Goal: Task Accomplishment & Management: Manage account settings

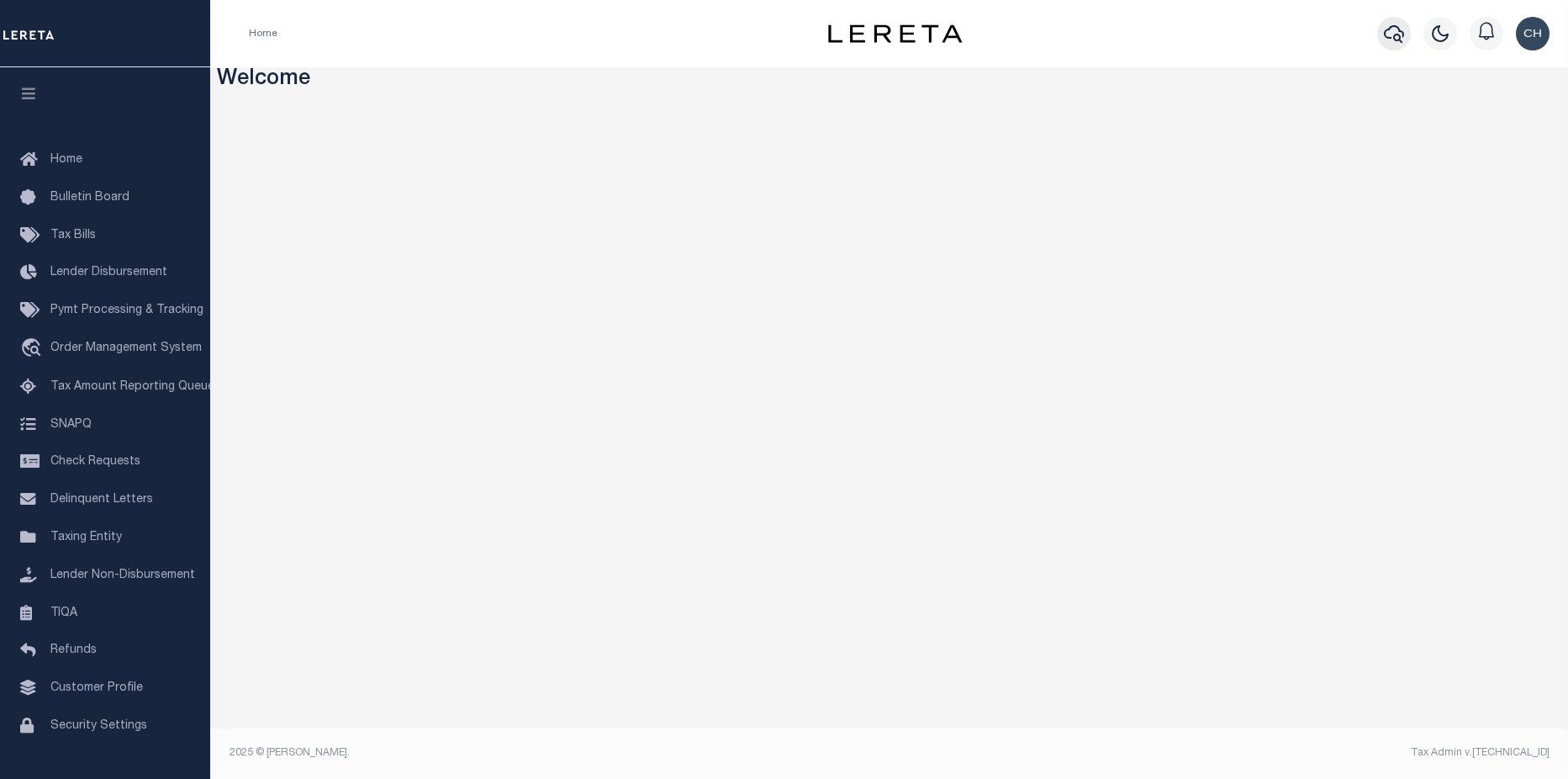
click at [1404, 34] on button "button" at bounding box center [1394, 34] width 34 height 34
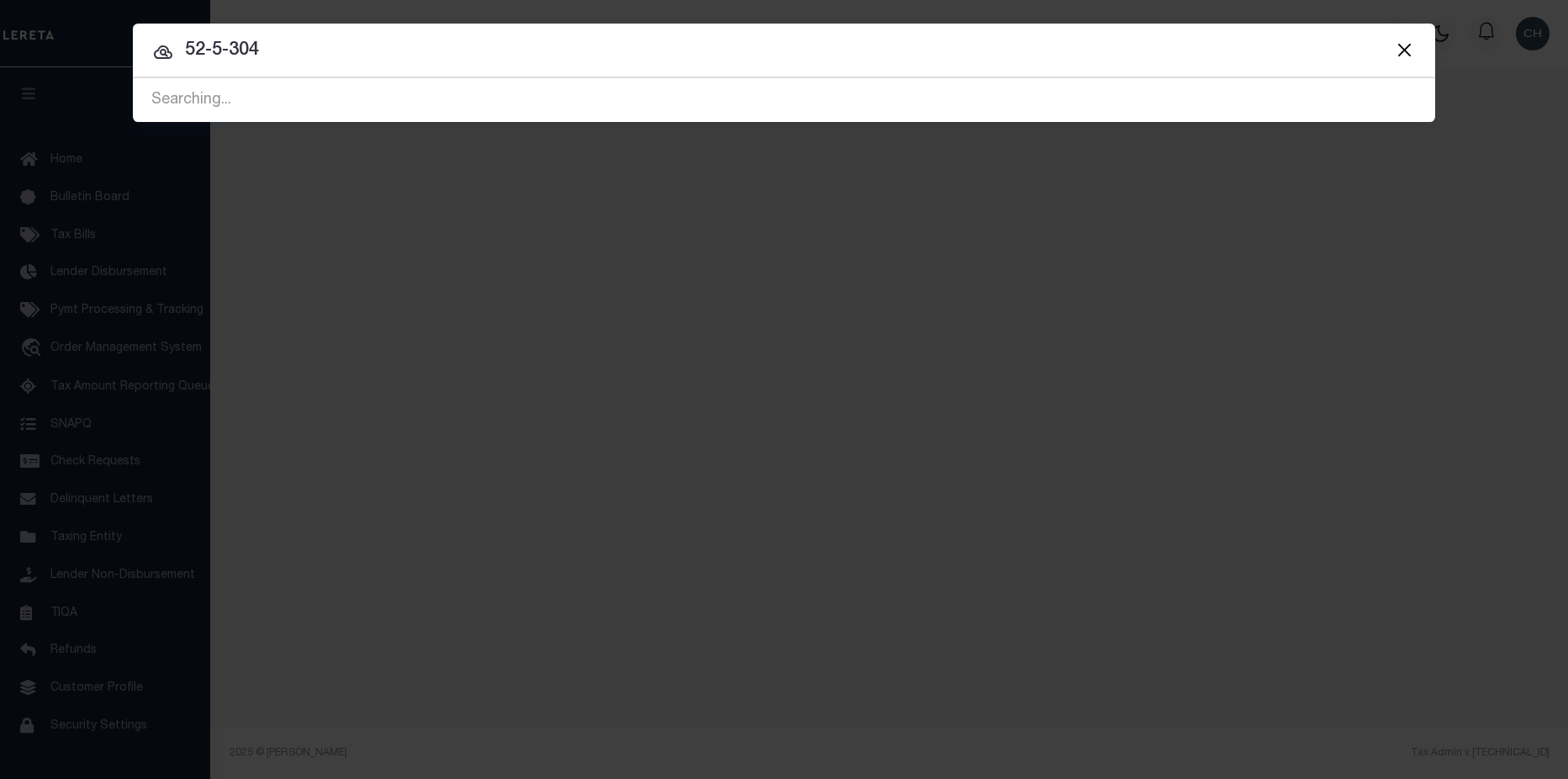
drag, startPoint x: 355, startPoint y: 43, endPoint x: 170, endPoint y: 37, distance: 185.1
click at [170, 37] on input "52-5-304" at bounding box center [784, 50] width 1302 height 29
type input "10011203"
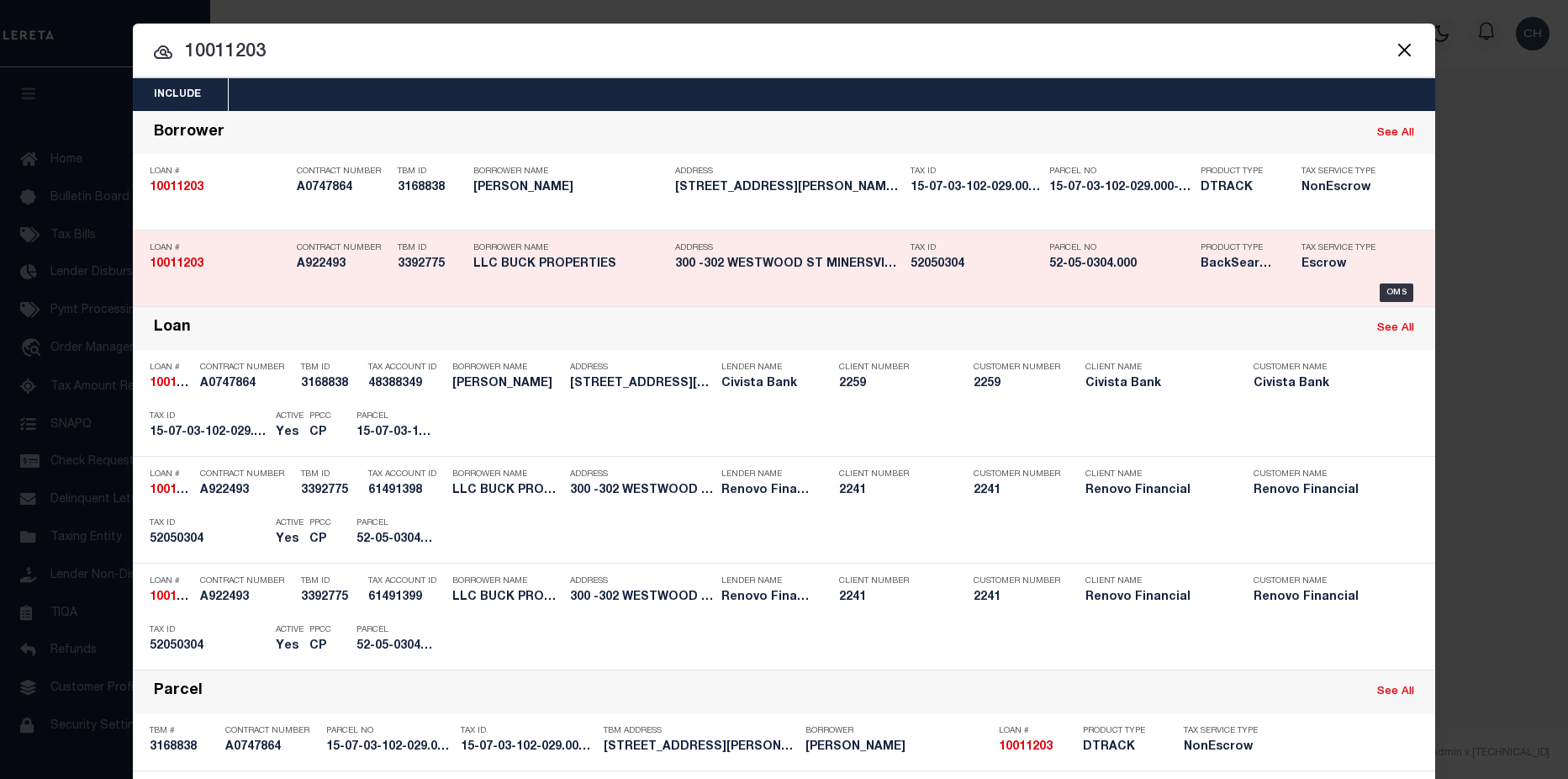
click at [1131, 271] on h5 "52-05-0304.000" at bounding box center [1121, 264] width 143 height 14
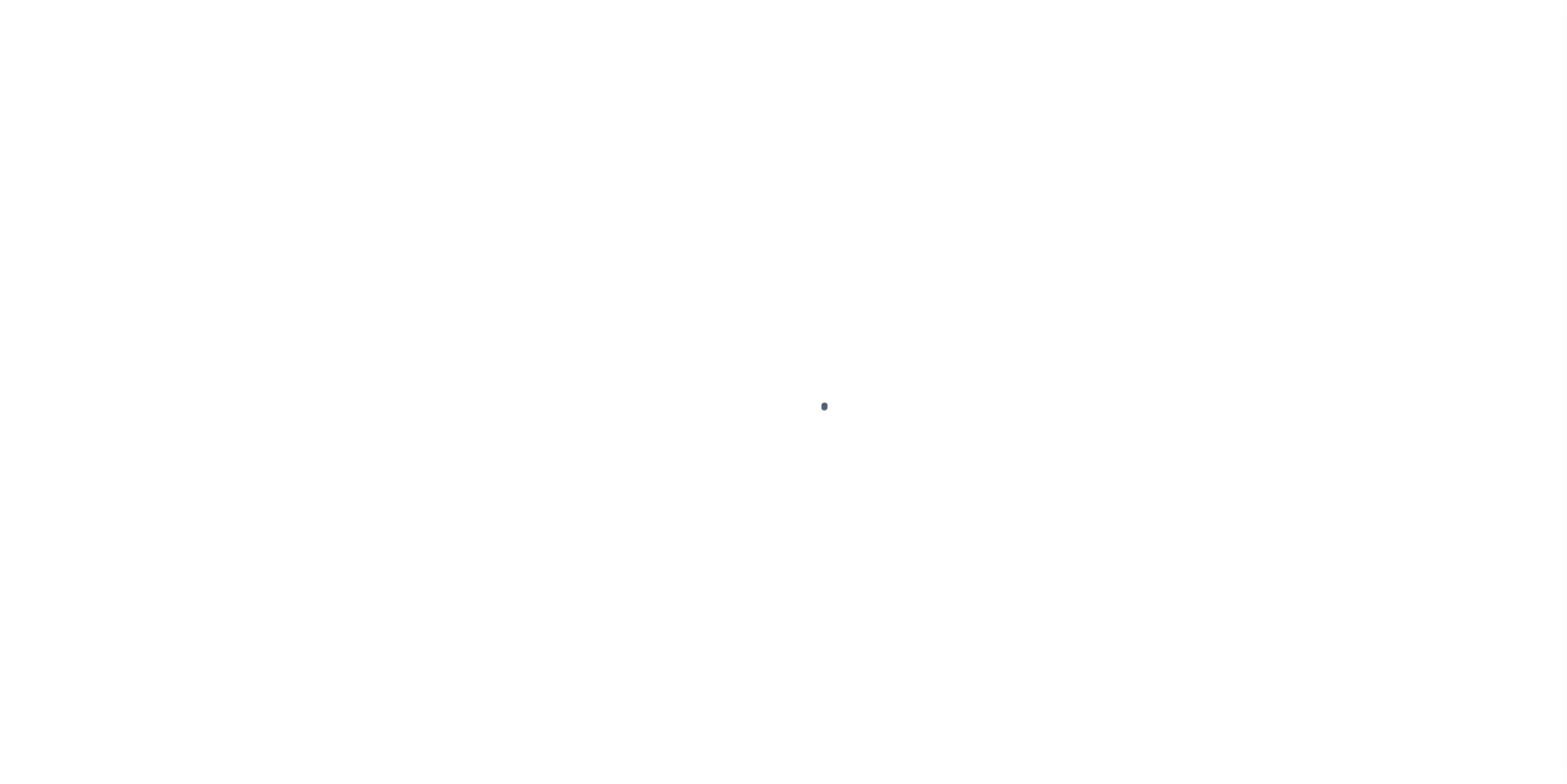
type input "10011203"
type input "LLC BUCK PROPERTIES"
select select
type input "[STREET_ADDRESS]"
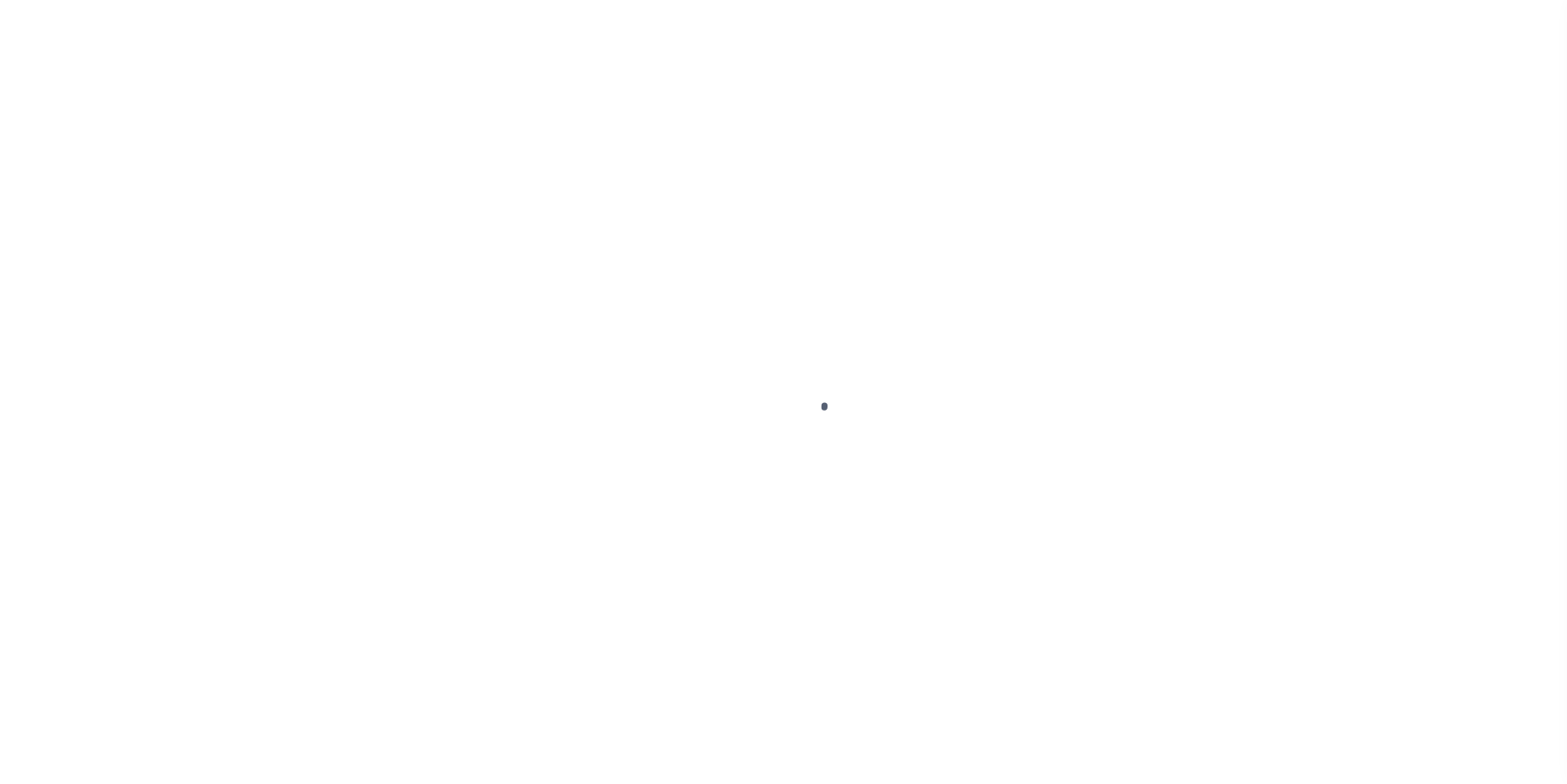
type input "AUBURN [GEOGRAPHIC_DATA] 17922-9057 NULL"
select select "10"
select select "Escrow"
select select "25067"
type input "300 -302 WESTWOOD ST"
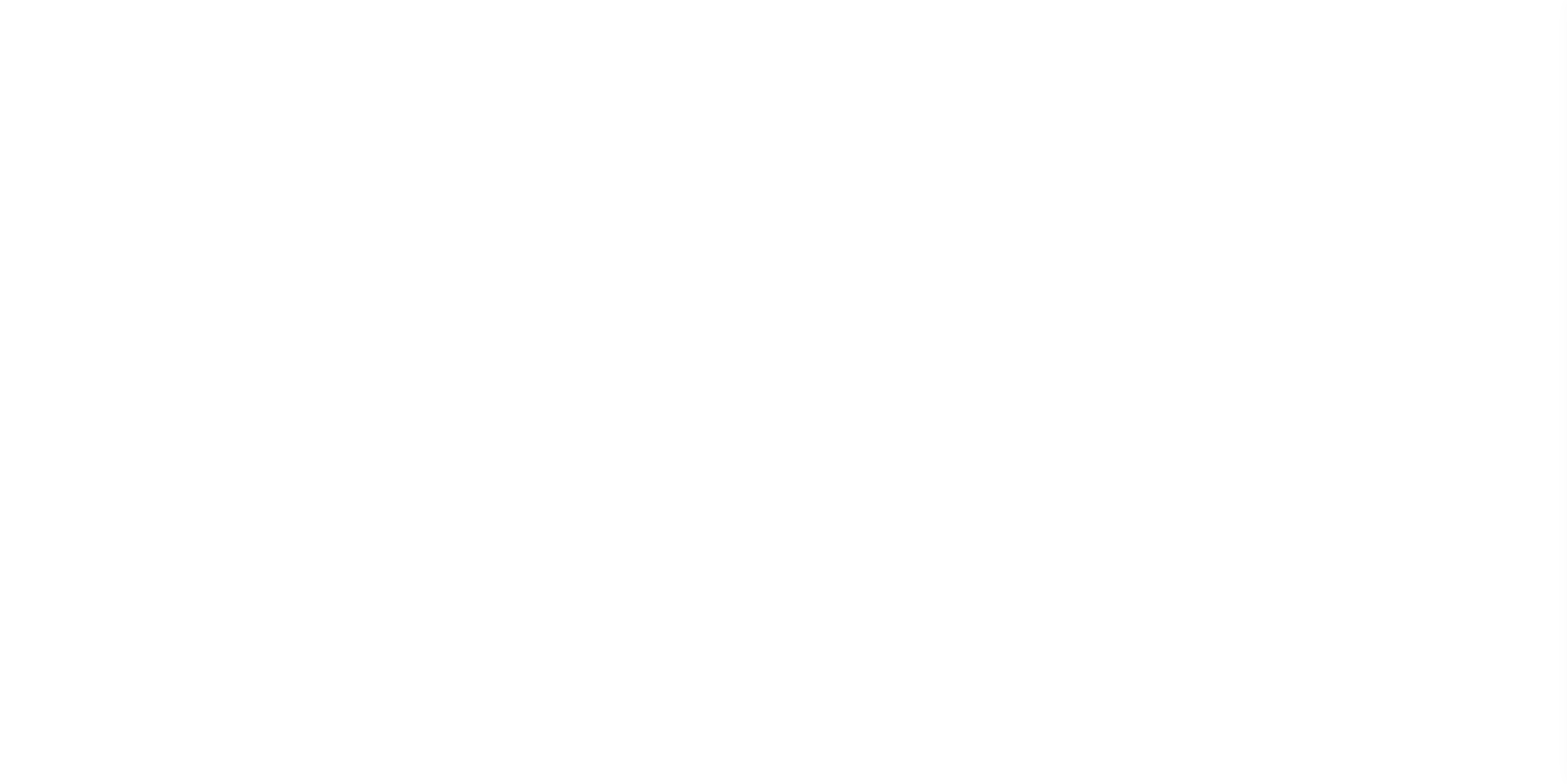
type input "52050304"
select select
type input "MINERSVILLE PA 17954"
type input "a0kUS000006jpu9"
type input "PA"
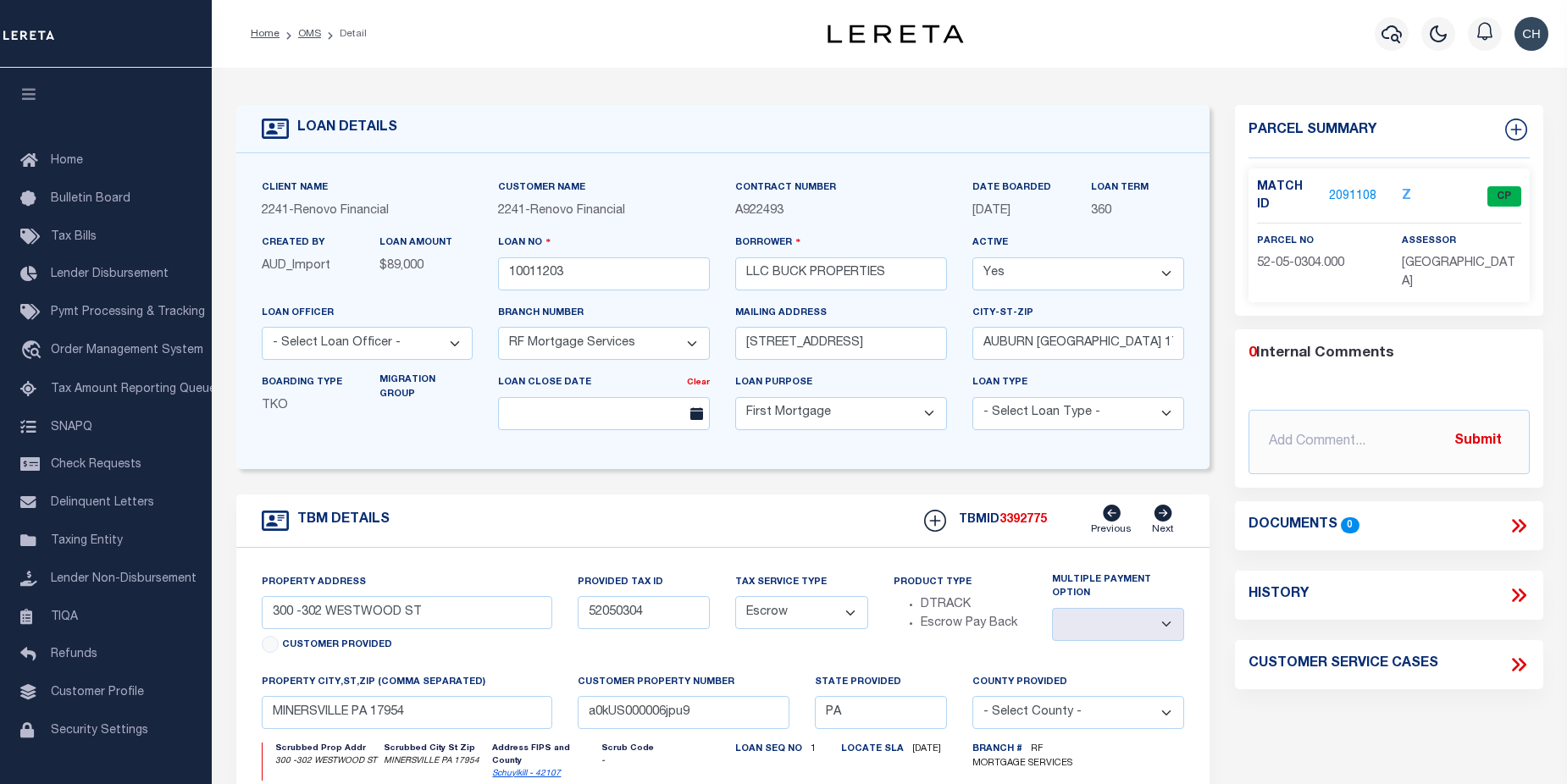
click at [1351, 193] on link "2091108" at bounding box center [1353, 196] width 47 height 18
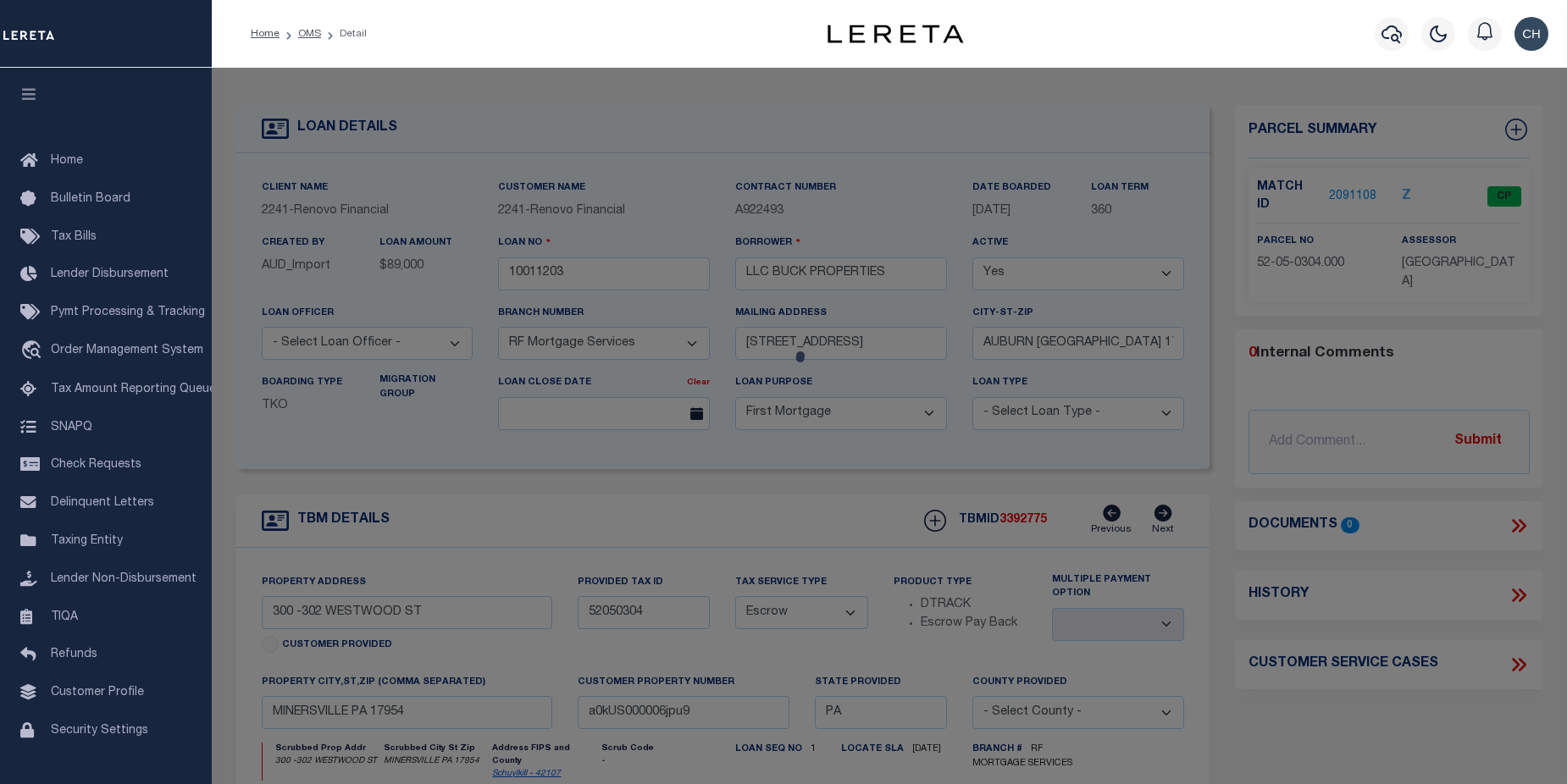
checkbox input "false"
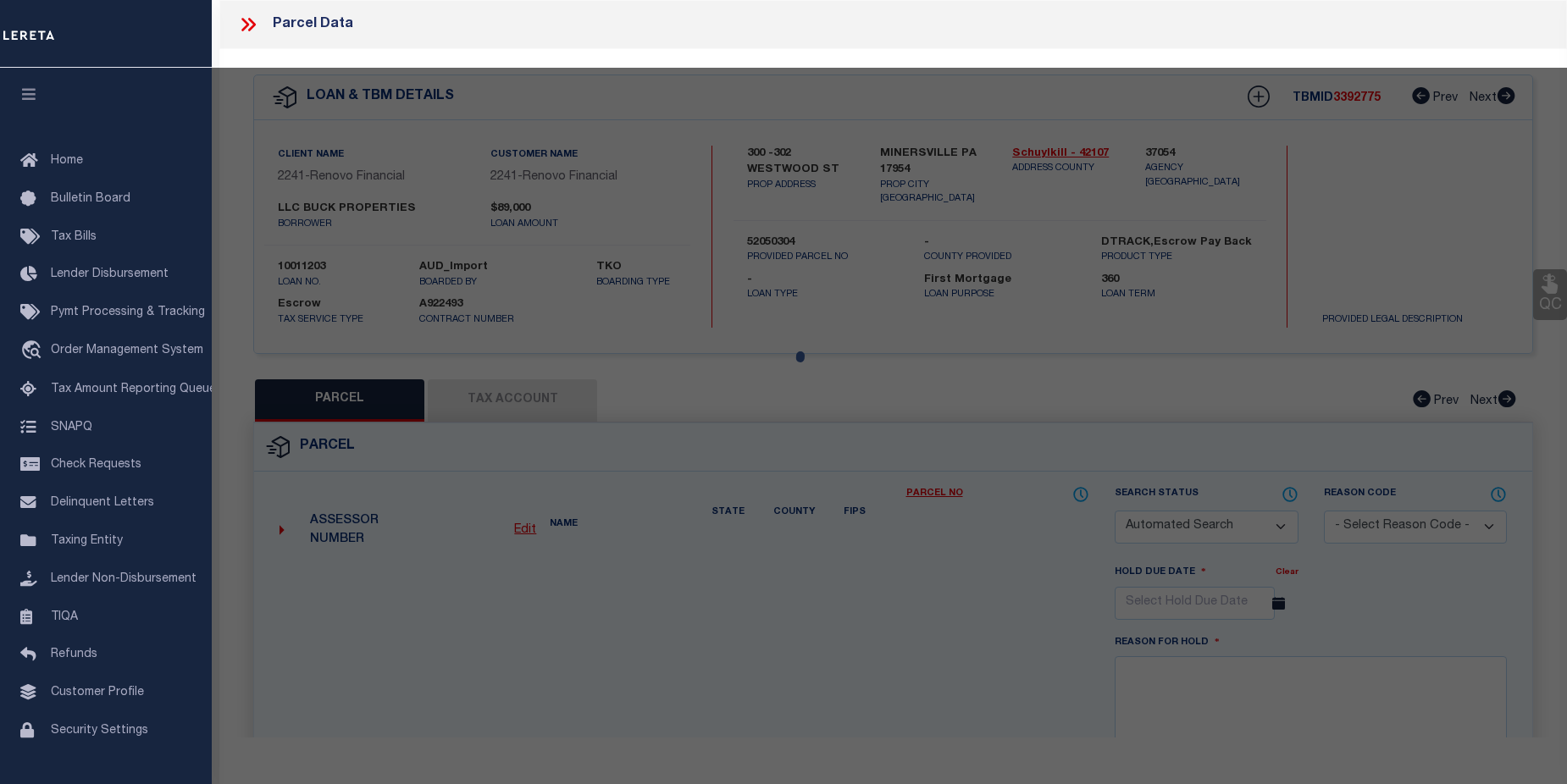
select select "CP"
type input "BUCK PROPERTIES LLC,"
select select
type input "[STREET_ADDRESS]"
type input "MINERSVILLE PA 17954"
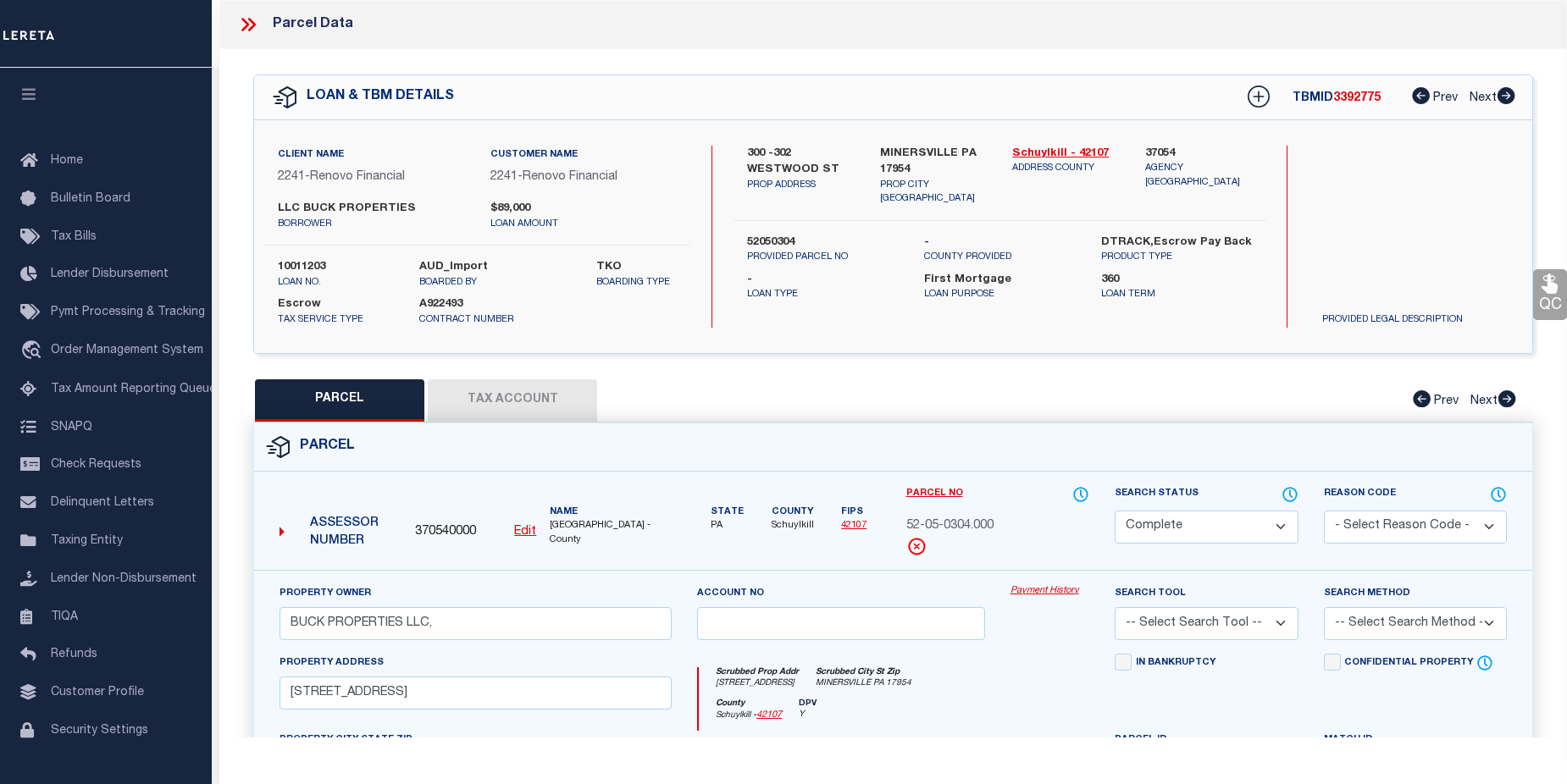
click at [1047, 588] on link "Payment History" at bounding box center [1049, 591] width 79 height 14
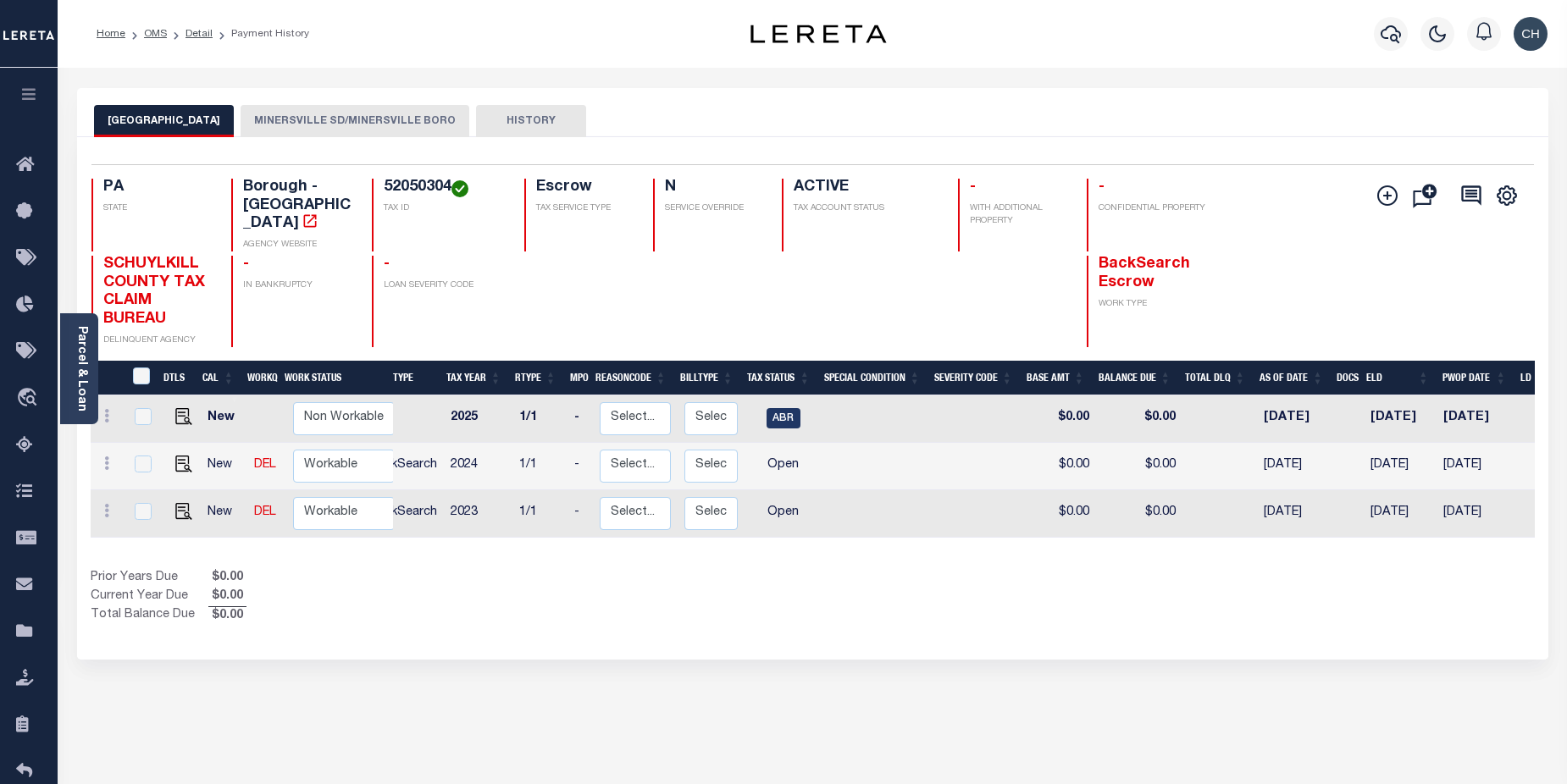
scroll to position [0, 46]
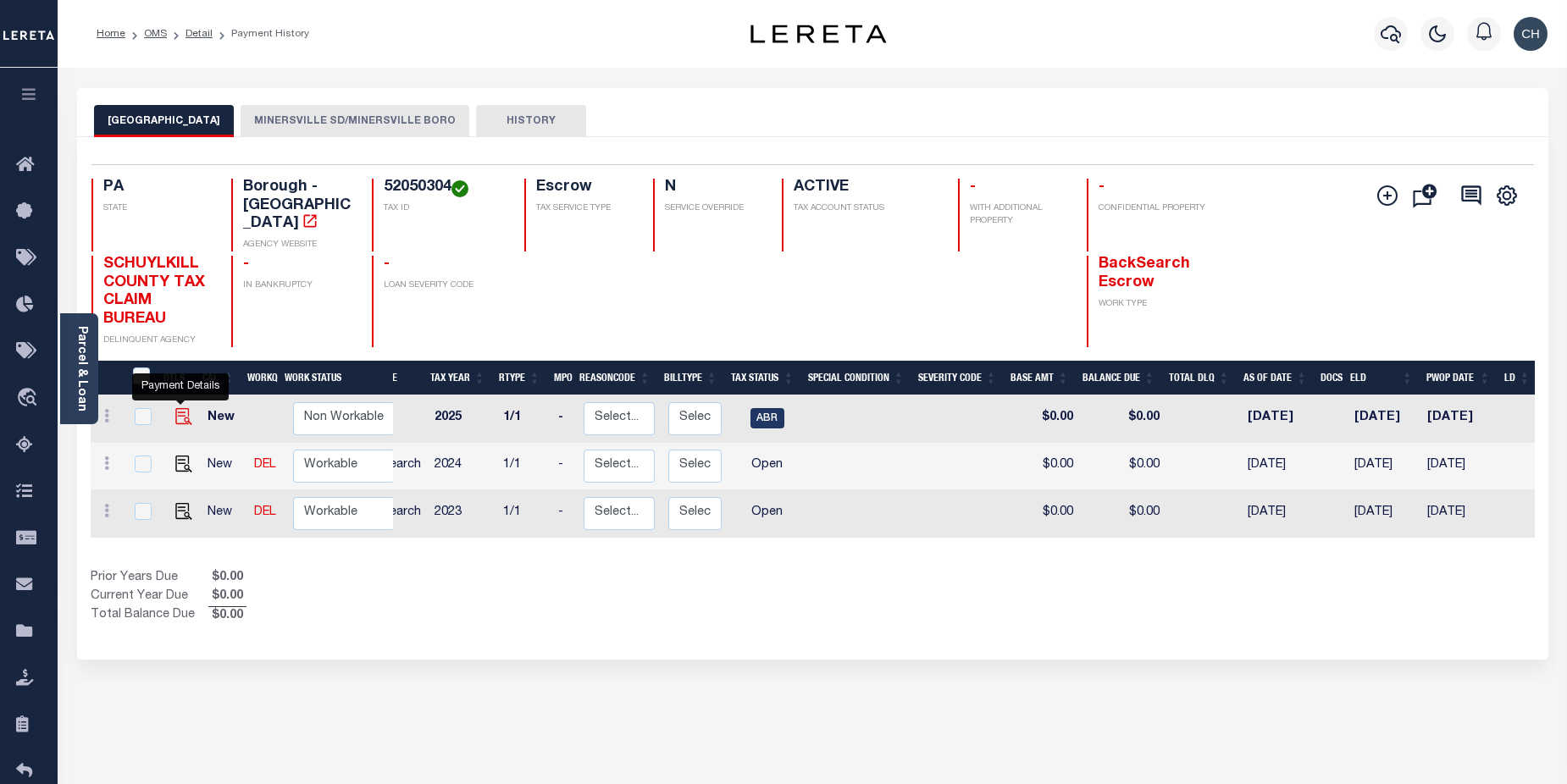
click at [178, 408] on img "" at bounding box center [184, 416] width 17 height 17
checkbox input "true"
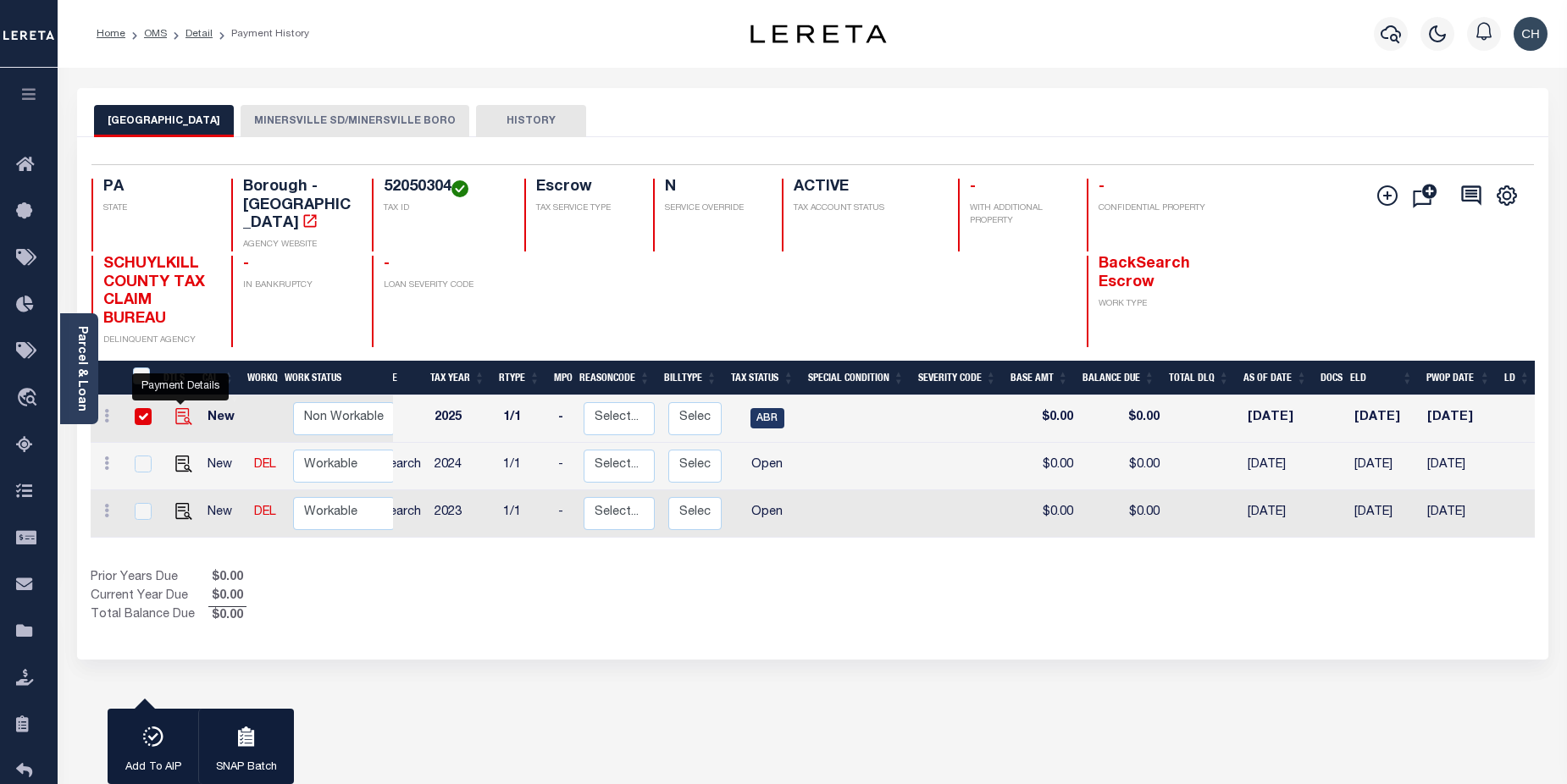
click at [178, 408] on img "" at bounding box center [184, 416] width 17 height 17
checkbox input "false"
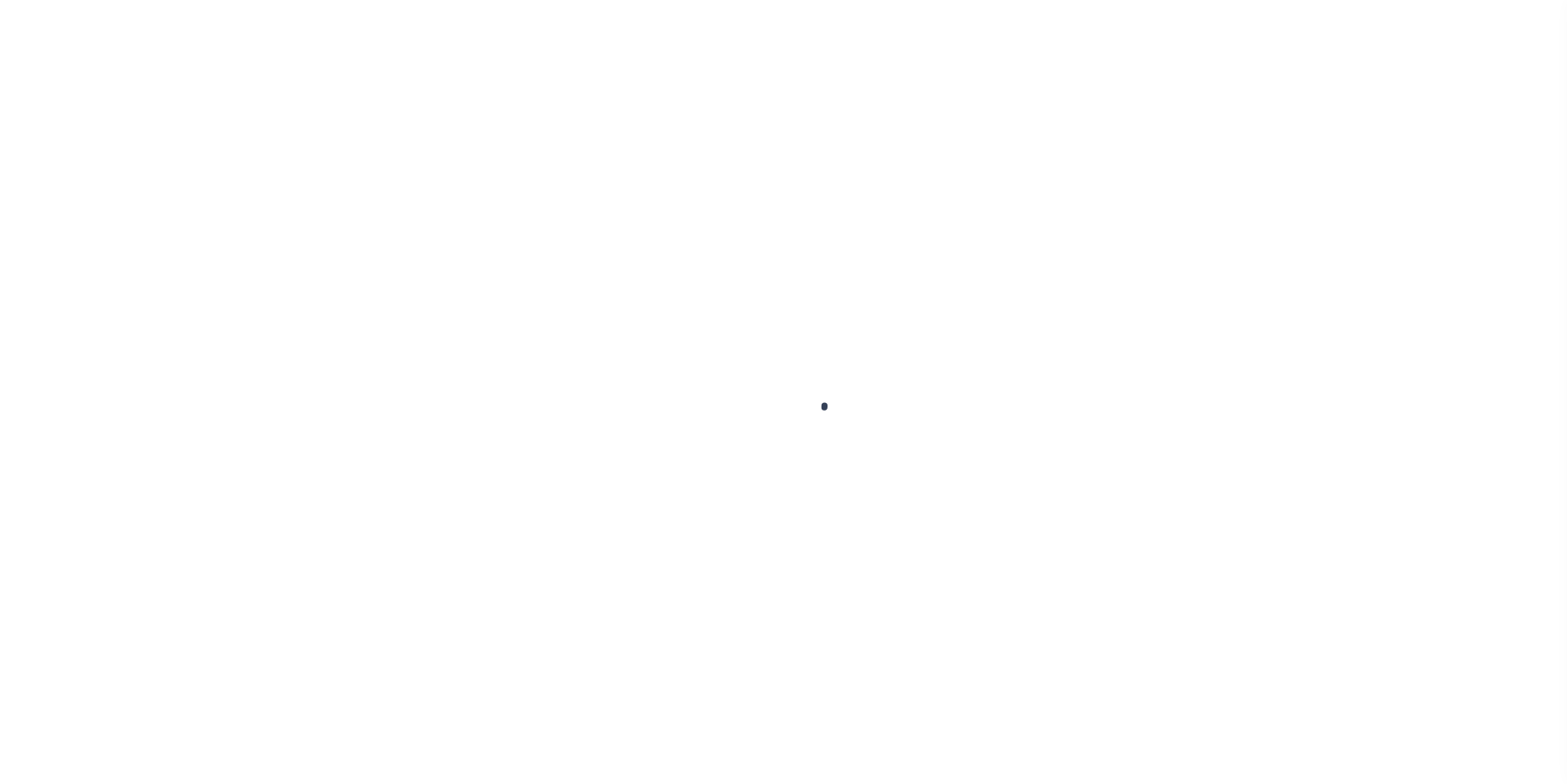
checkbox input "false"
type input "02/14/2025"
select select "ABR"
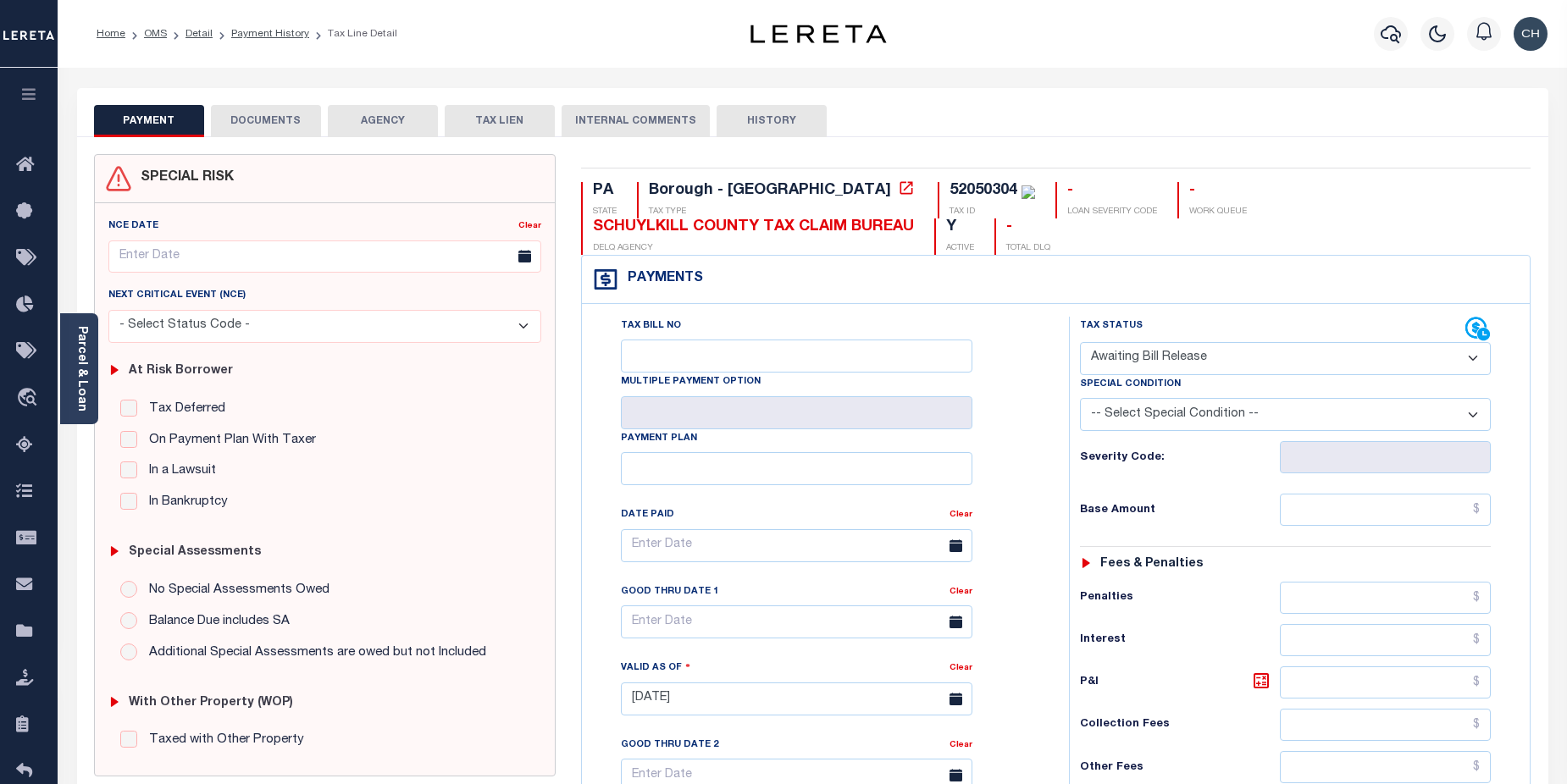
click at [257, 116] on button "DOCUMENTS" at bounding box center [266, 121] width 110 height 32
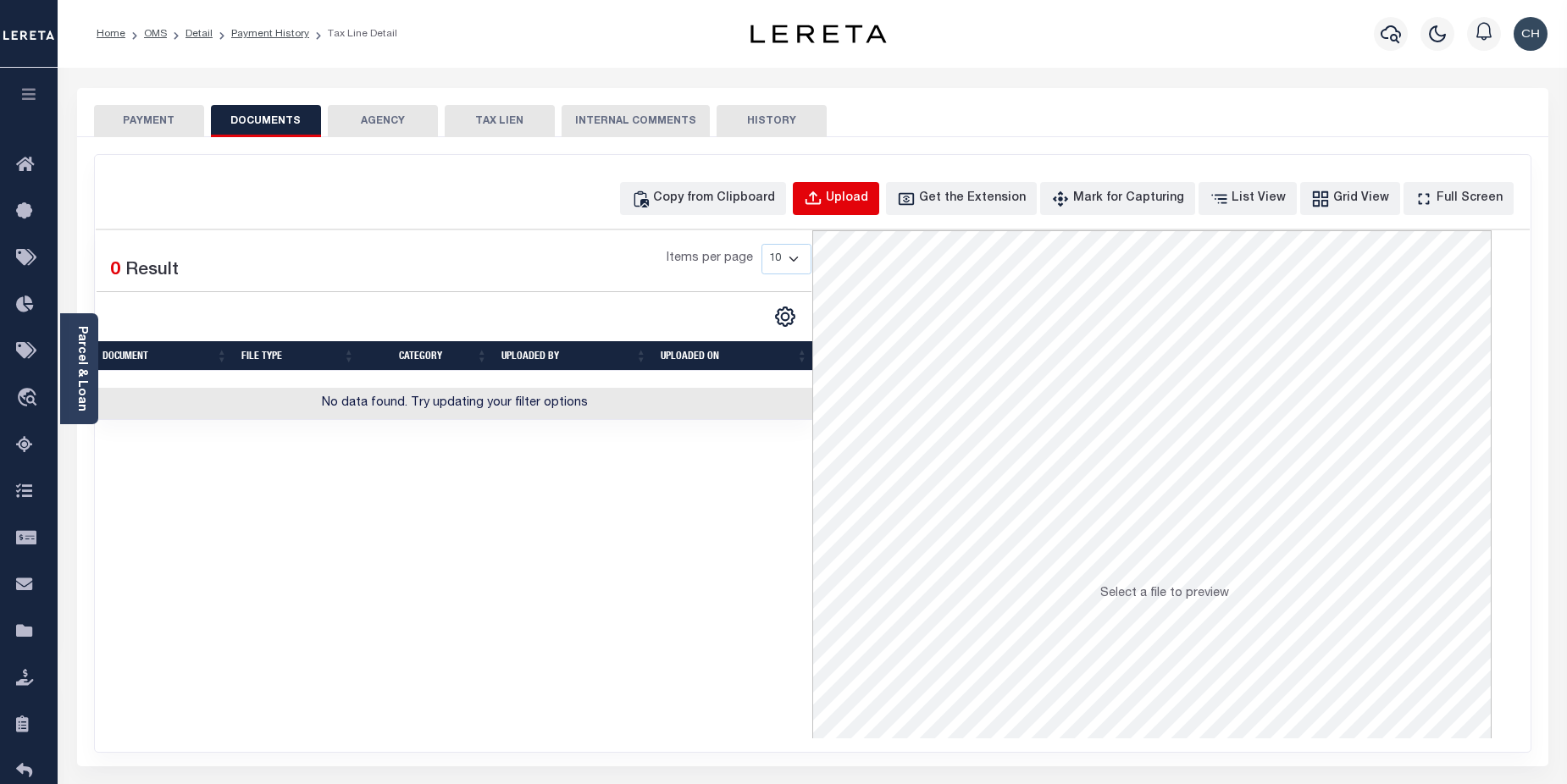
click at [868, 199] on div "Upload" at bounding box center [846, 199] width 43 height 19
select select "POP"
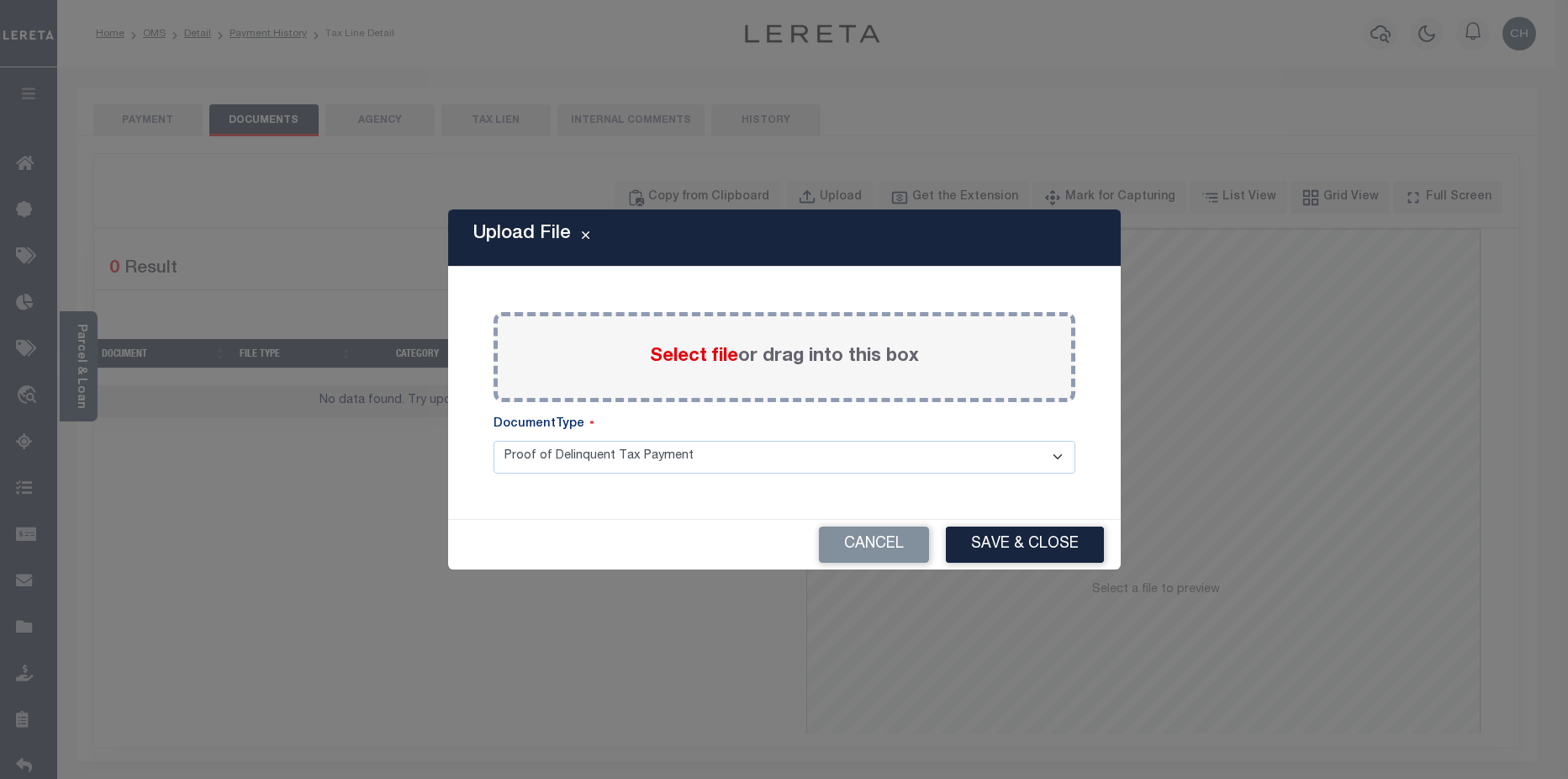
click at [693, 352] on span "Select file" at bounding box center [694, 357] width 89 height 19
click at [0, 0] on input "Select file or drag into this box" at bounding box center [0, 0] width 0 height 0
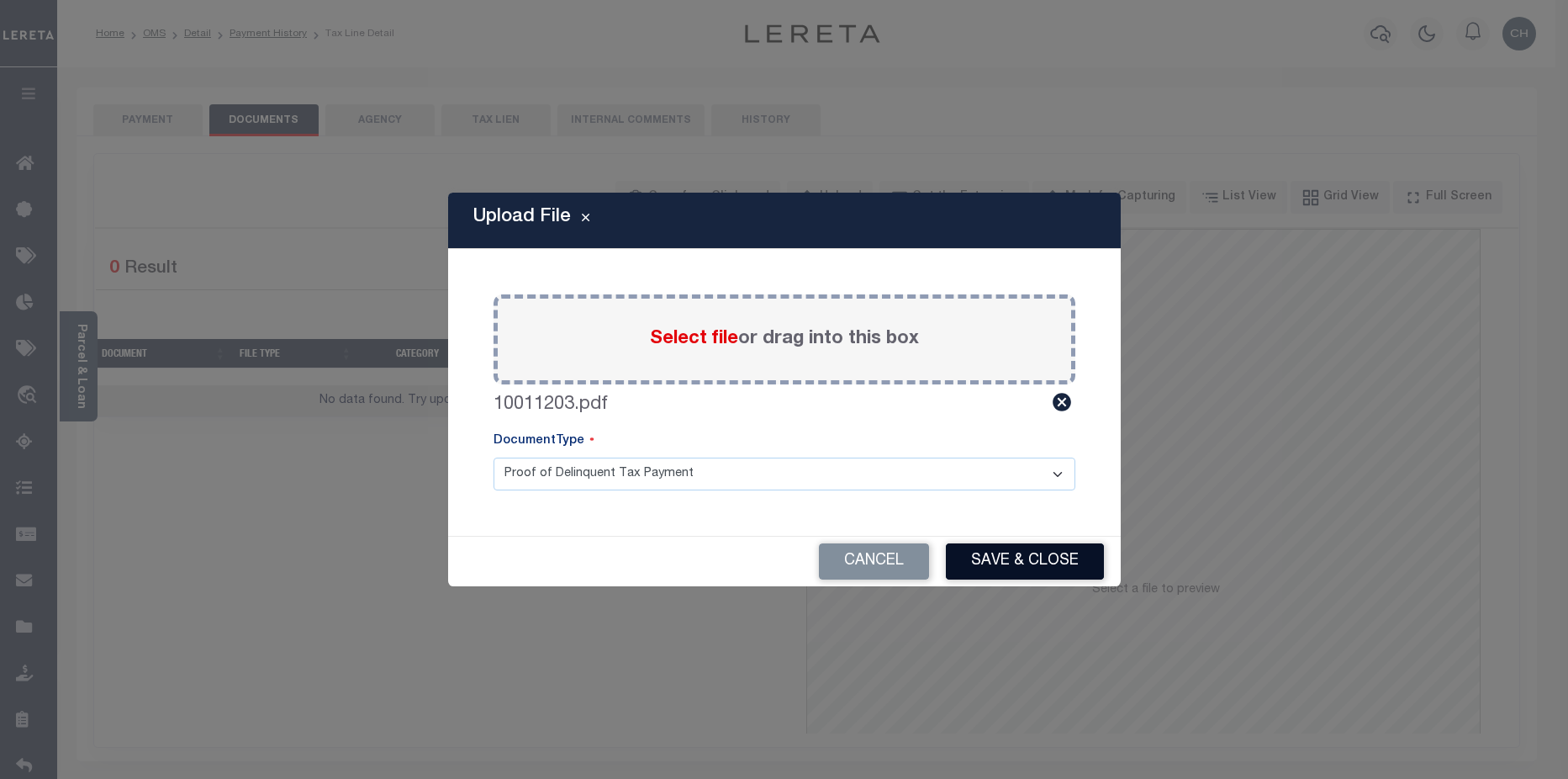
click at [1056, 565] on button "Save & Close" at bounding box center [1025, 561] width 158 height 36
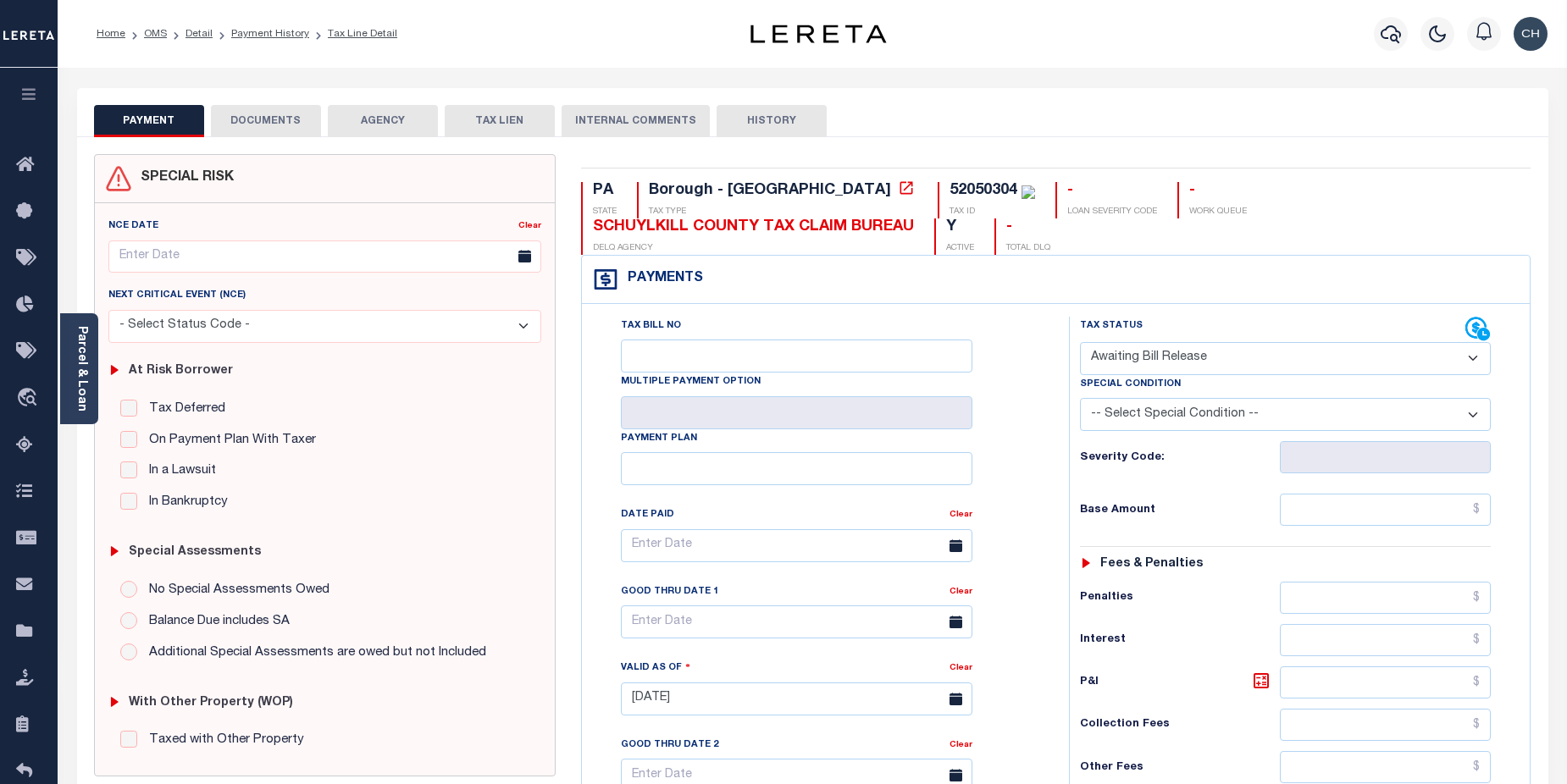
click at [1472, 360] on select "- Select Status Code - Open Due/Unpaid Paid Incomplete No Tax Due Internal Refu…" at bounding box center [1285, 358] width 412 height 33
select select "DUE"
click at [1079, 343] on select "- Select Status Code - Open Due/Unpaid Paid Incomplete No Tax Due Internal Refu…" at bounding box center [1285, 358] width 412 height 33
type input "[DATE]"
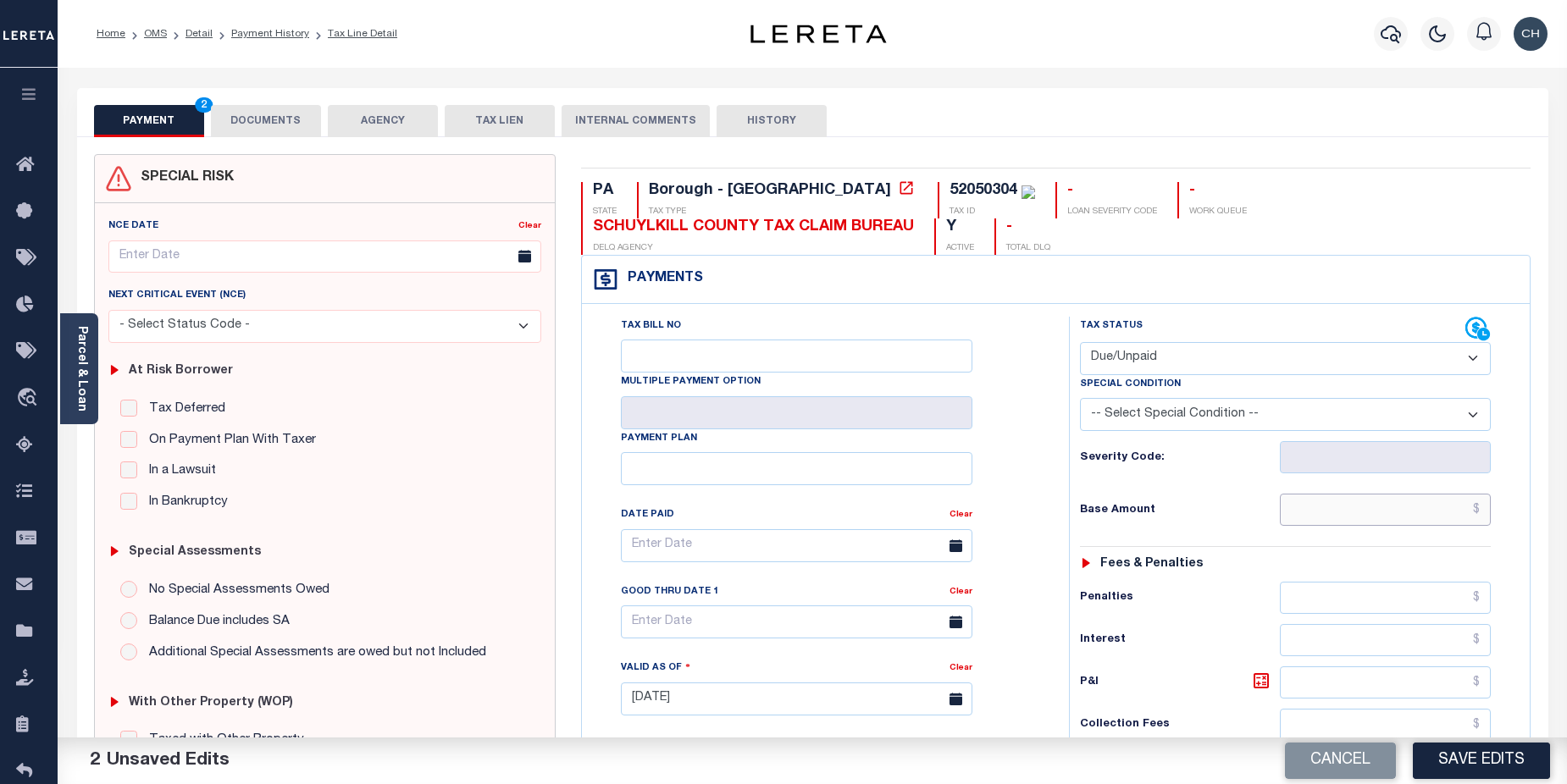
click at [1396, 509] on input "text" at bounding box center [1385, 509] width 212 height 32
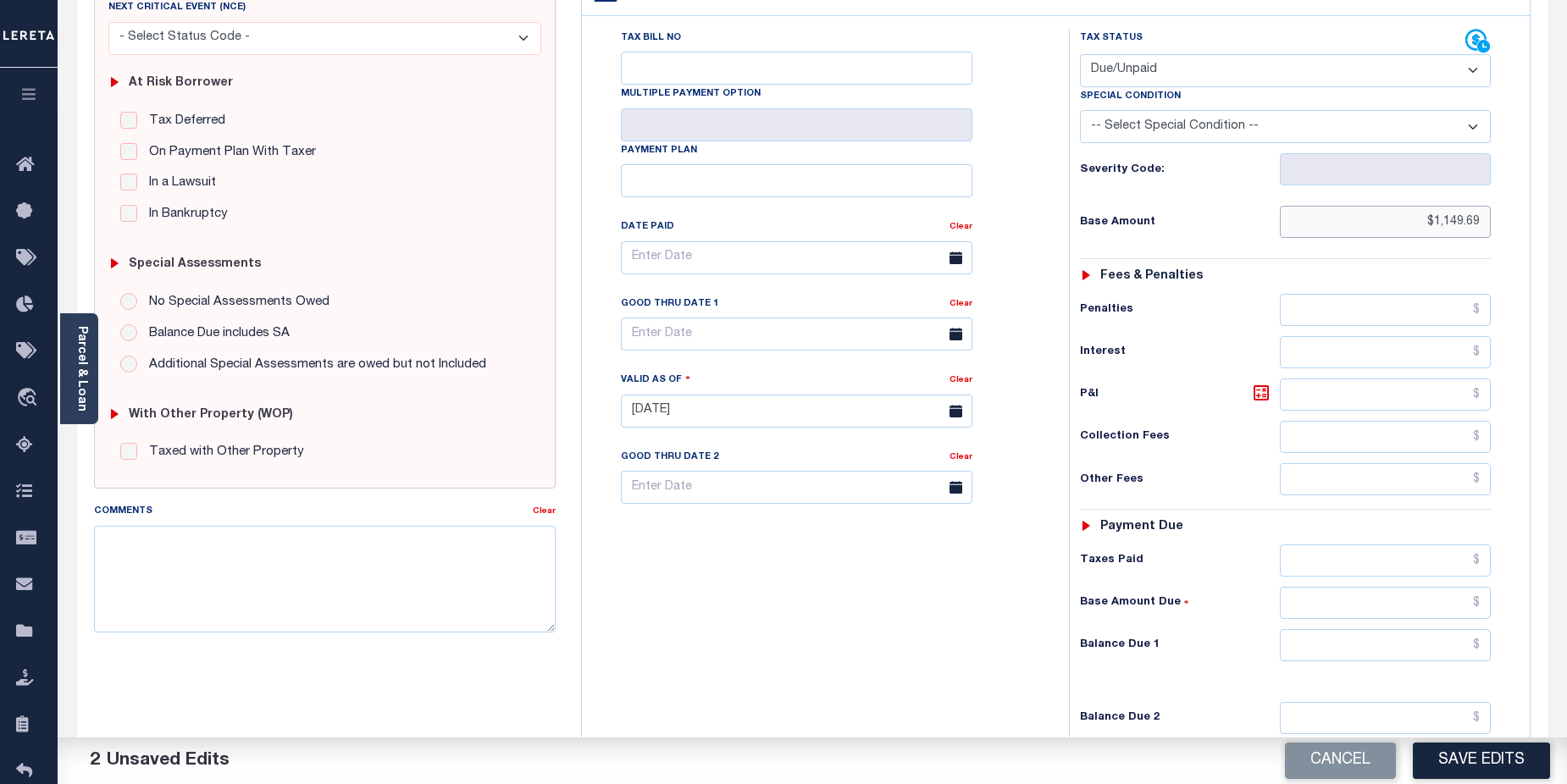
scroll to position [319, 0]
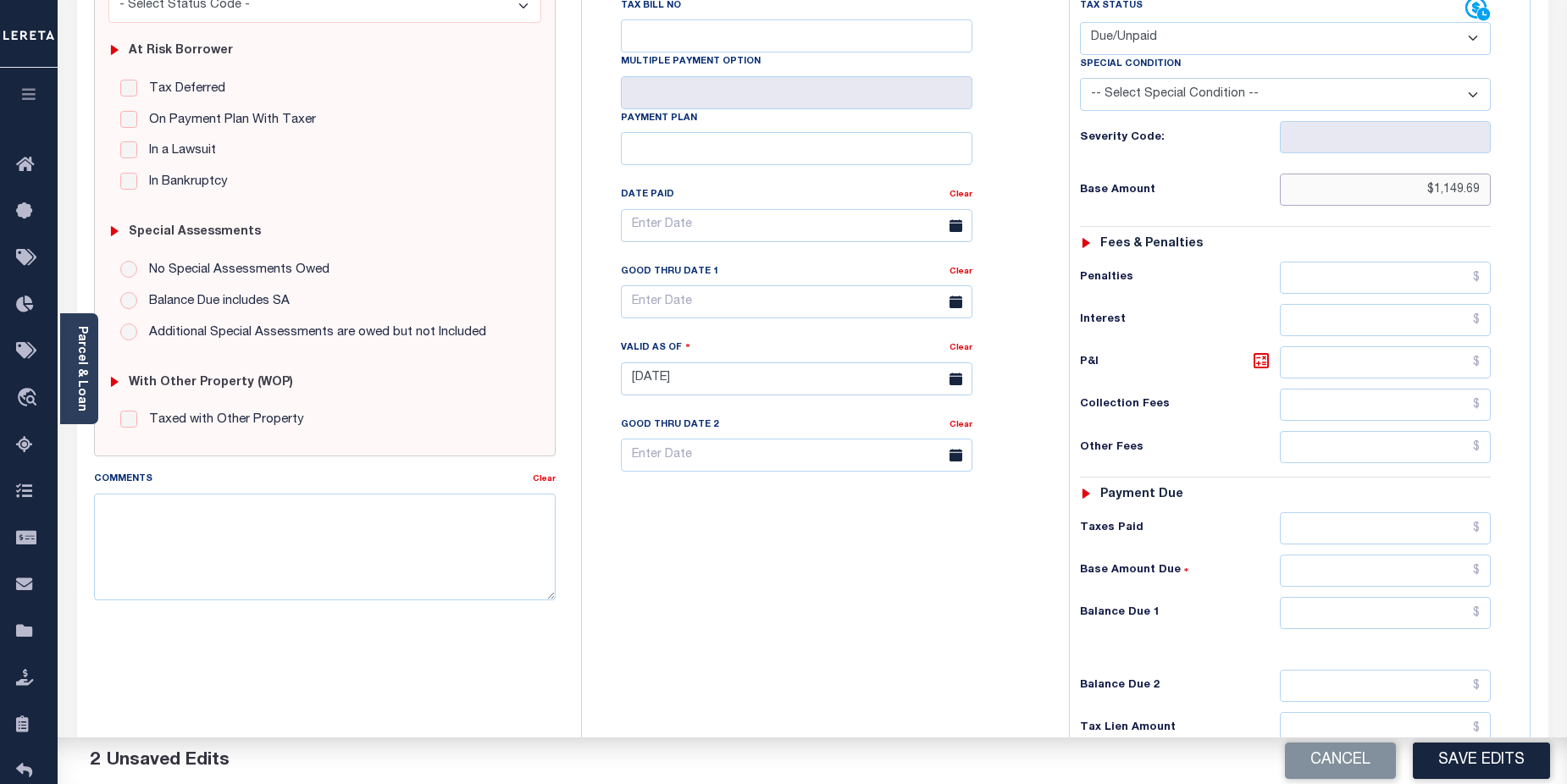
type input "$1,149.69"
click at [1378, 608] on input "text" at bounding box center [1385, 612] width 212 height 32
drag, startPoint x: 1395, startPoint y: 611, endPoint x: 1490, endPoint y: 623, distance: 95.8
click at [1490, 623] on input "$11,469" at bounding box center [1385, 612] width 212 height 32
type input "$1,149.69"
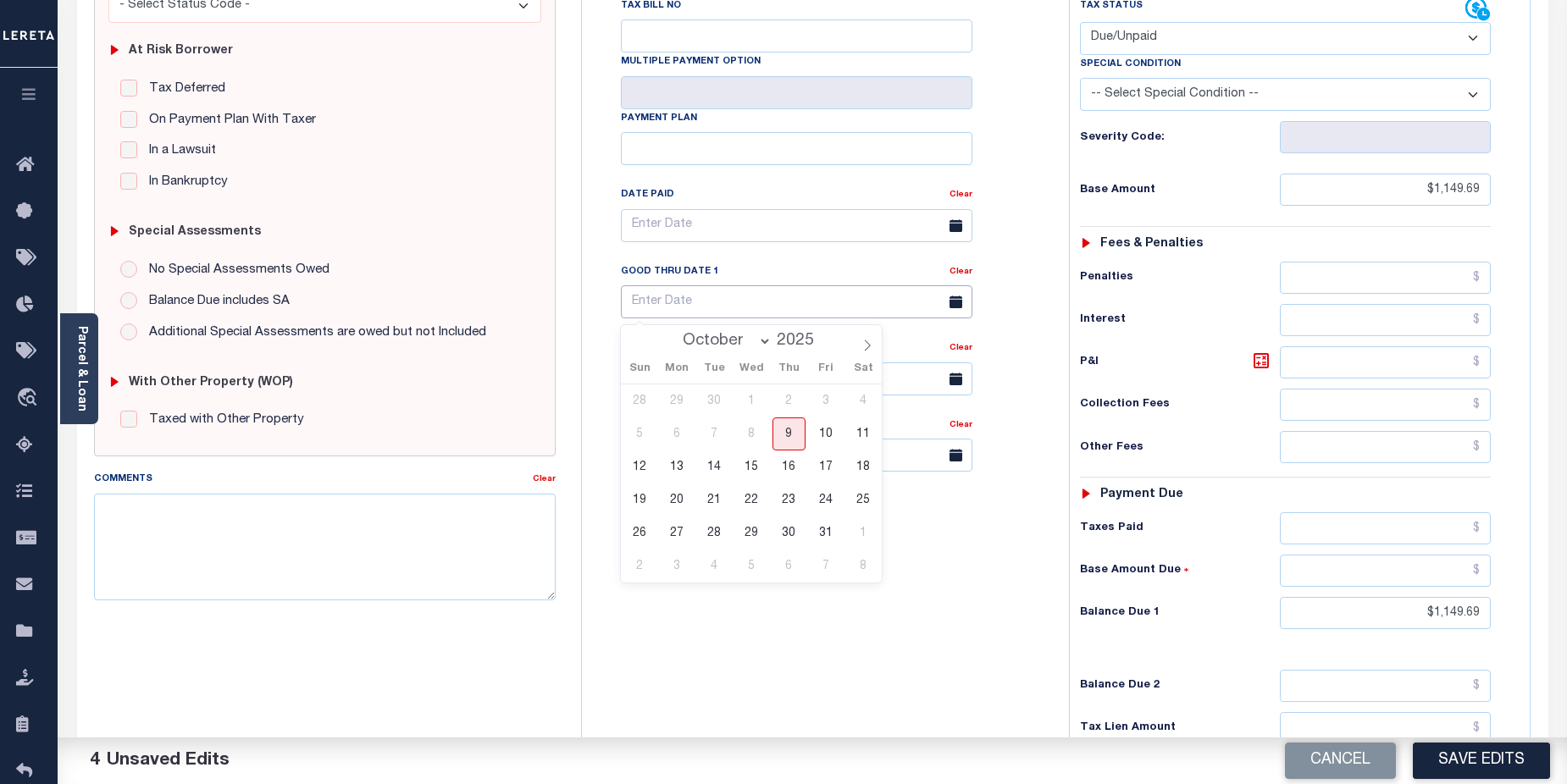
click at [787, 309] on input "text" at bounding box center [796, 301] width 351 height 33
click at [824, 533] on span "31" at bounding box center [825, 533] width 33 height 33
type input "[DATE]"
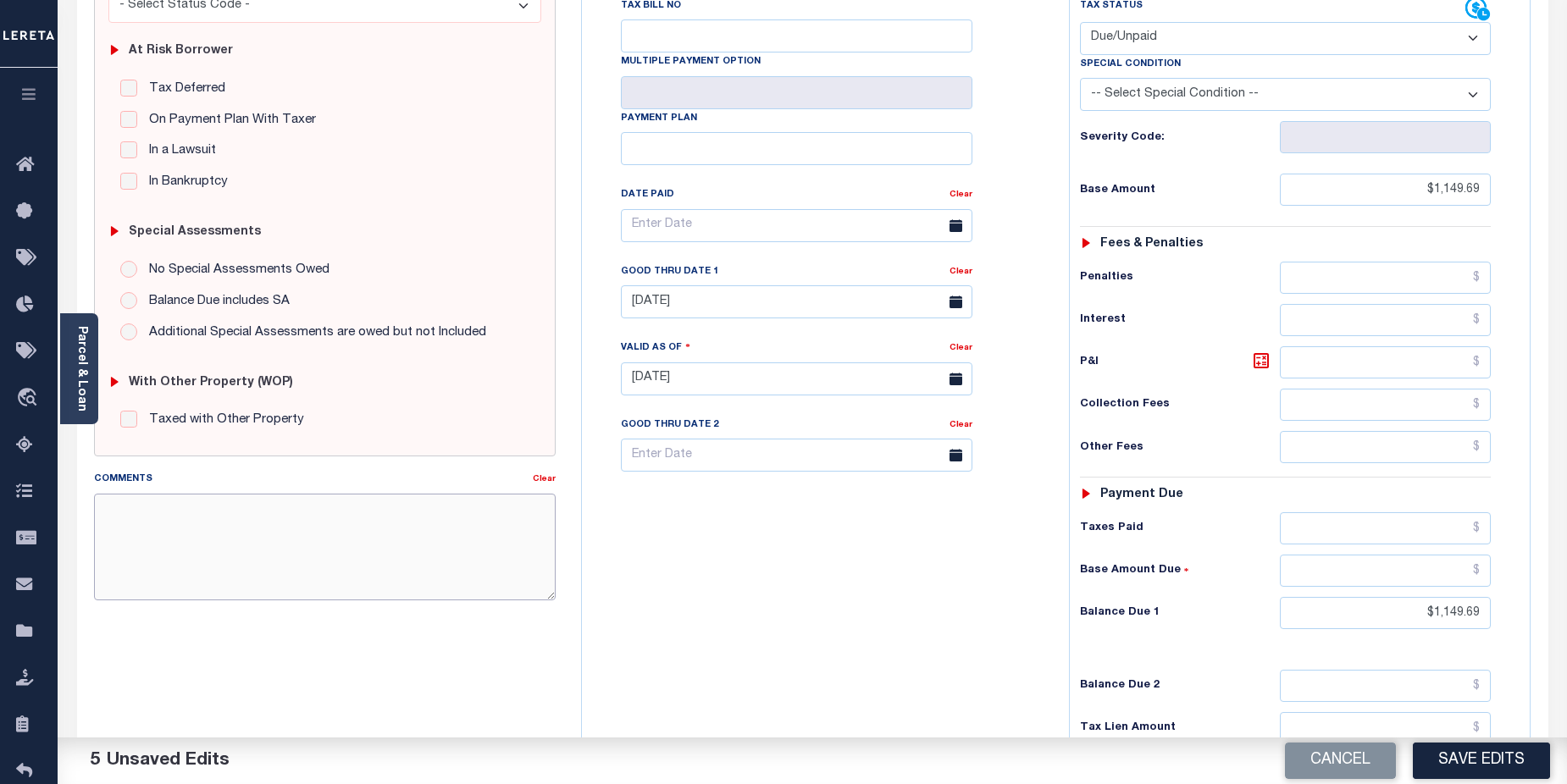
click at [242, 512] on textarea "Comments" at bounding box center [324, 546] width 462 height 106
paste textarea "CAS-474377 2025/annual dlq Base $3,323.80 P/I $568.57-Lender Responsibility Tot…"
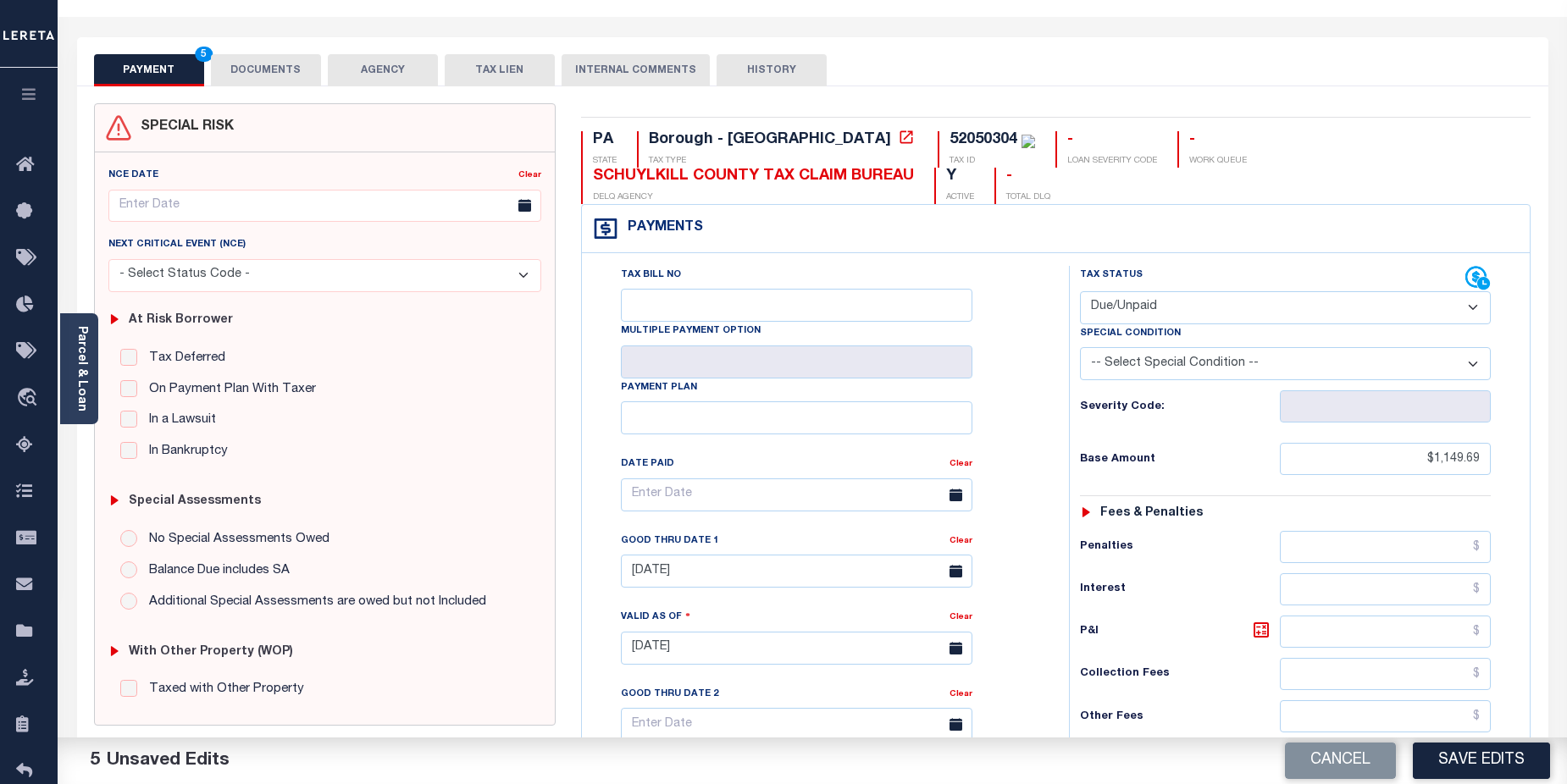
scroll to position [0, 0]
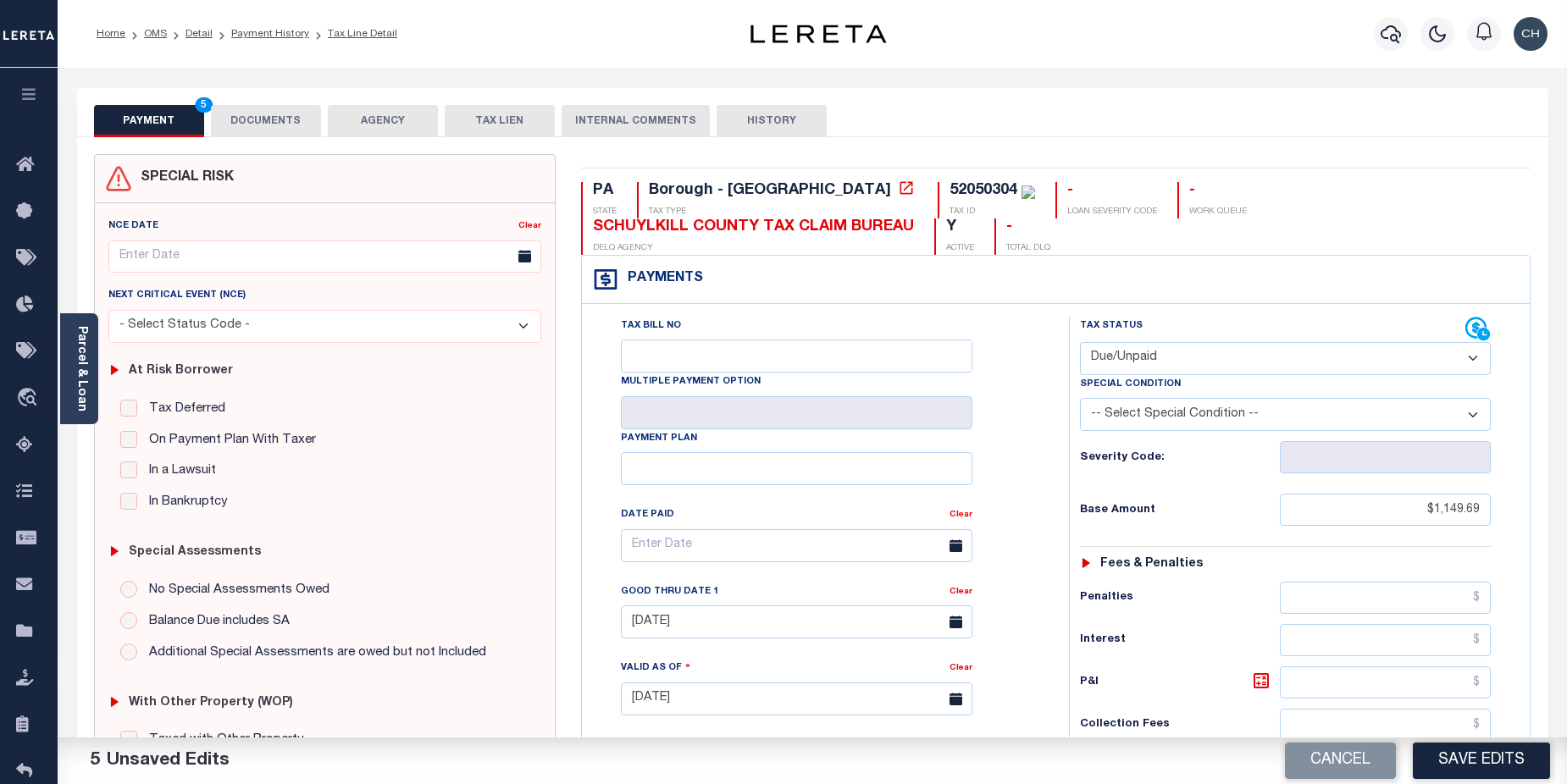
type textarea "CAS-474377 2025/annual dlq Base $3,323.80 P/I $568.57-Lender Responsibility Tot…"
drag, startPoint x: 725, startPoint y: 356, endPoint x: 732, endPoint y: 351, distance: 8.6
click at [725, 356] on input "Tax Bill No" at bounding box center [796, 356] width 351 height 33
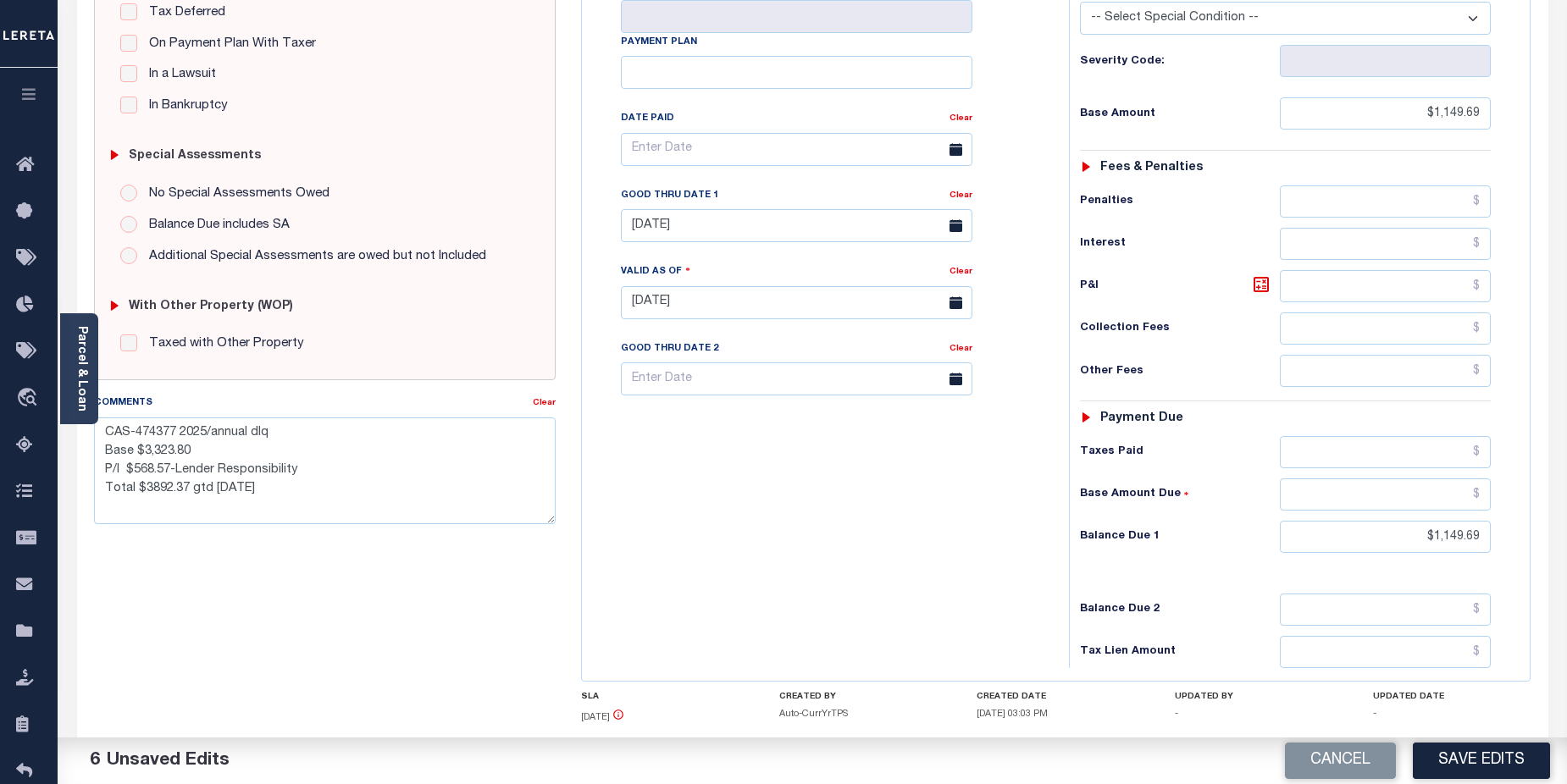
scroll to position [423, 0]
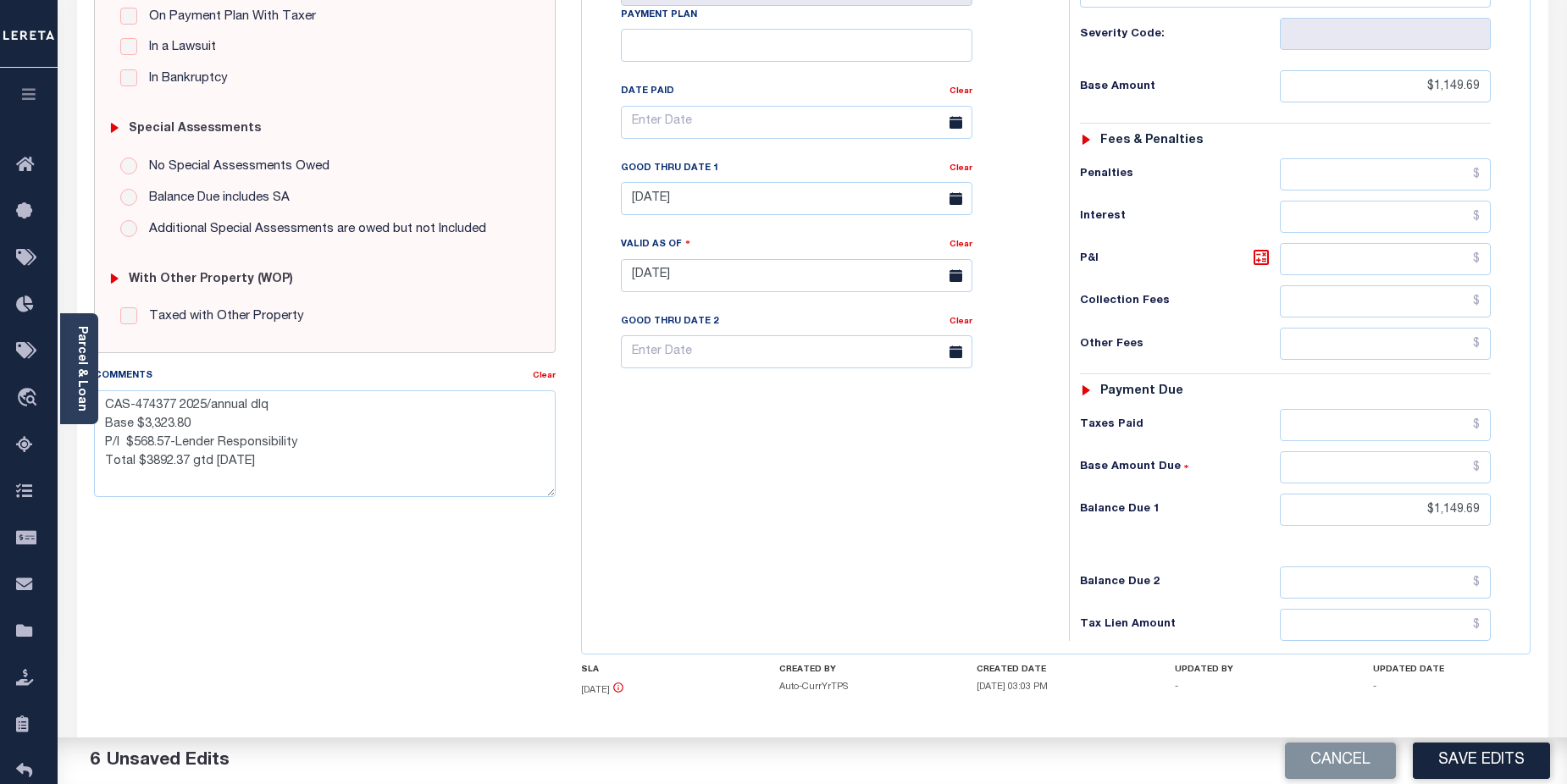
type input "139544"
drag, startPoint x: 138, startPoint y: 402, endPoint x: 174, endPoint y: 401, distance: 36.0
click at [174, 401] on textarea "CAS-474377 2025/annual dlq Base $3,323.80 P/I $568.57-Lender Responsibility Tot…" at bounding box center [324, 444] width 462 height 106
drag, startPoint x: 175, startPoint y: 408, endPoint x: 105, endPoint y: 404, distance: 70.1
click at [105, 404] on textarea "CA474377S- 2025/annual dlq Base $3,323.80 P/I $568.57-Lender Responsibility Tot…" at bounding box center [324, 444] width 462 height 106
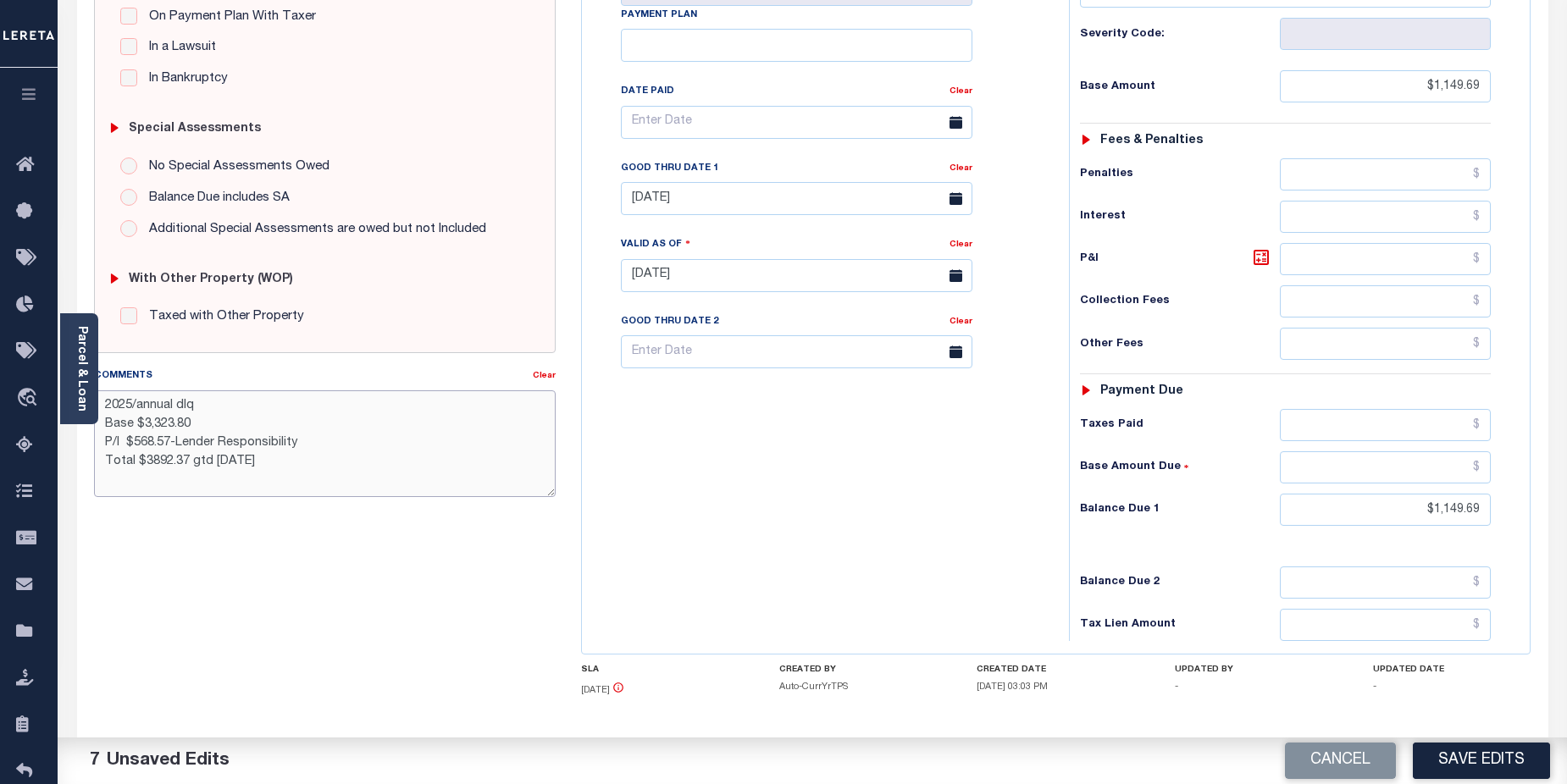
drag, startPoint x: 182, startPoint y: 405, endPoint x: 202, endPoint y: 401, distance: 20.4
click at [202, 401] on textarea "2025/annual dlq Base $3,323.80 P/I $568.57-Lender Responsibility Total $3892.37…" at bounding box center [324, 444] width 462 height 106
drag, startPoint x: 143, startPoint y: 424, endPoint x: 196, endPoint y: 427, distance: 53.1
click at [196, 427] on textarea "2025/annual Base $3,323.80 P/I $568.57-Lender Responsibility Total $3892.37 gtd…" at bounding box center [324, 444] width 462 height 106
drag, startPoint x: 145, startPoint y: 463, endPoint x: 186, endPoint y: 454, distance: 42.0
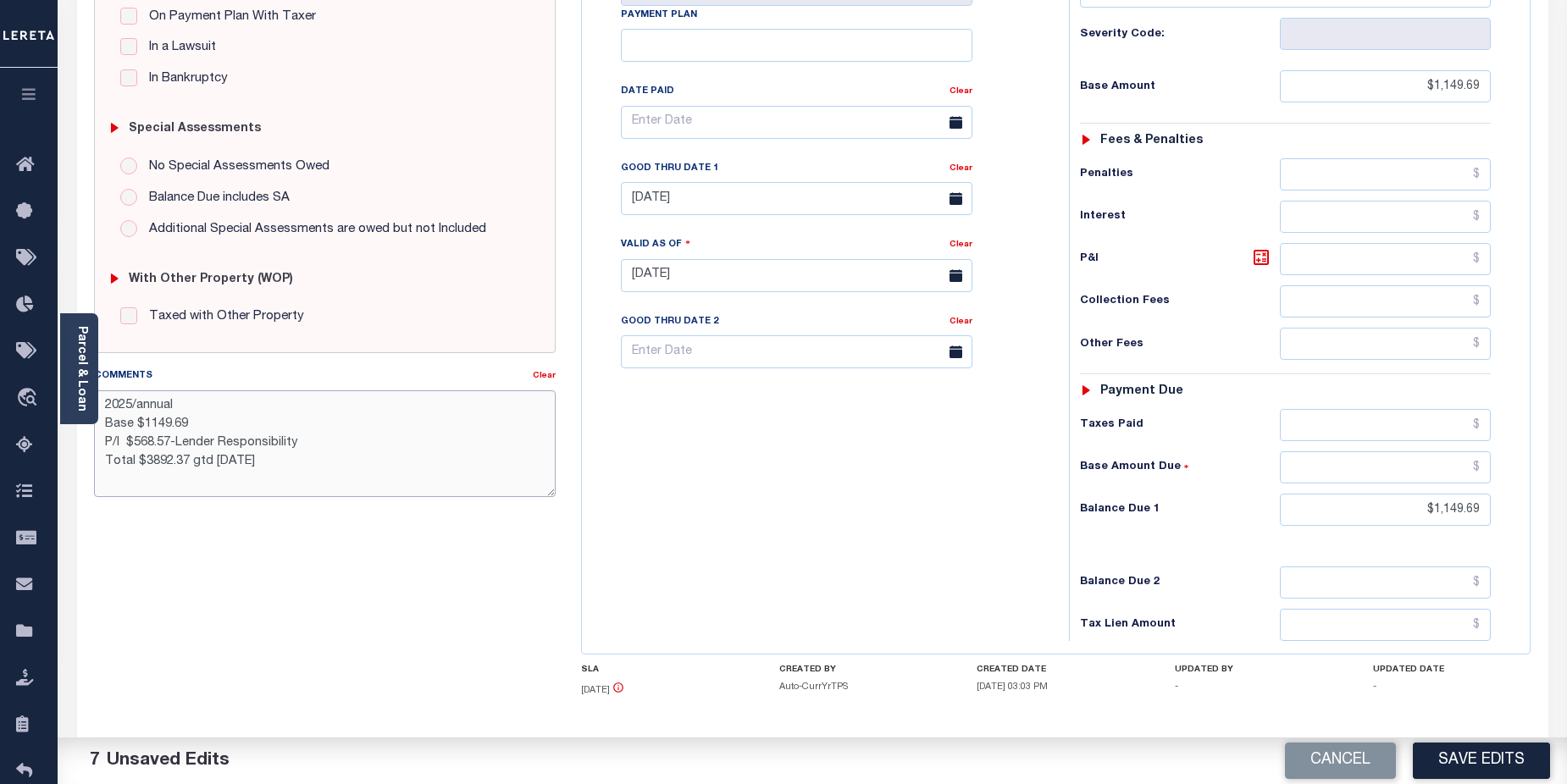
click at [186, 454] on textarea "2025/annual Base $1149.69 P/I $568.57-Lender Responsibility Total $3892.37 gtd …" at bounding box center [324, 444] width 462 height 106
click at [212, 466] on textarea "2025/annual Base $1149.69 P/I $568.57-Lender Responsibility Total $1290.47 gtd …" at bounding box center [324, 444] width 462 height 106
drag, startPoint x: 129, startPoint y: 481, endPoint x: 158, endPoint y: 477, distance: 29.3
click at [158, 477] on textarea "2025/annual Base $1149.69 P/I $568.57-Lender Responsibility Total $1290.47 Gtd …" at bounding box center [324, 444] width 462 height 106
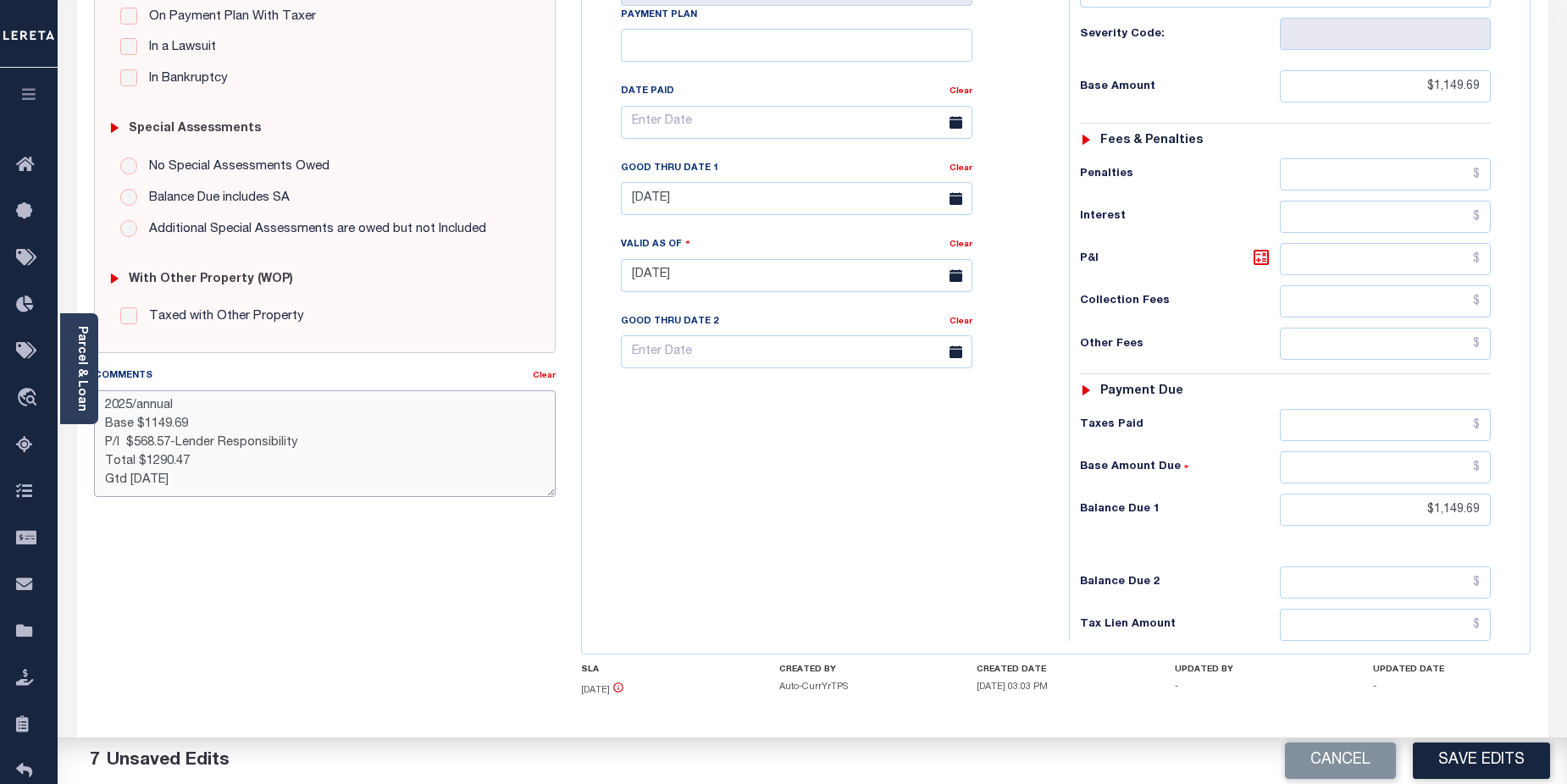
click at [151, 464] on textarea "2025/annual Base $1149.69 P/I $568.57-Lender Responsibility Total $1290.47 Gtd …" at bounding box center [324, 444] width 462 height 106
click at [151, 425] on textarea "2025/annual Base $1149.69 P/I $568.57-Lender Responsibility Total $1,290.47 Gtd…" at bounding box center [324, 444] width 462 height 106
drag, startPoint x: 134, startPoint y: 444, endPoint x: 170, endPoint y: 441, distance: 36.1
click at [170, 441] on textarea "2025/annual Base $1,149.69 P/I $568.57-Lender Responsibility Total $1,290.47 Gt…" at bounding box center [324, 444] width 462 height 106
drag, startPoint x: 272, startPoint y: 469, endPoint x: 233, endPoint y: 469, distance: 39.0
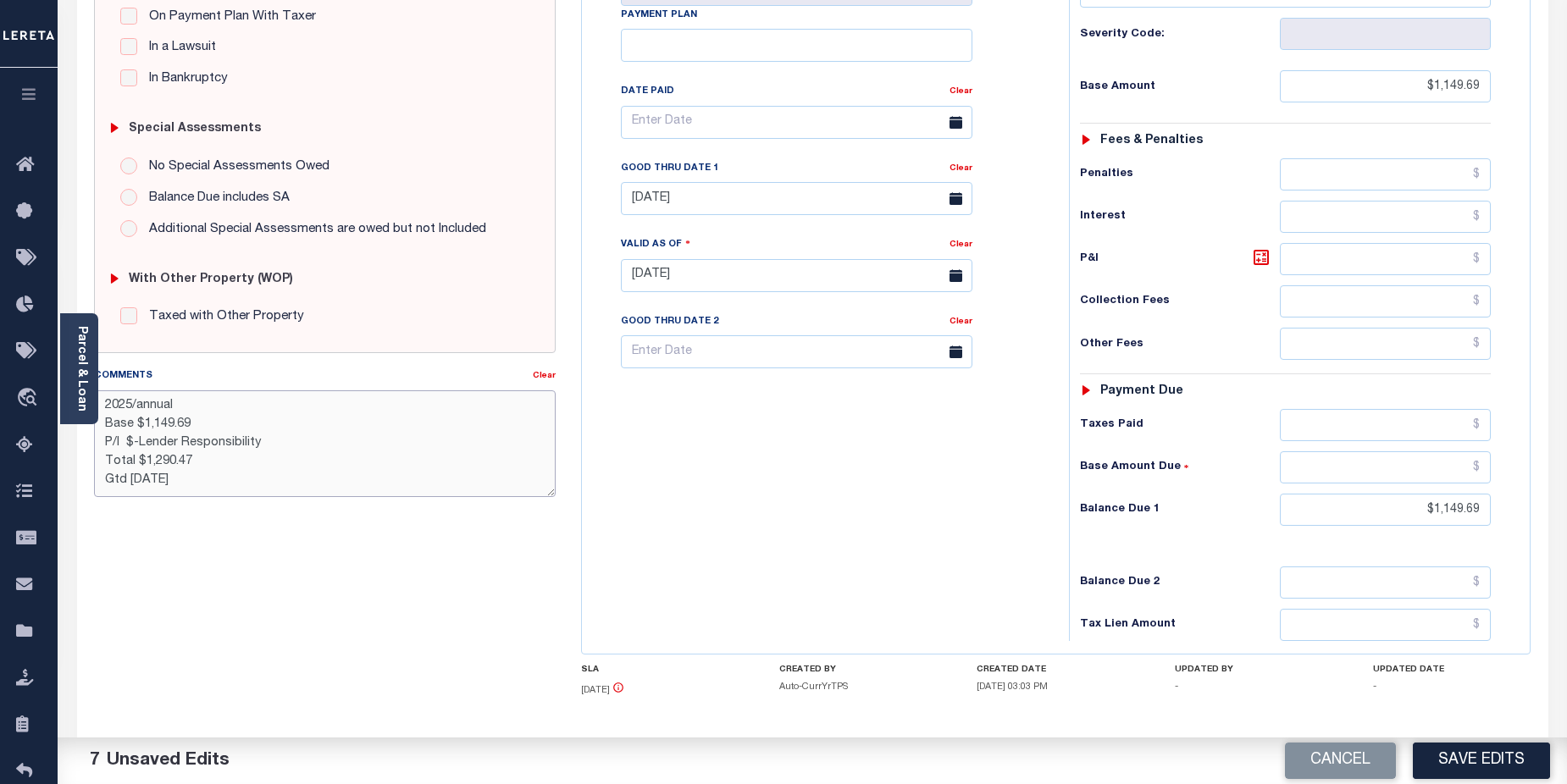
click at [272, 469] on textarea "2025/annual Base $1,149.69 P/I $-Lender Responsibility Total $1,290.47 Gtd 12/3…" at bounding box center [324, 444] width 462 height 106
click at [204, 445] on textarea "2025/annual Base $1,149.69 P/I $140.78 -Lender Responsibility Total $1,290.47 G…" at bounding box center [324, 444] width 462 height 106
drag, startPoint x: 194, startPoint y: 445, endPoint x: 216, endPoint y: 445, distance: 22.0
click at [216, 445] on textarea "2025/annual Base $1,149.69 P/I $140.78 -Lender Responsibility Total $1,290.47 G…" at bounding box center [324, 444] width 462 height 106
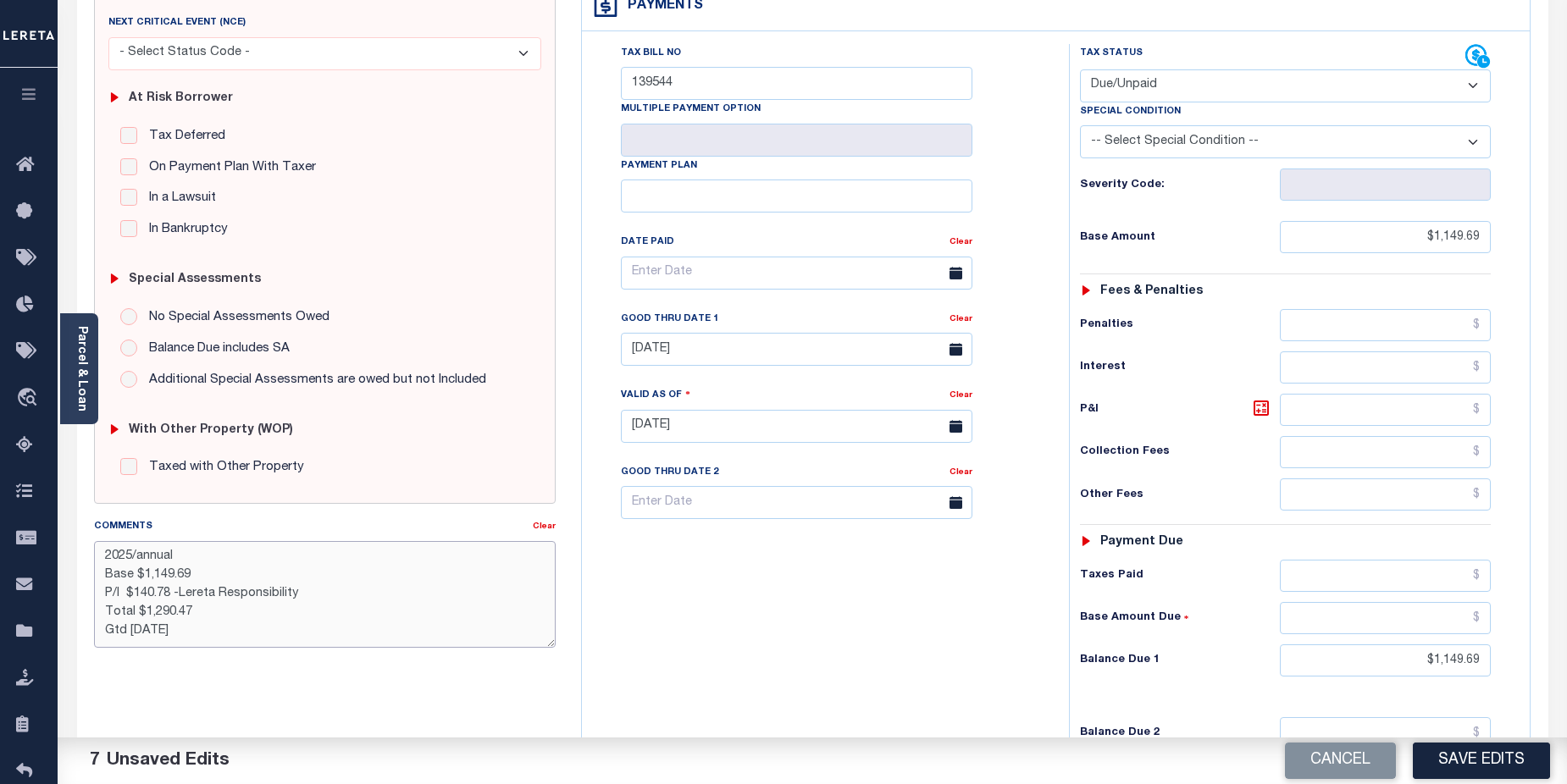
scroll to position [301, 0]
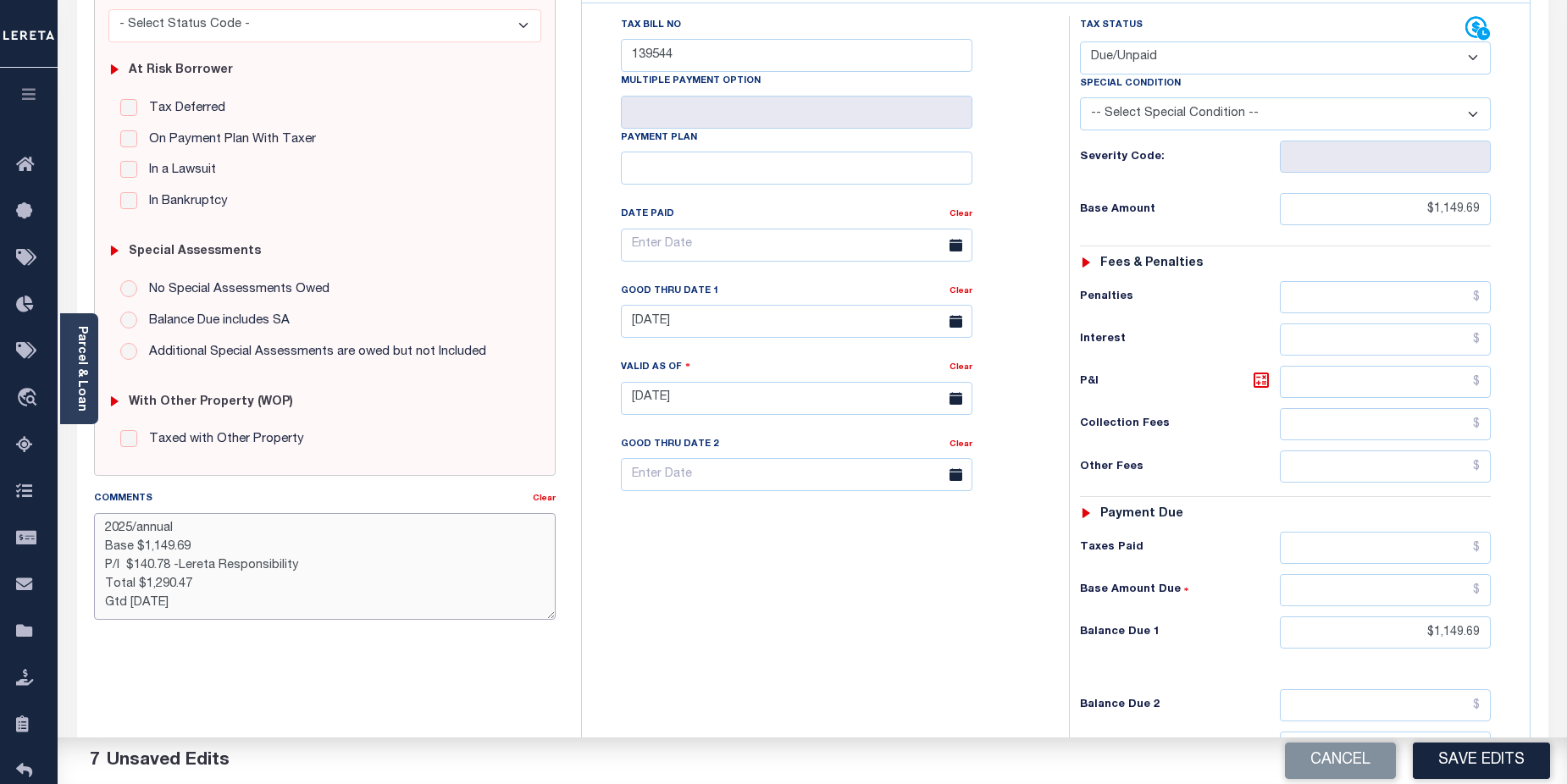
type textarea "2025/annual Base $1,149.69 P/I $140.78 -Lereta Responsibility Total $1,290.47 G…"
click at [402, 587] on textarea "2025/annual Base $1,149.69 P/I $140.78 -Lereta Responsibility Total $1,290.47 G…" at bounding box center [324, 566] width 462 height 106
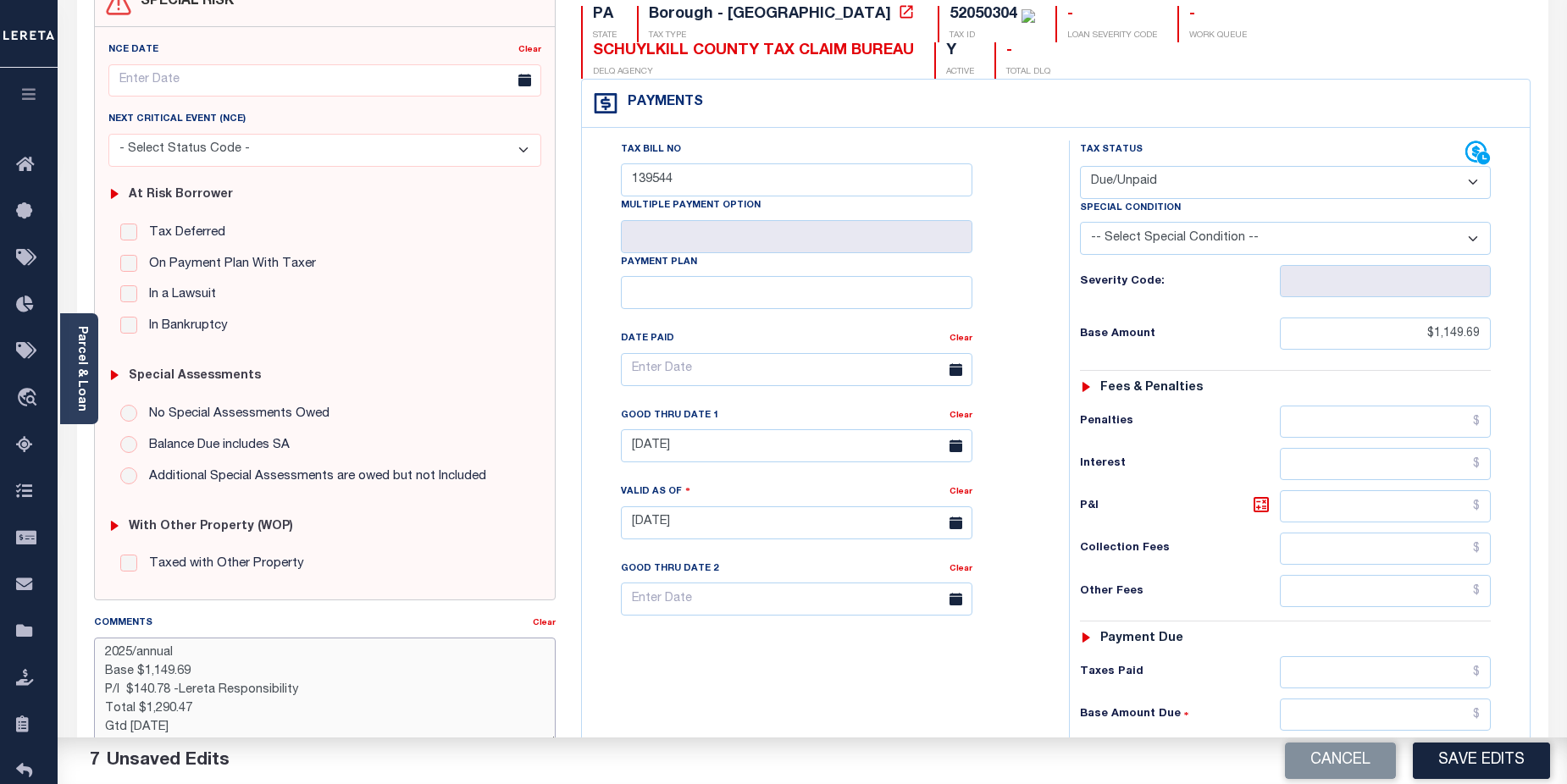
scroll to position [191, 0]
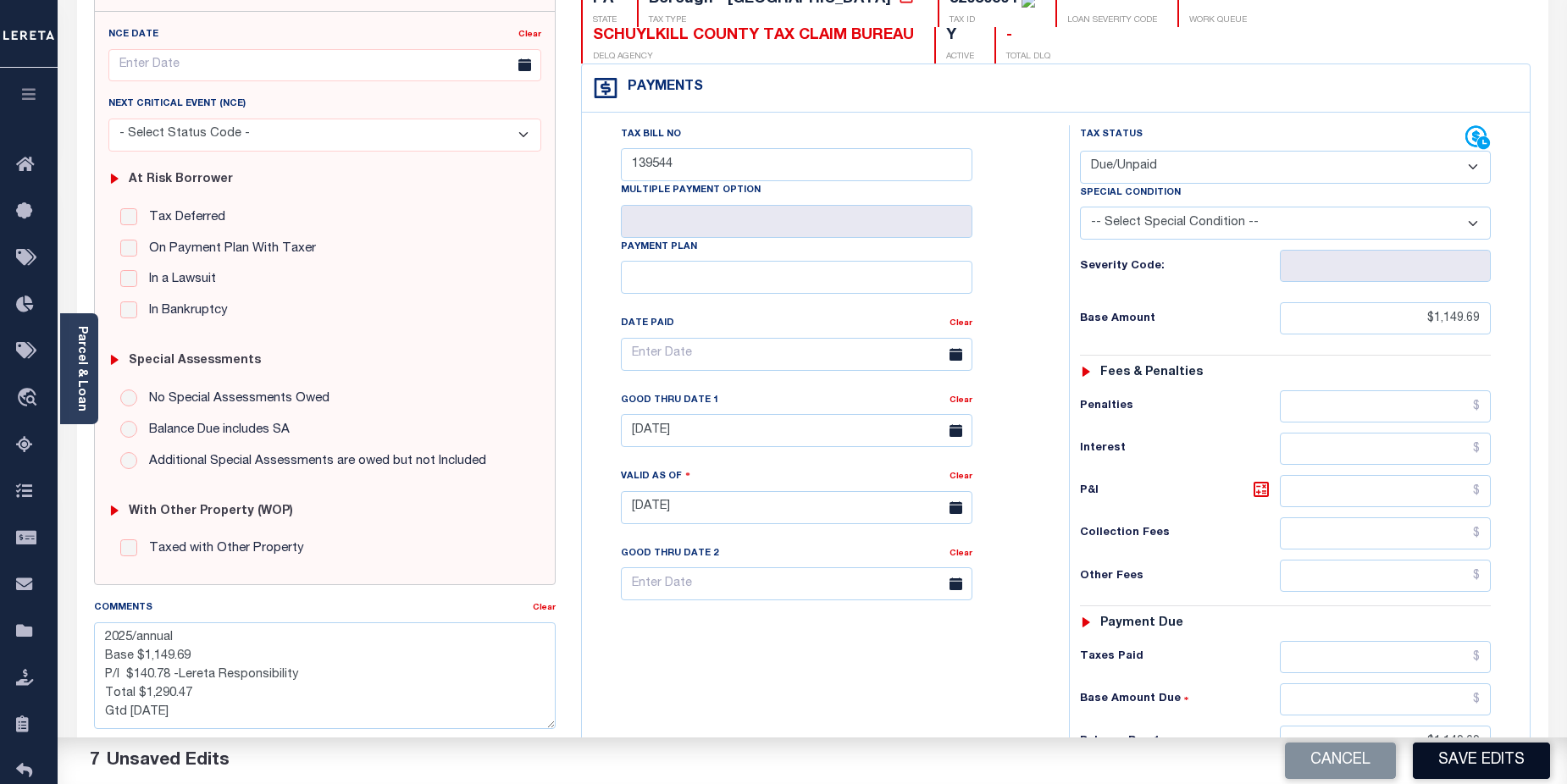
click at [1498, 761] on button "Save Edits" at bounding box center [1481, 760] width 138 height 36
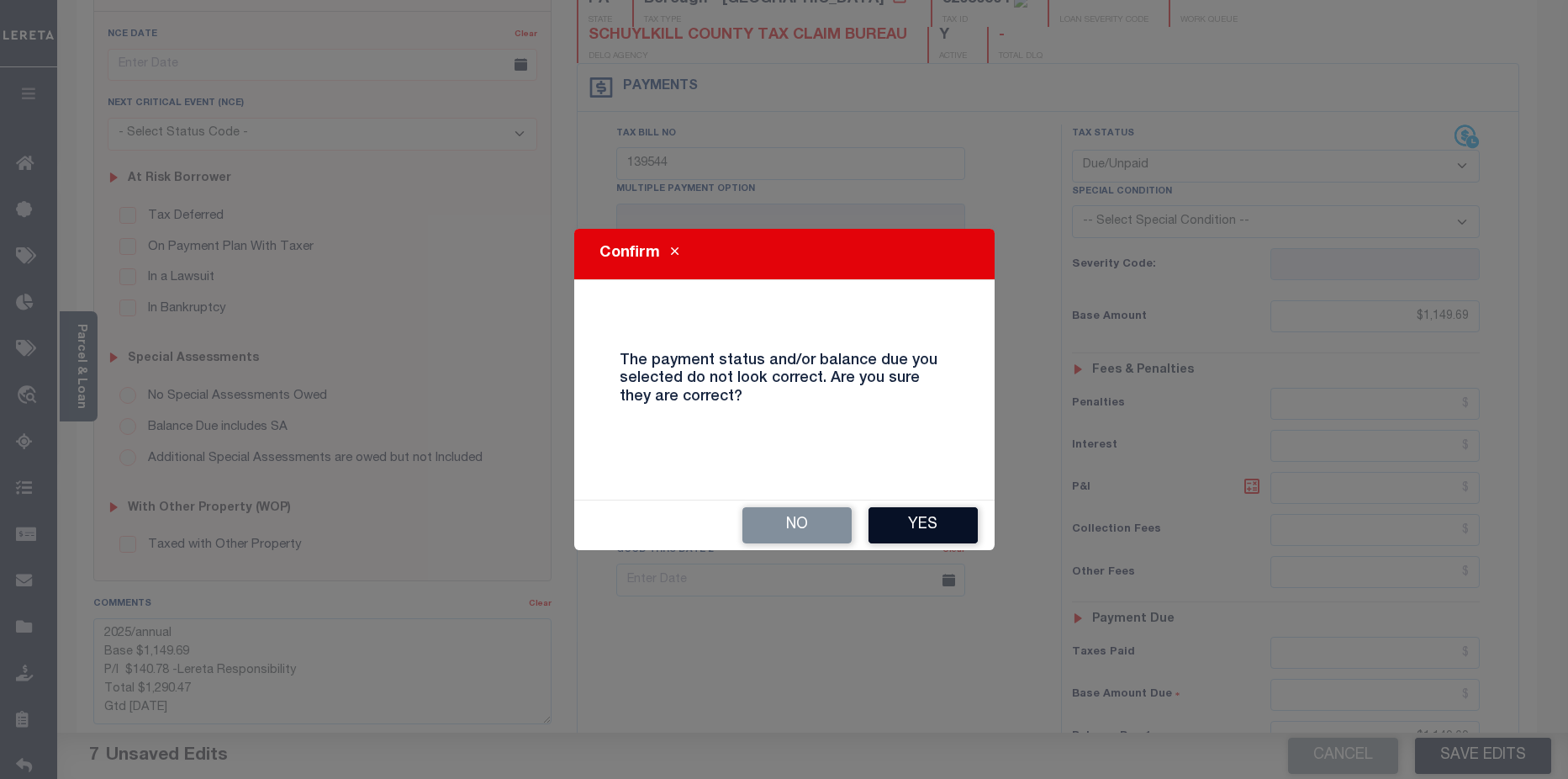
click at [965, 536] on button "Yes" at bounding box center [923, 525] width 109 height 36
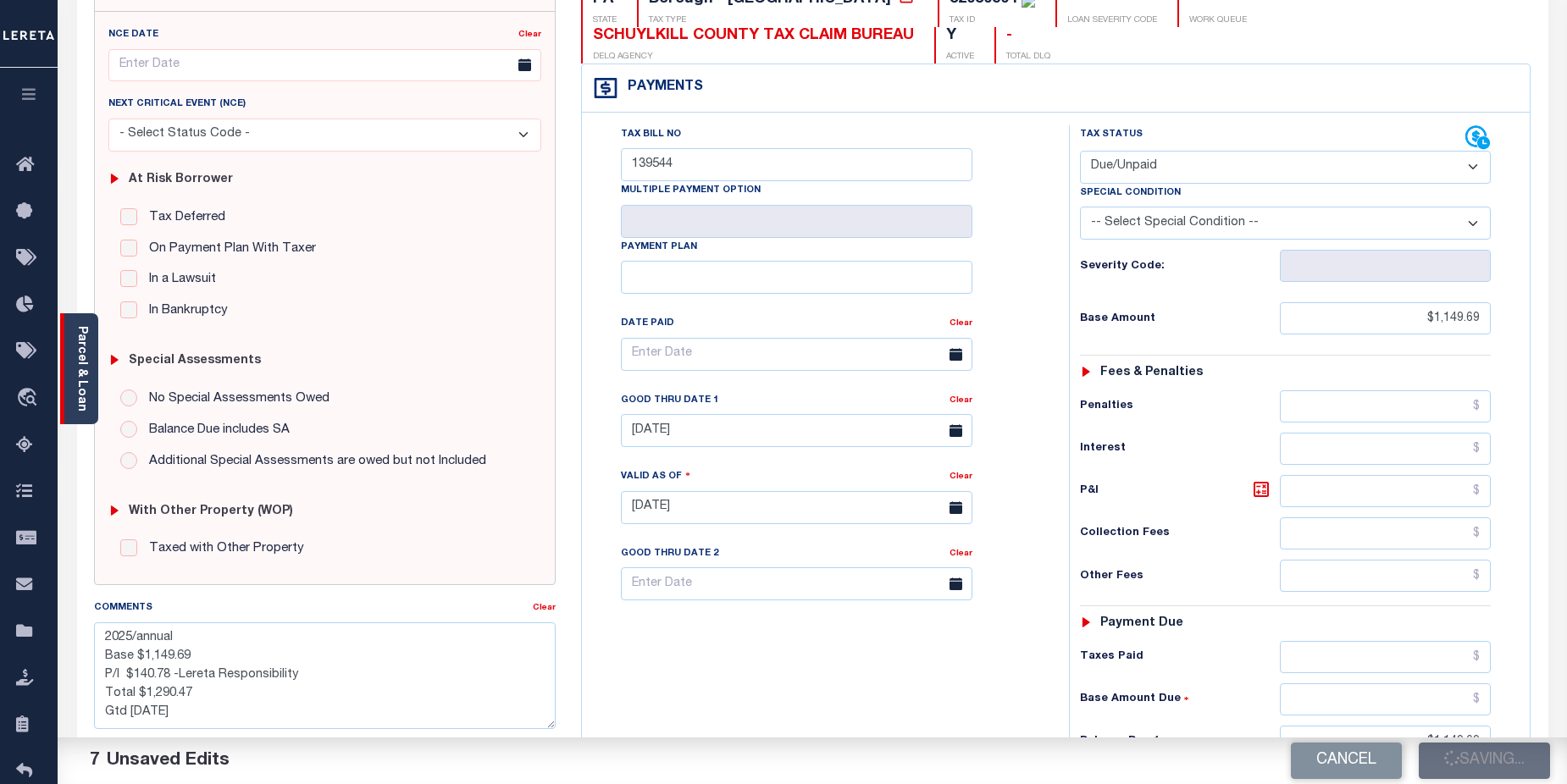
checkbox input "false"
type textarea "2025/annual Base $1,149.69 P/I $140.78 -Lereta Responsibility Total $1,290.47 G…"
type input "$1,149.69"
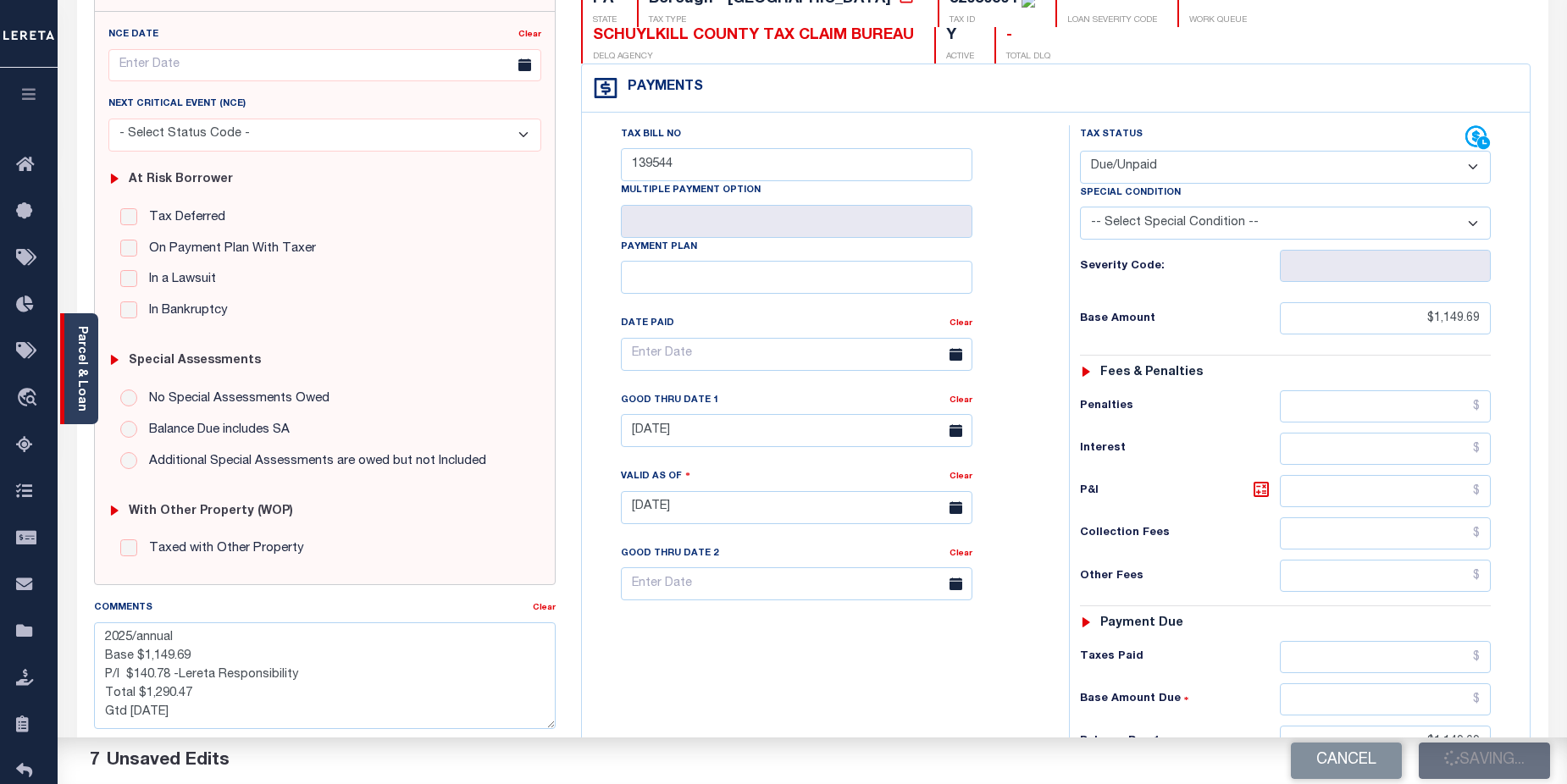
type input "$1,149.69"
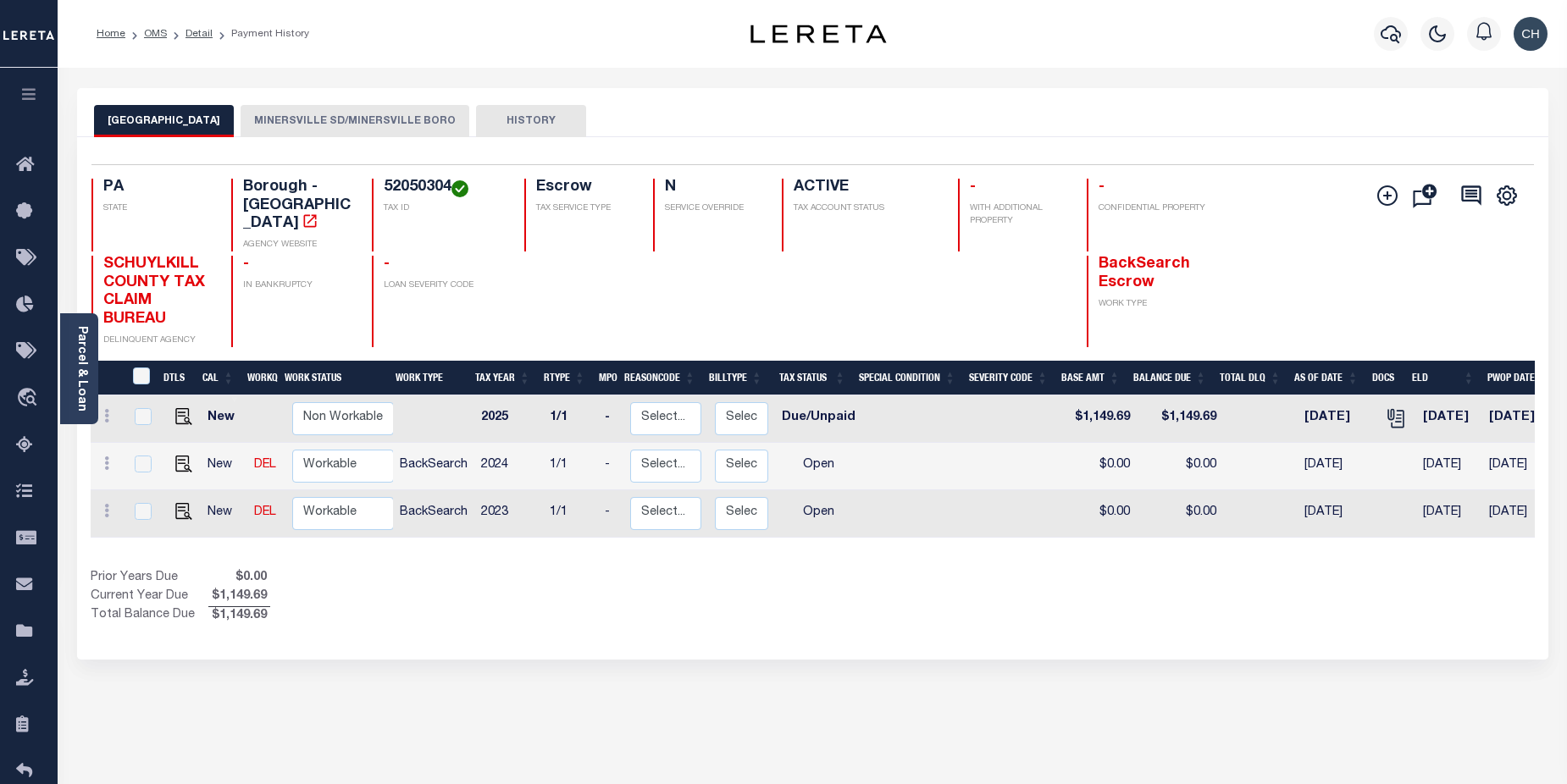
click at [82, 361] on link "Parcel & Loan" at bounding box center [81, 369] width 11 height 85
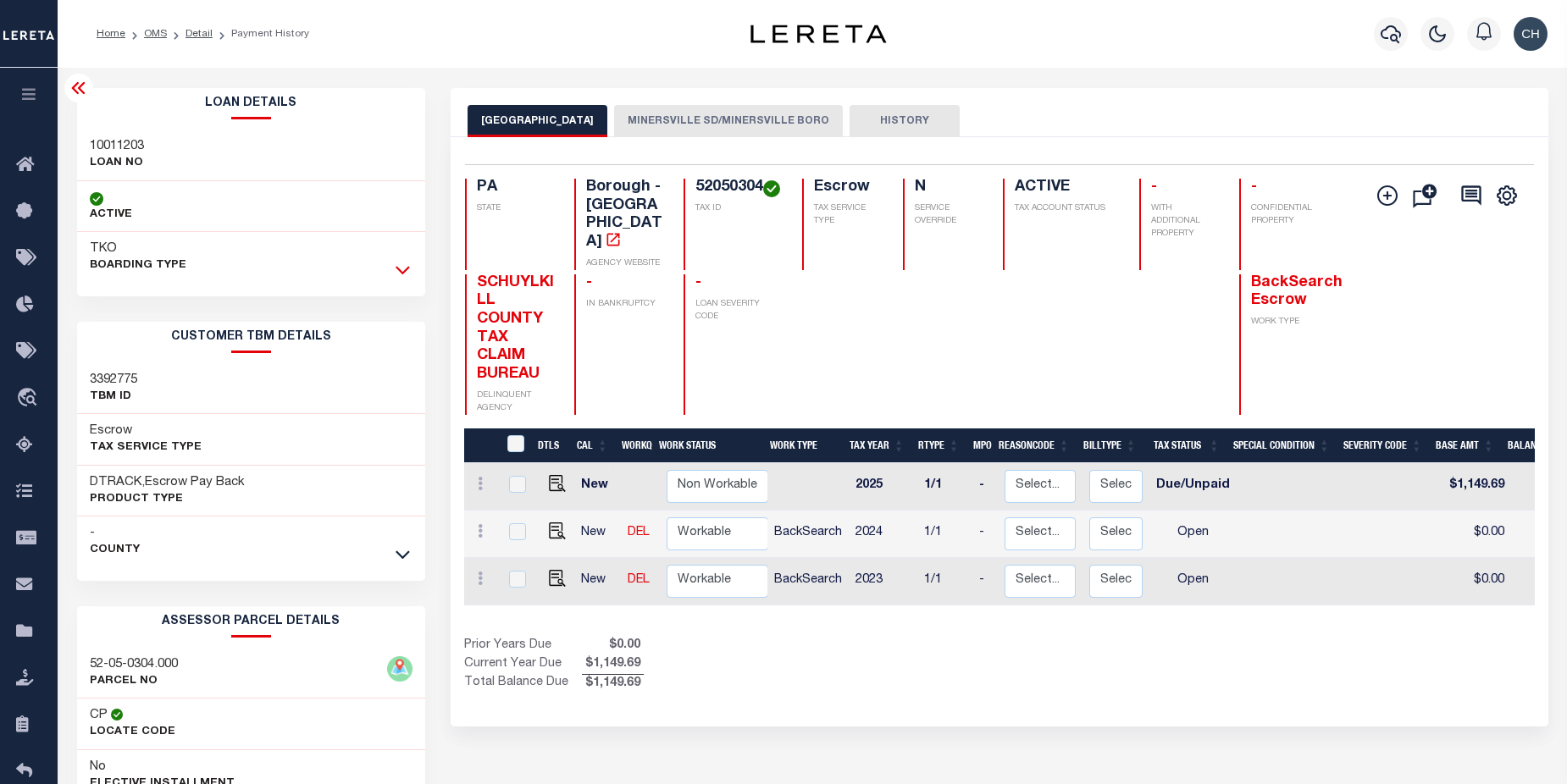
click at [396, 268] on icon at bounding box center [402, 270] width 14 height 9
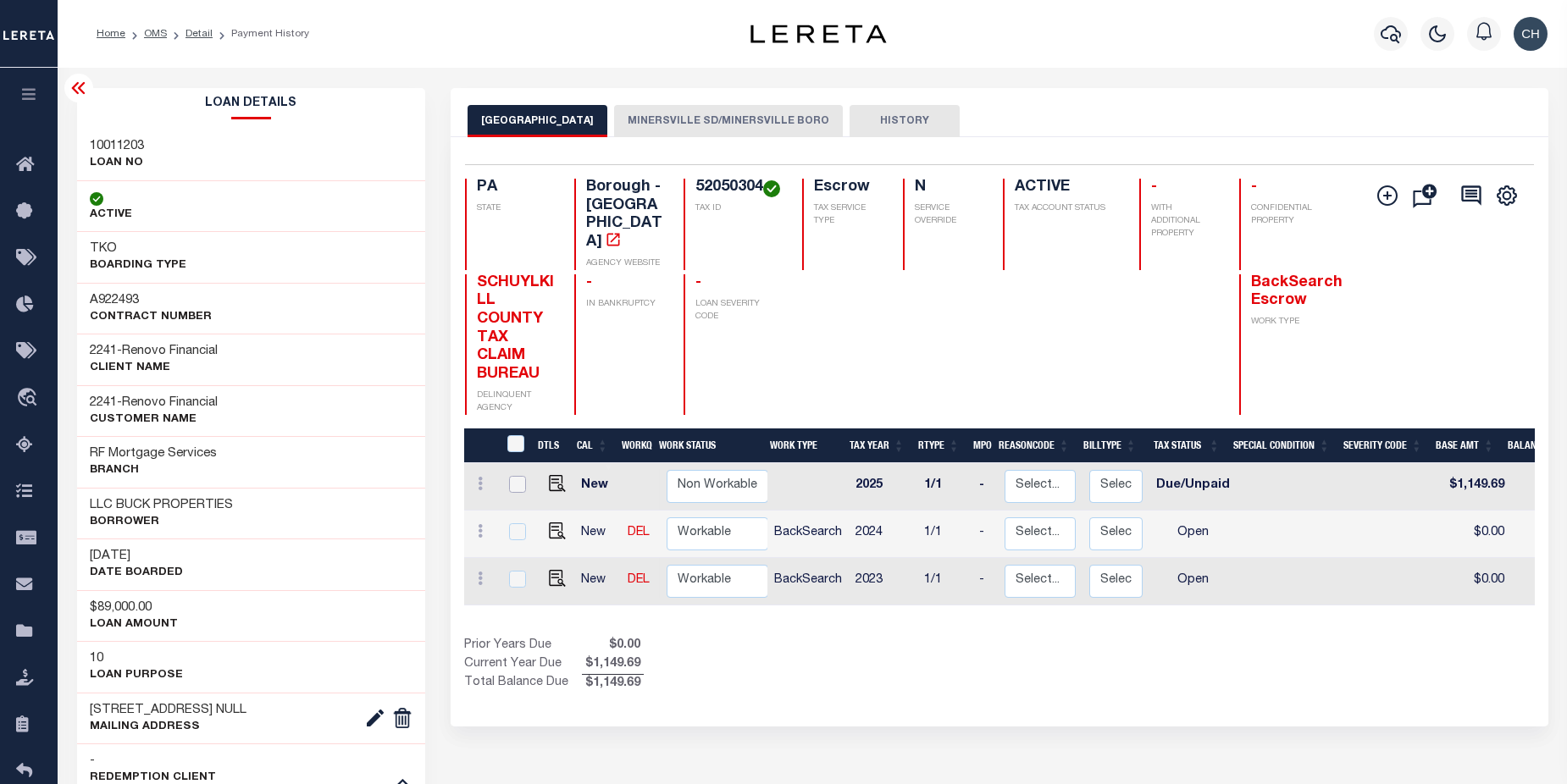
click at [516, 476] on input "checkbox" at bounding box center [518, 484] width 17 height 17
checkbox input "true"
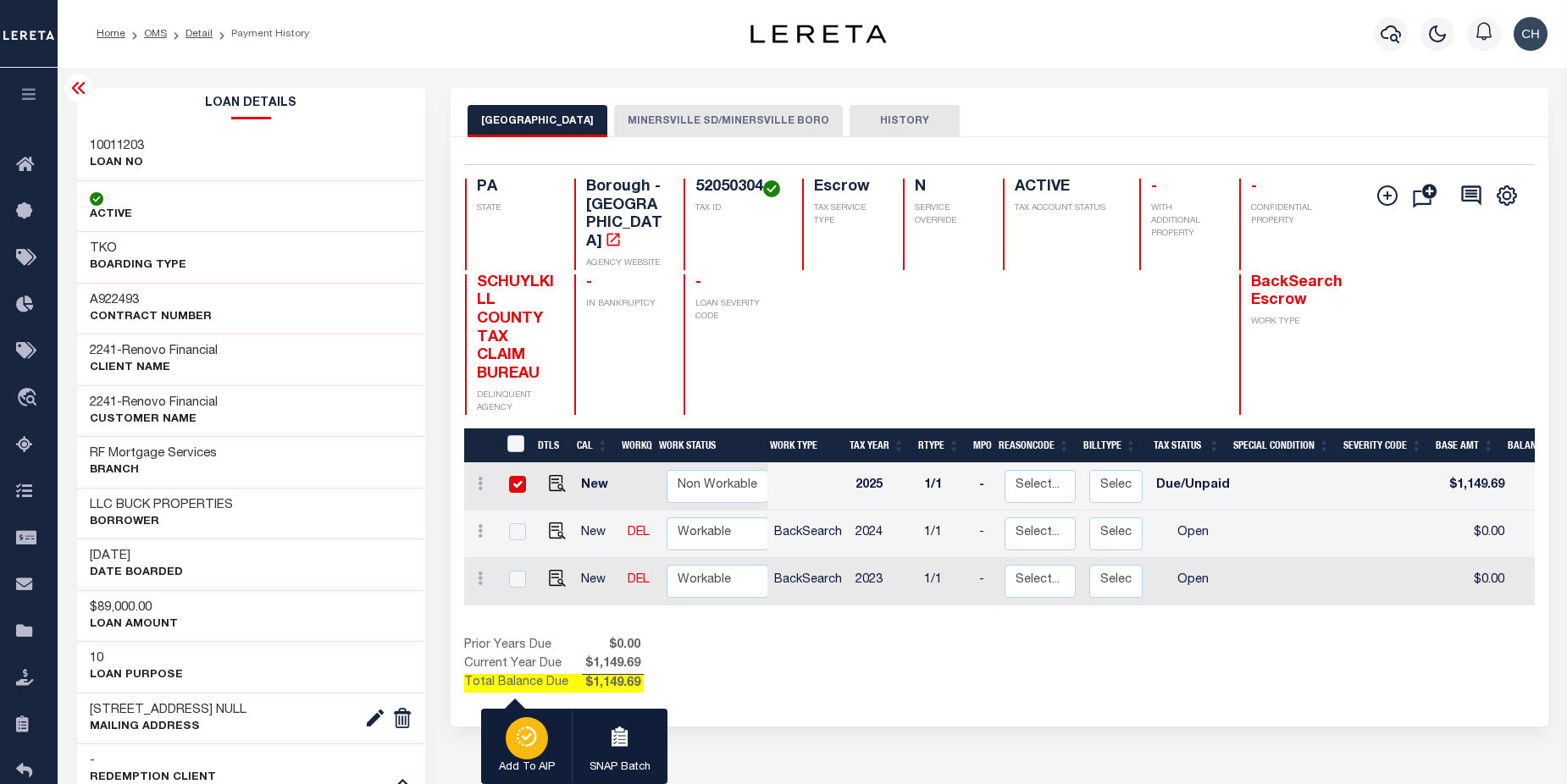
click at [527, 754] on div "button" at bounding box center [526, 738] width 43 height 43
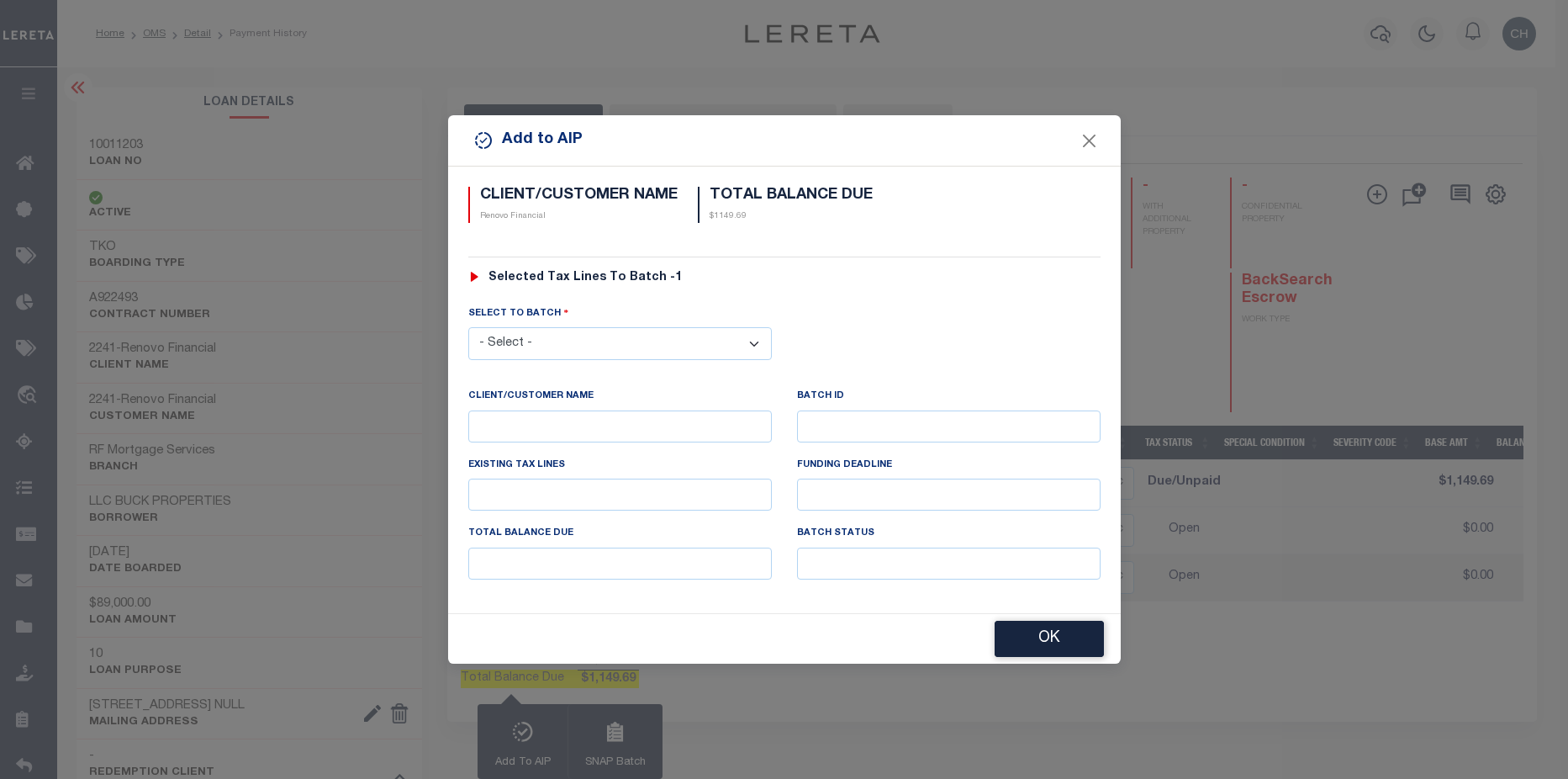
click at [692, 340] on select "- Select - 42380 42965 43235 43299 43683 44436 44450 44938 45028 45180 45253 45…" at bounding box center [620, 343] width 303 height 33
select select "46693"
click at [468, 327] on select "- Select - 42380 42965 43235 43299 43683 44436 44450 44938 45028 45180 45253 45…" at bounding box center [620, 343] width 303 height 33
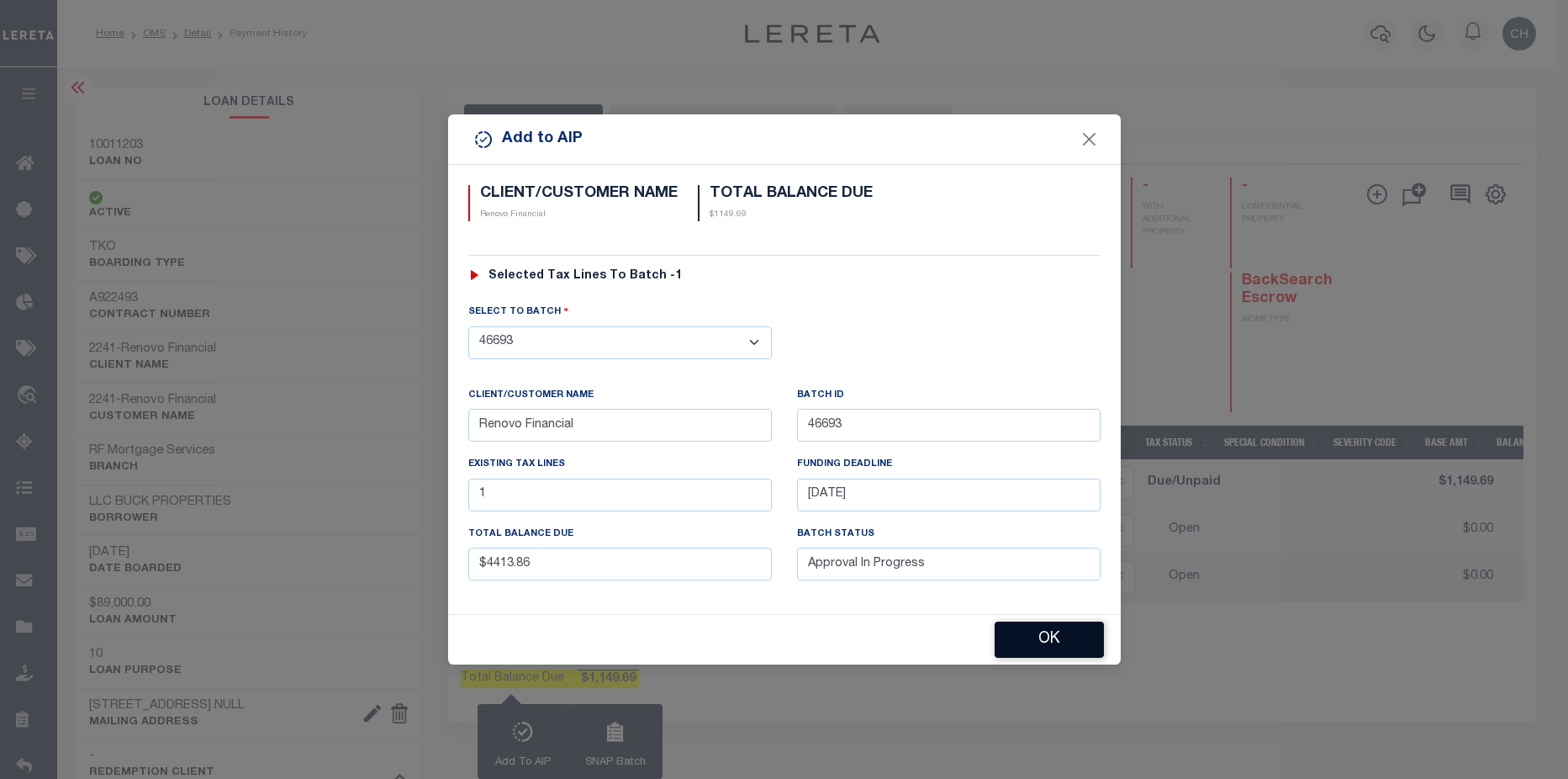
click at [1043, 645] on button "OK" at bounding box center [1049, 640] width 109 height 36
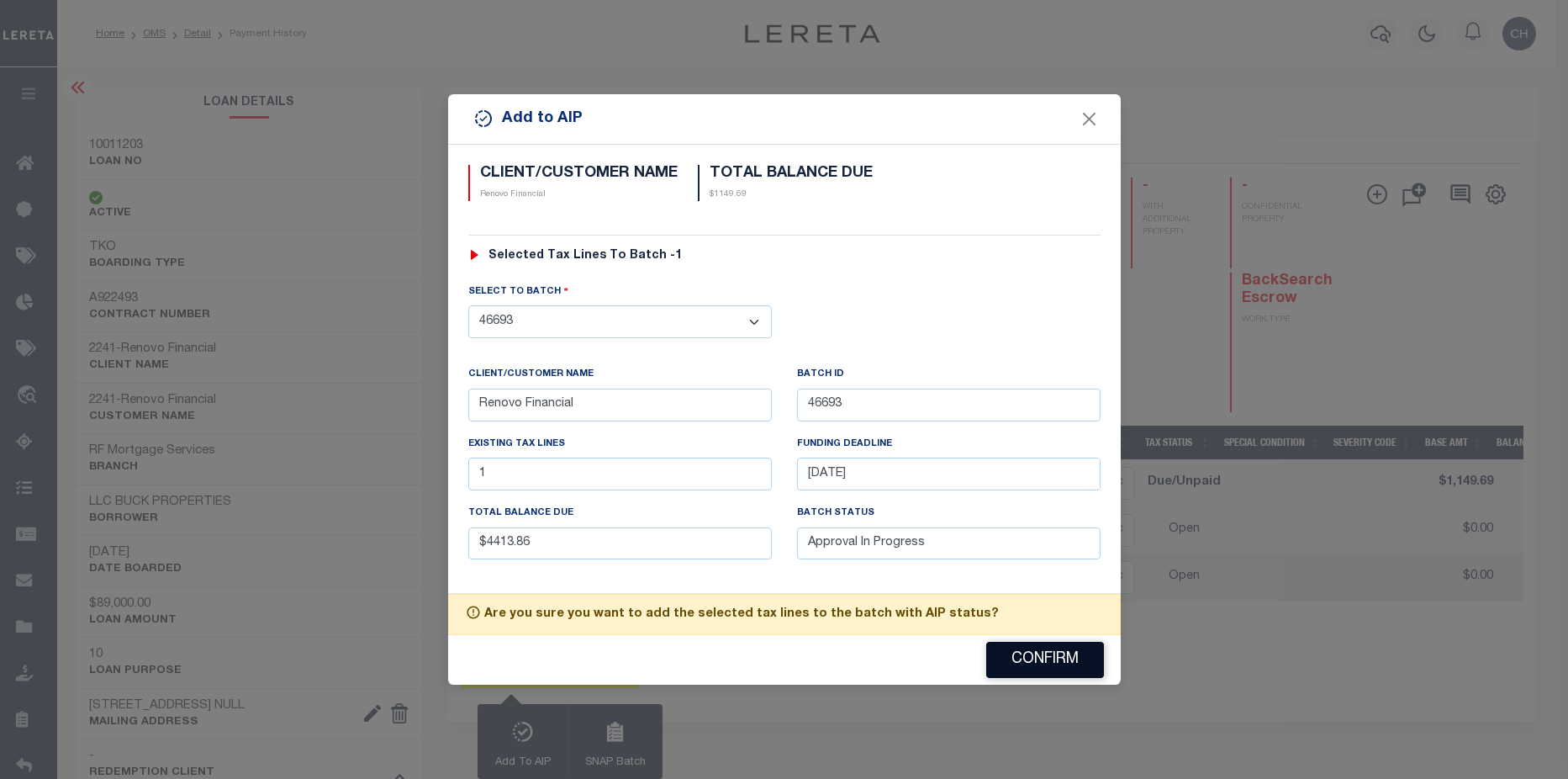
click at [1043, 645] on button "Confirm" at bounding box center [1044, 659] width 118 height 36
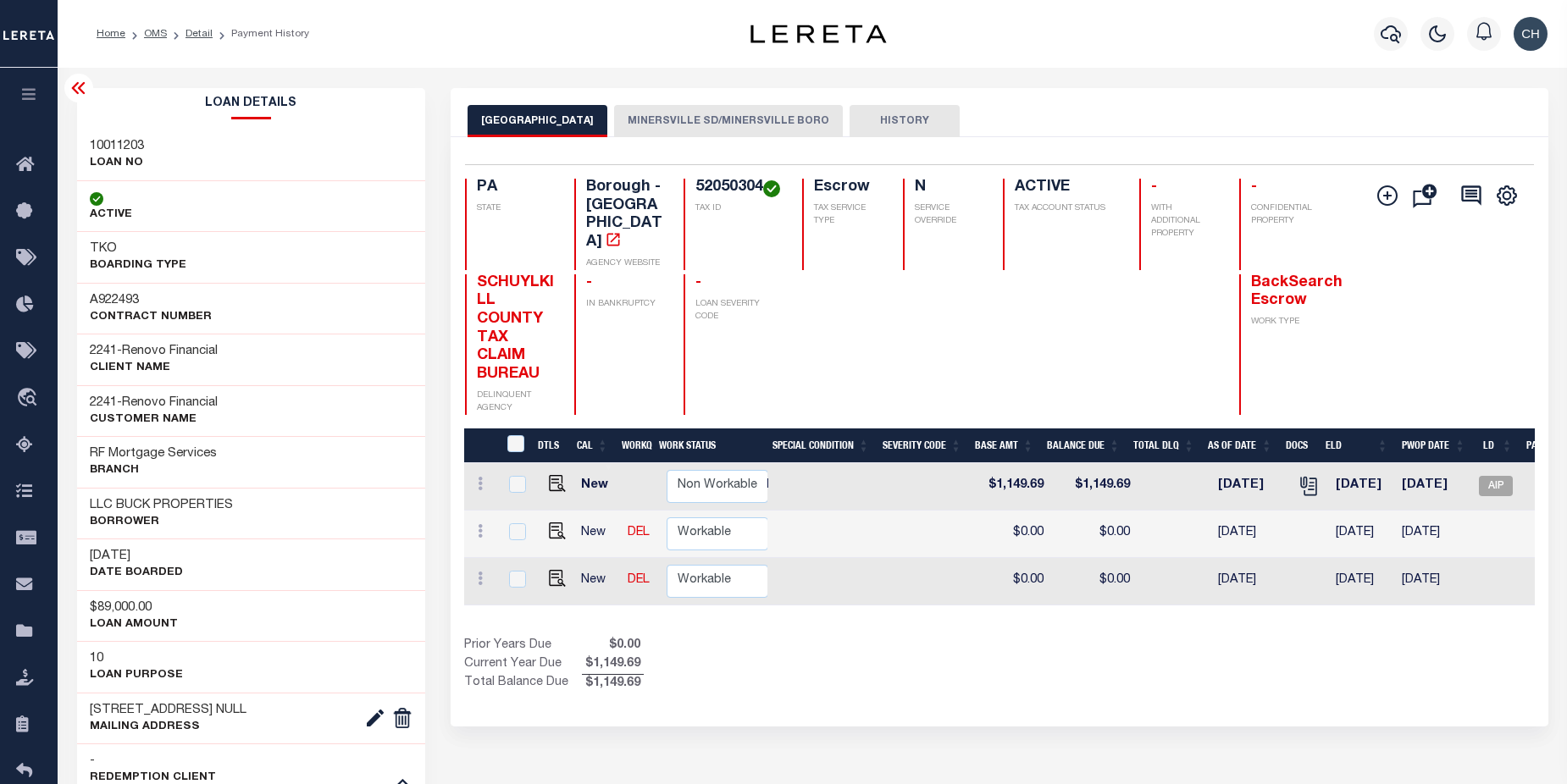
scroll to position [0, 463]
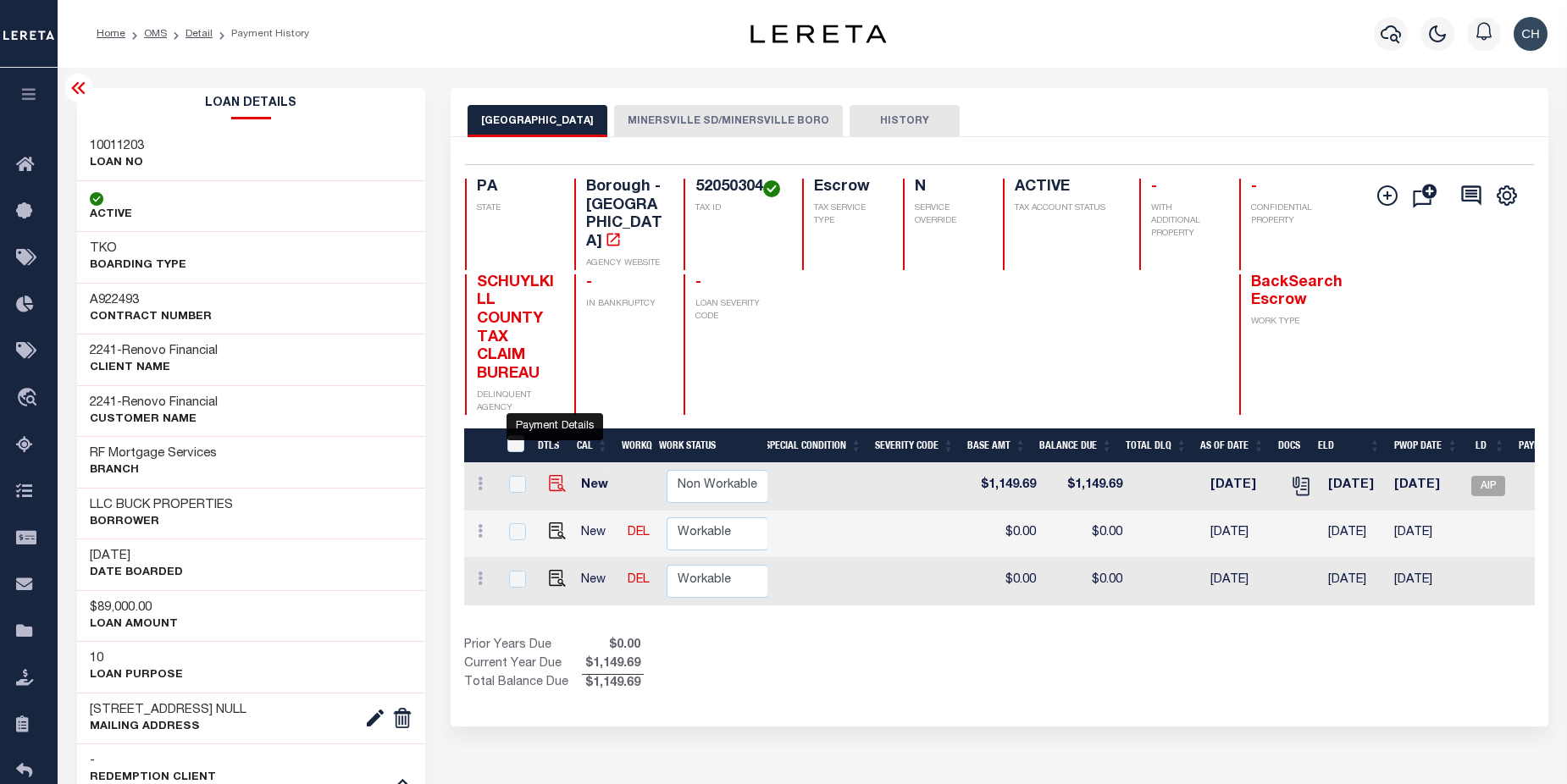
click at [554, 475] on img at bounding box center [558, 483] width 17 height 17
checkbox input "true"
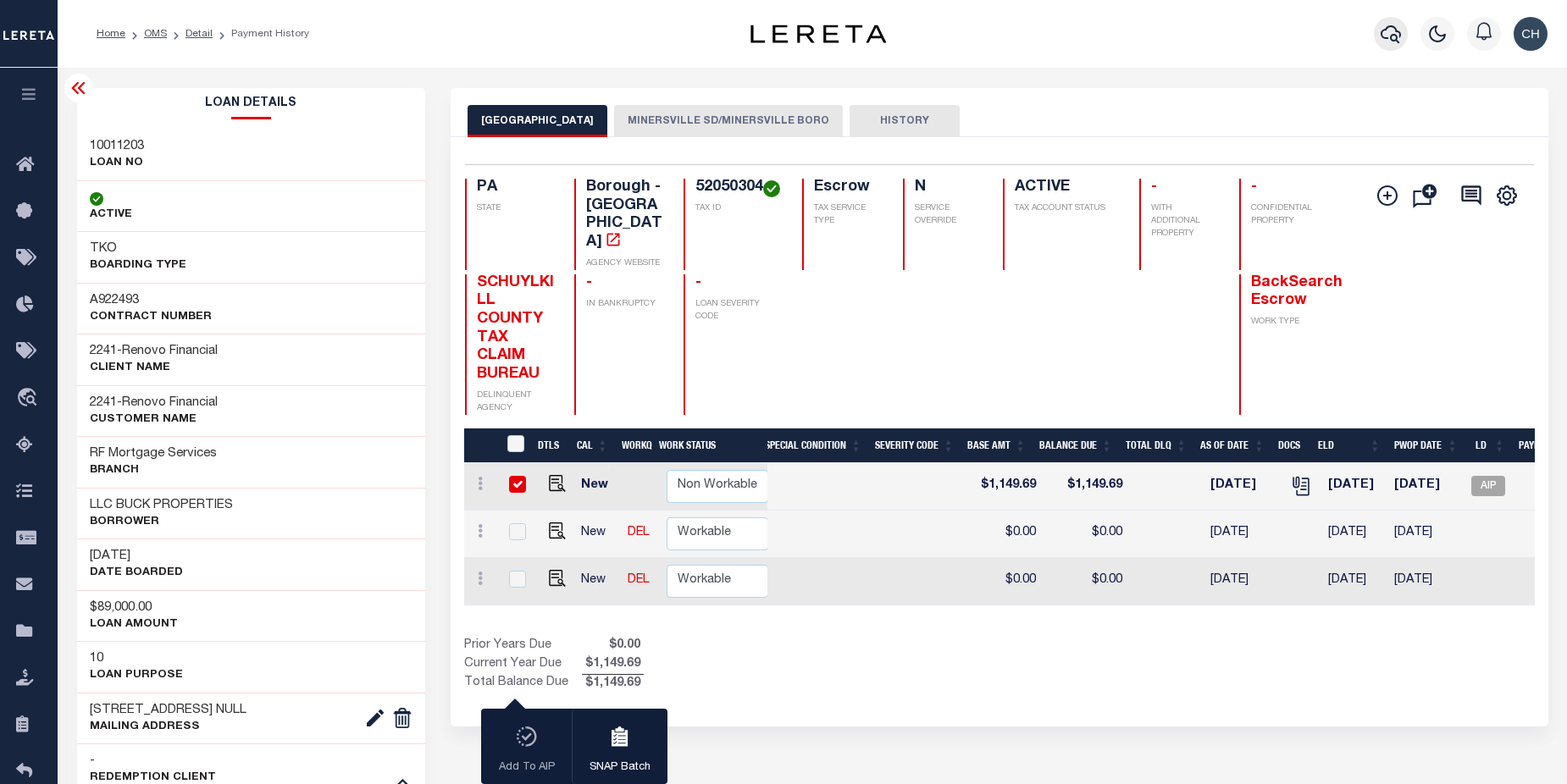
click at [1387, 41] on icon "button" at bounding box center [1390, 33] width 20 height 20
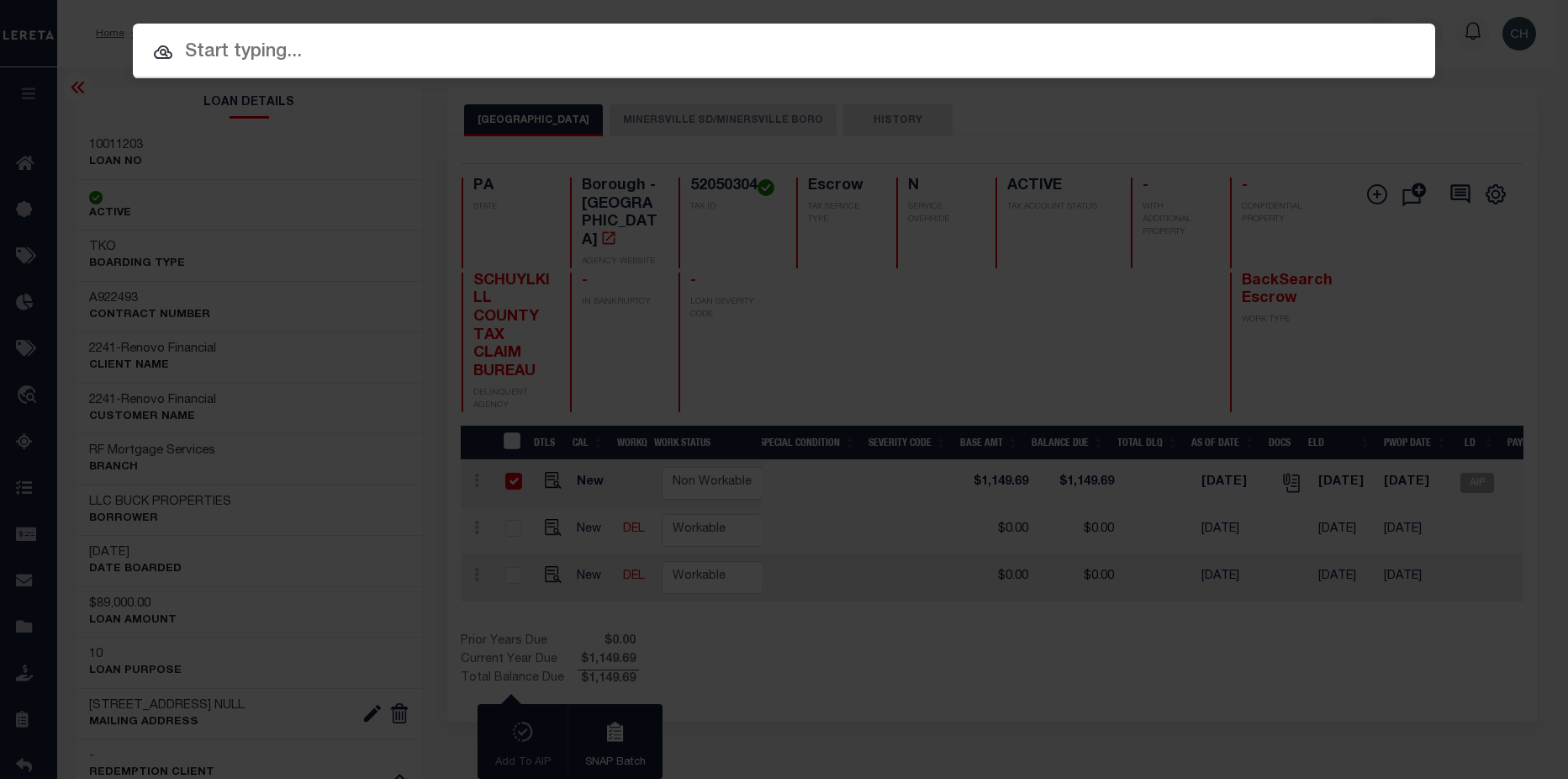
drag, startPoint x: 229, startPoint y: 42, endPoint x: 269, endPoint y: 53, distance: 41.5
click at [229, 42] on input "text" at bounding box center [784, 52] width 1302 height 29
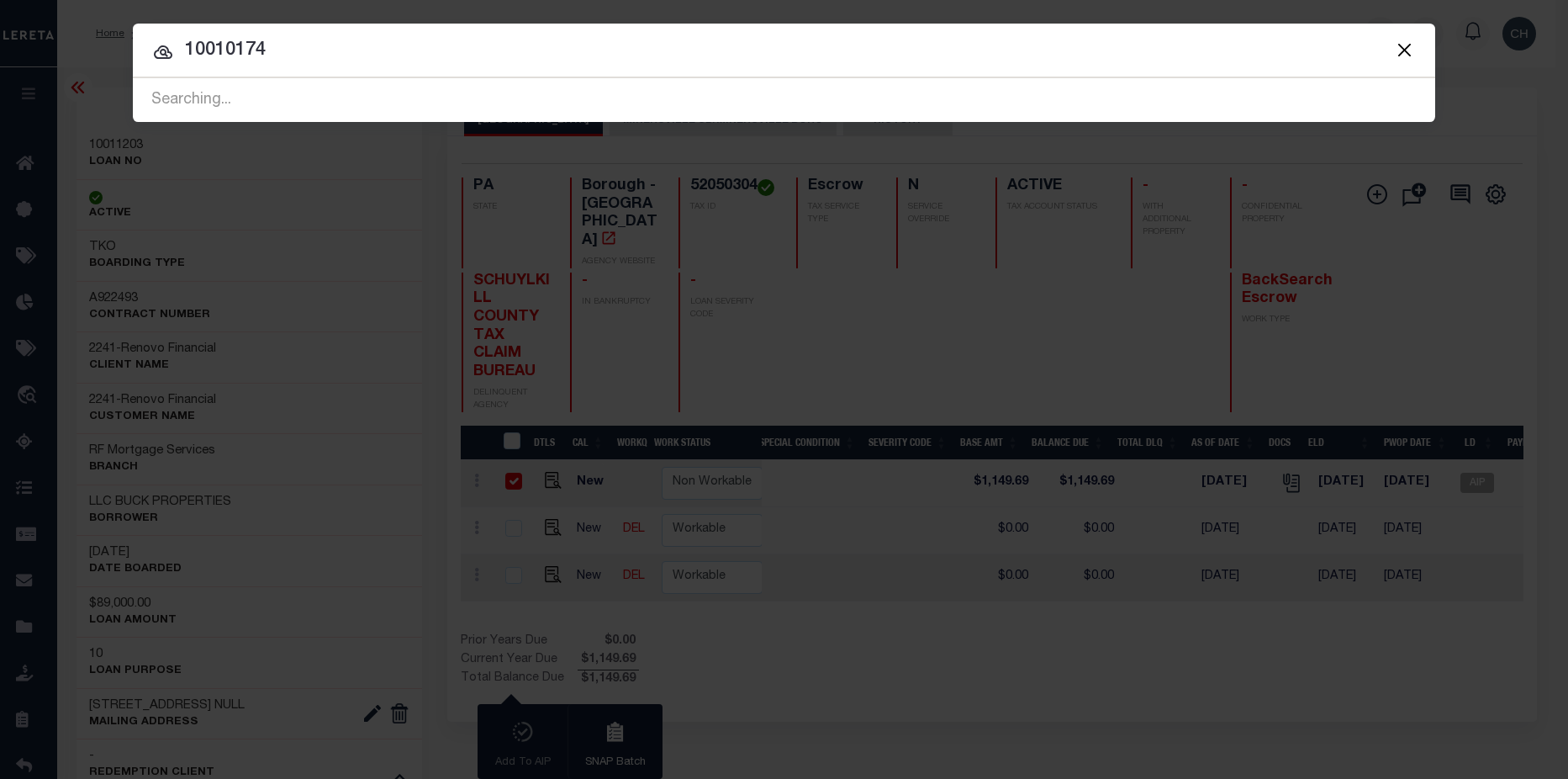
type input "10010174"
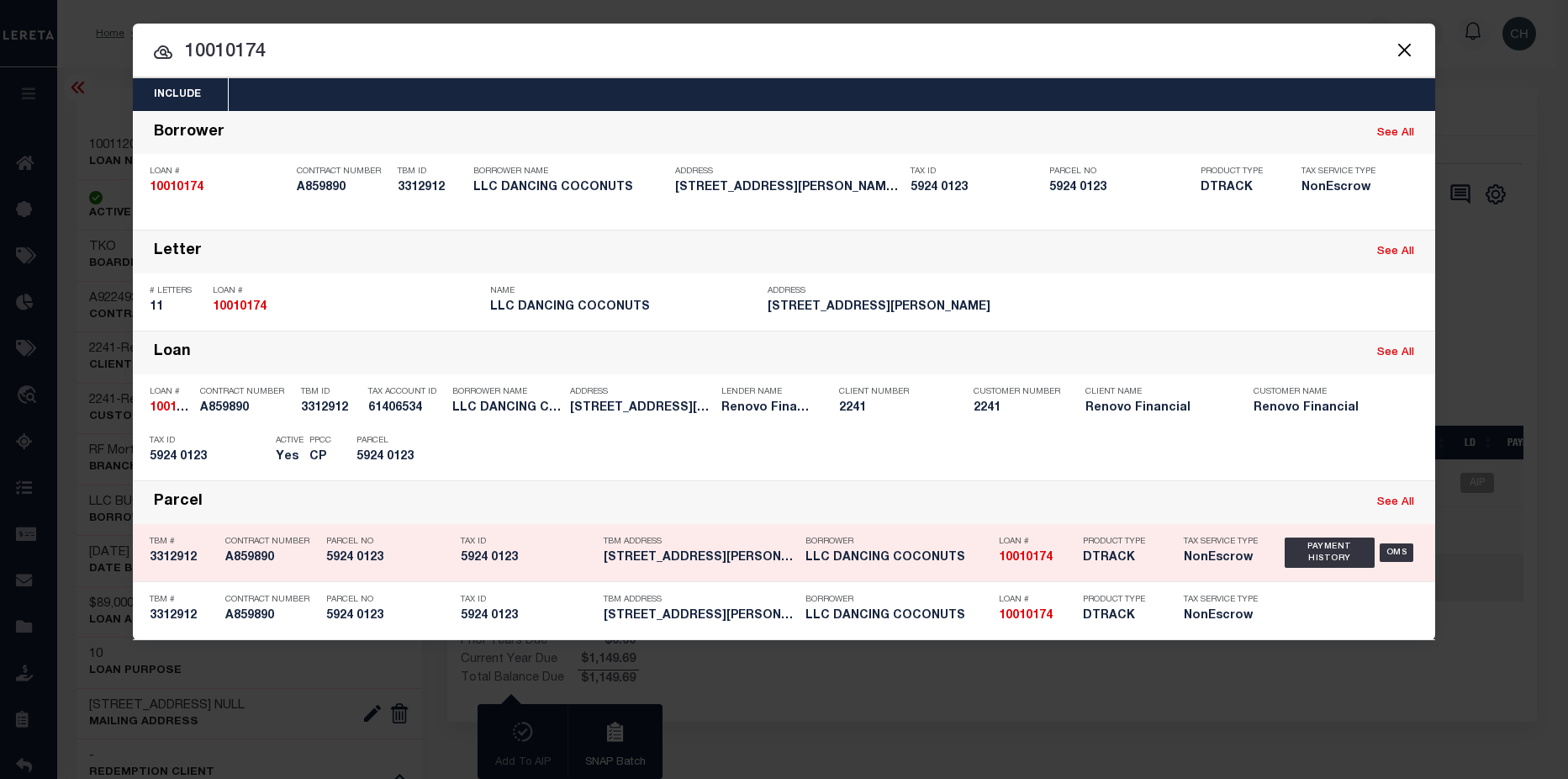
click at [1016, 574] on div "Loan # 10010174" at bounding box center [1037, 553] width 75 height 49
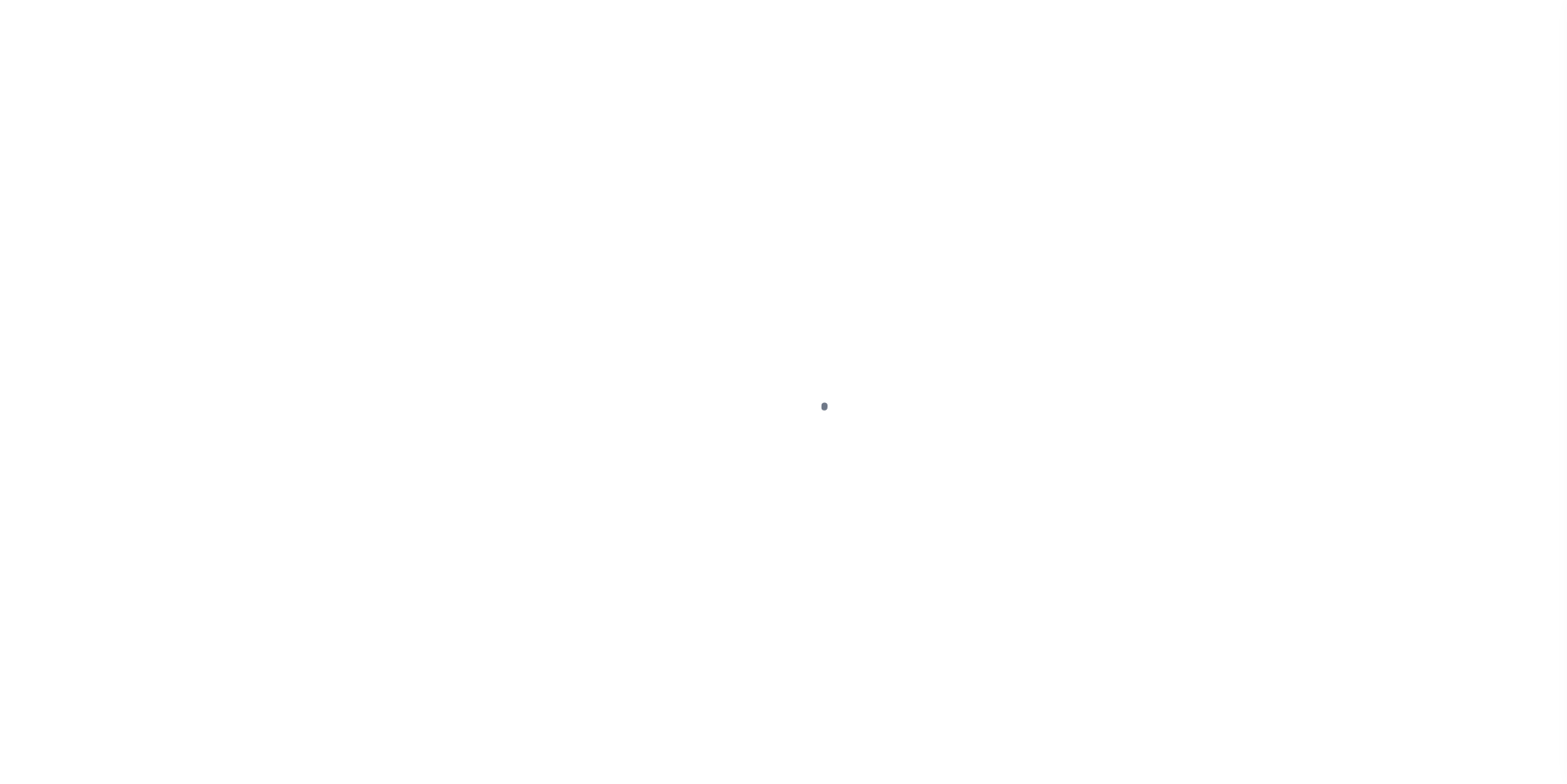
select select "DUE"
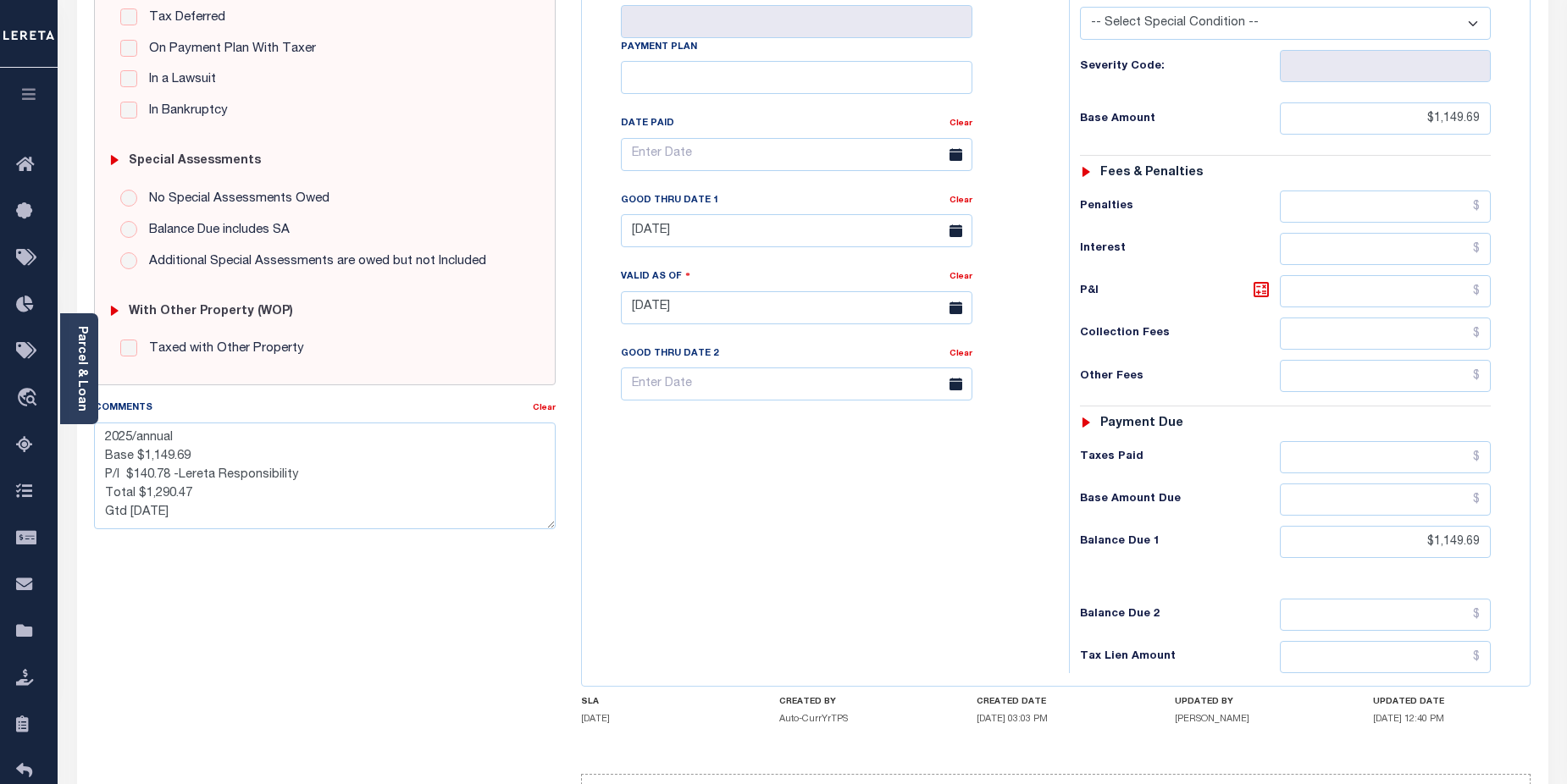
scroll to position [497, 0]
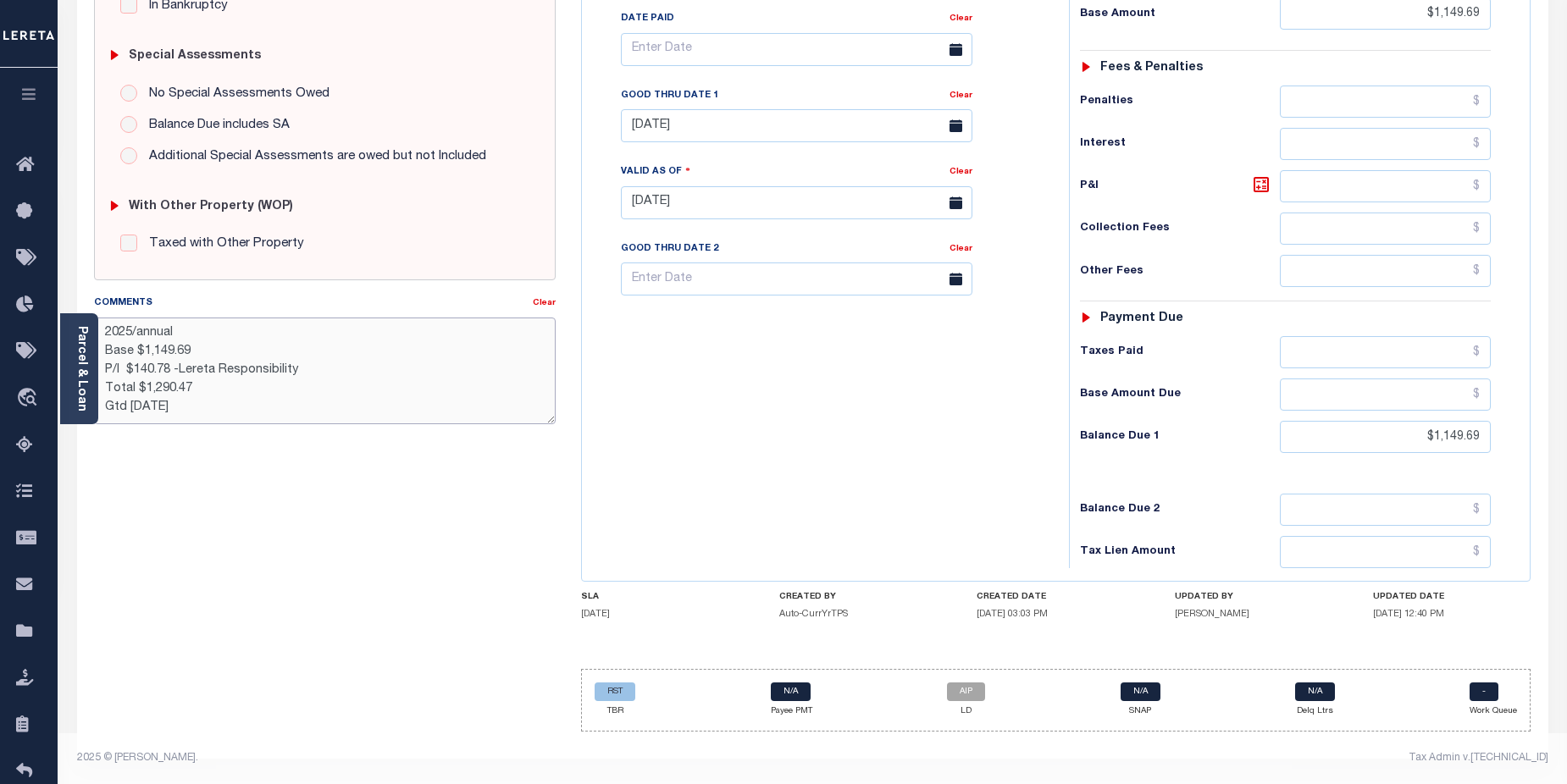
drag, startPoint x: 106, startPoint y: 335, endPoint x: 254, endPoint y: 398, distance: 160.9
click at [254, 398] on textarea "2025/annual Base $1,149.69 P/I $140.78 -Lereta Responsibility Total $1,290.47 G…" at bounding box center [324, 371] width 462 height 106
click at [408, 364] on textarea "2025/annual Base $1,149.69 P/I $140.78 -Lereta Responsibility Total $1,290.47 G…" at bounding box center [324, 371] width 462 height 106
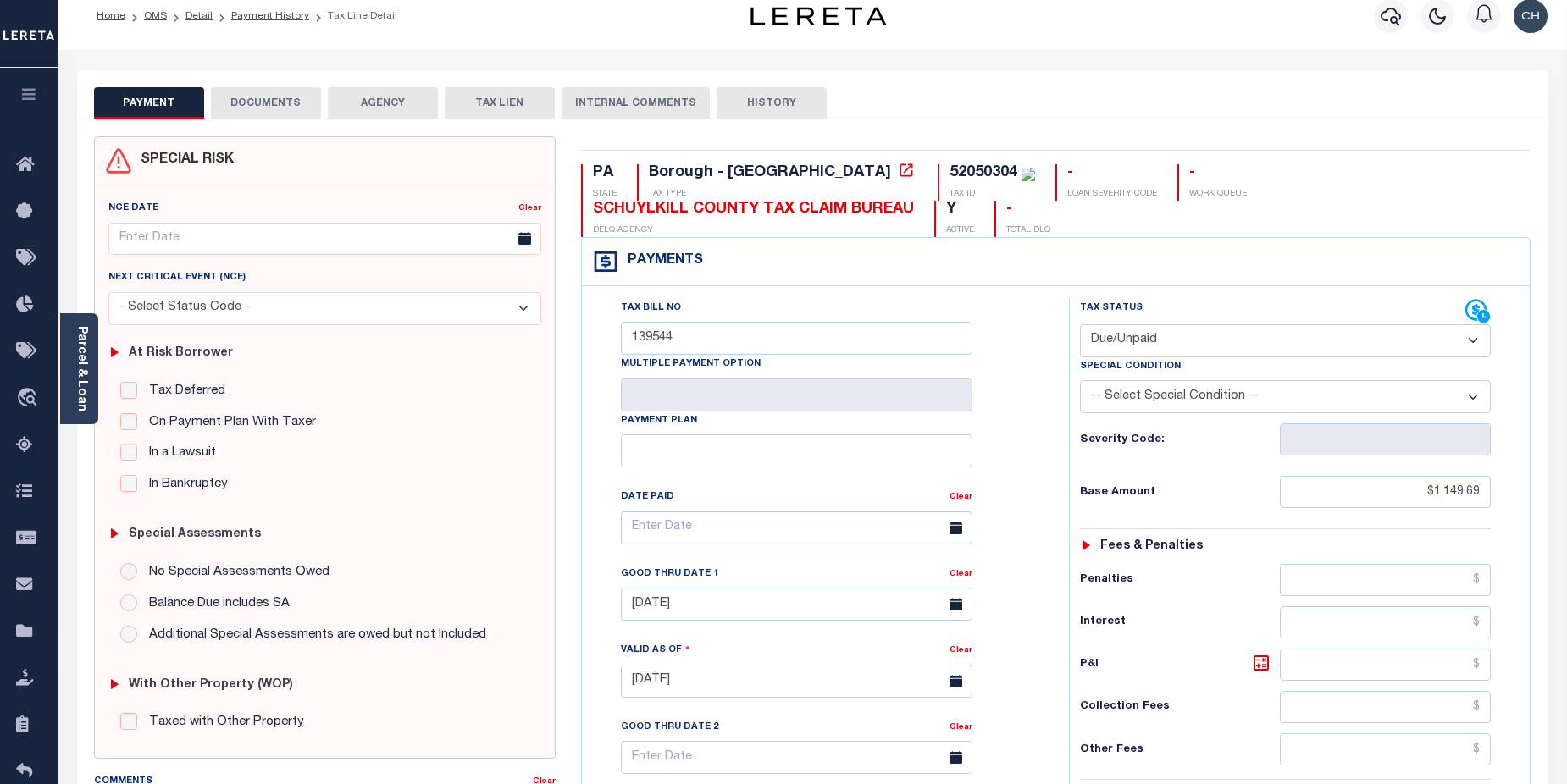
scroll to position [0, 0]
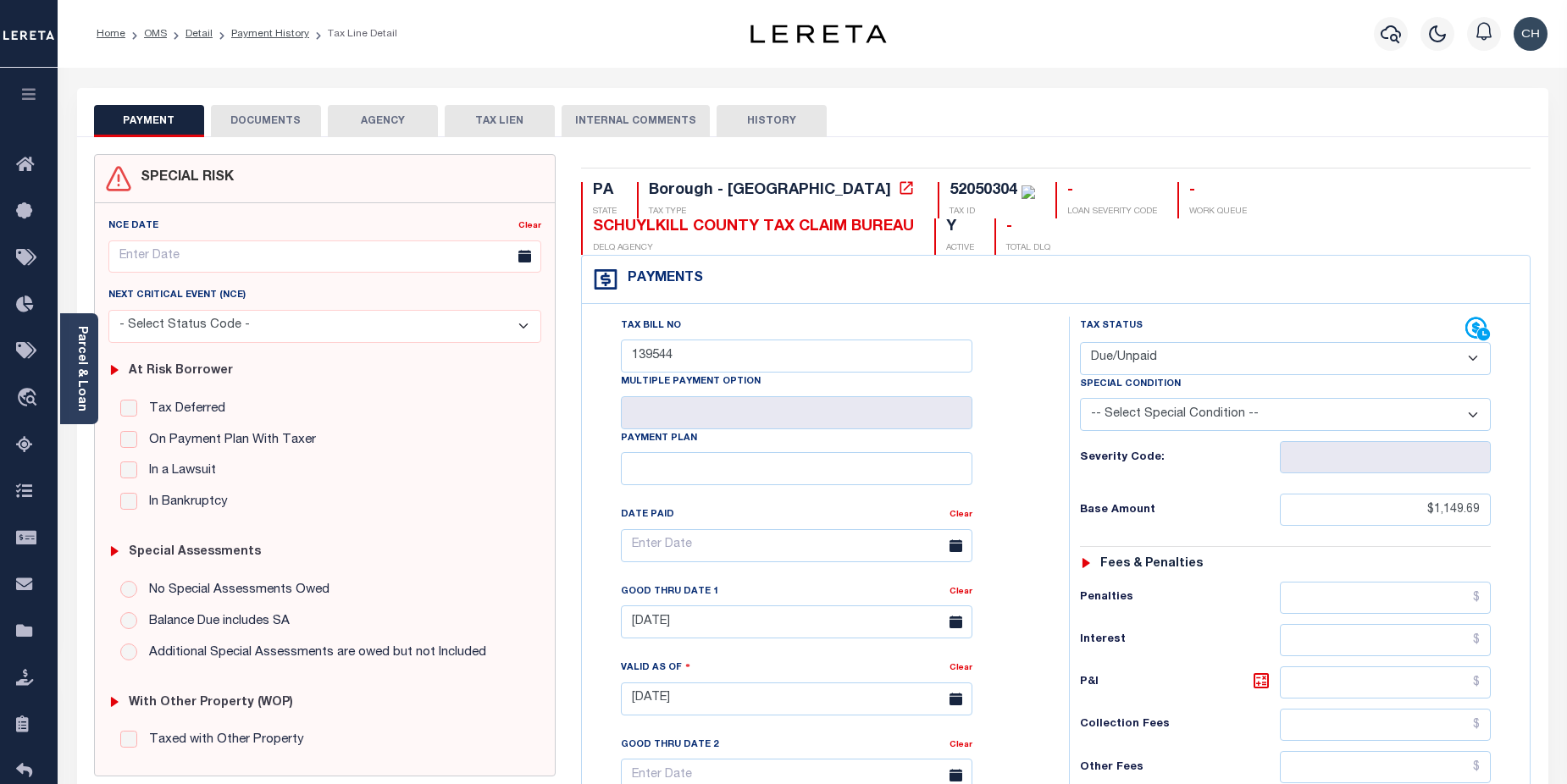
click at [280, 116] on button "DOCUMENTS" at bounding box center [266, 121] width 110 height 32
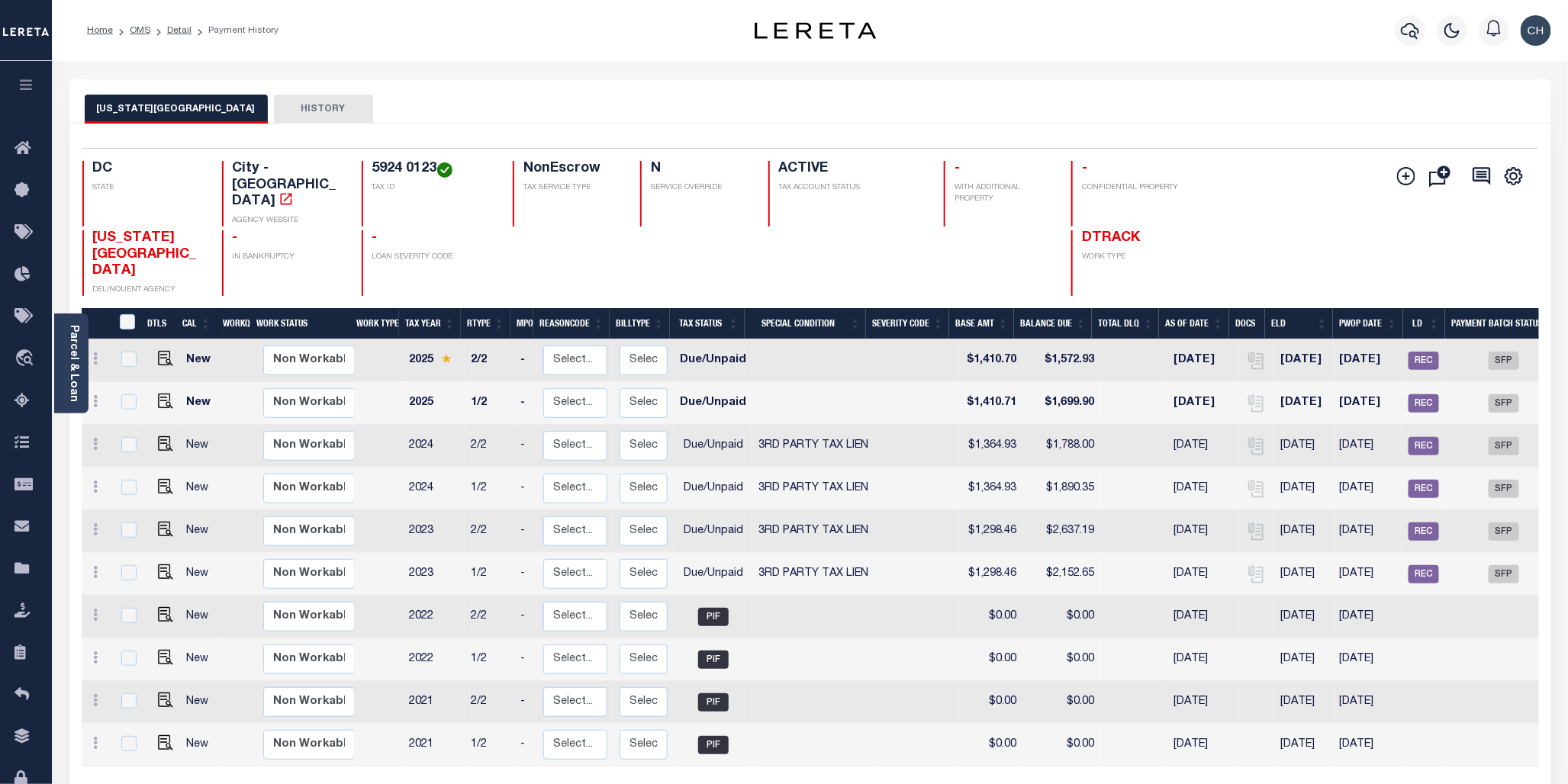
drag, startPoint x: 1318, startPoint y: 3, endPoint x: 1148, endPoint y: 86, distance: 189.2
click at [1148, 86] on div "DISTRICT OF COLUMBIA HISTORY" at bounding box center [810, 102] width 1482 height 44
click at [1393, 32] on div at bounding box center [1409, 30] width 42 height 53
click at [1404, 33] on icon "button" at bounding box center [1409, 31] width 18 height 16
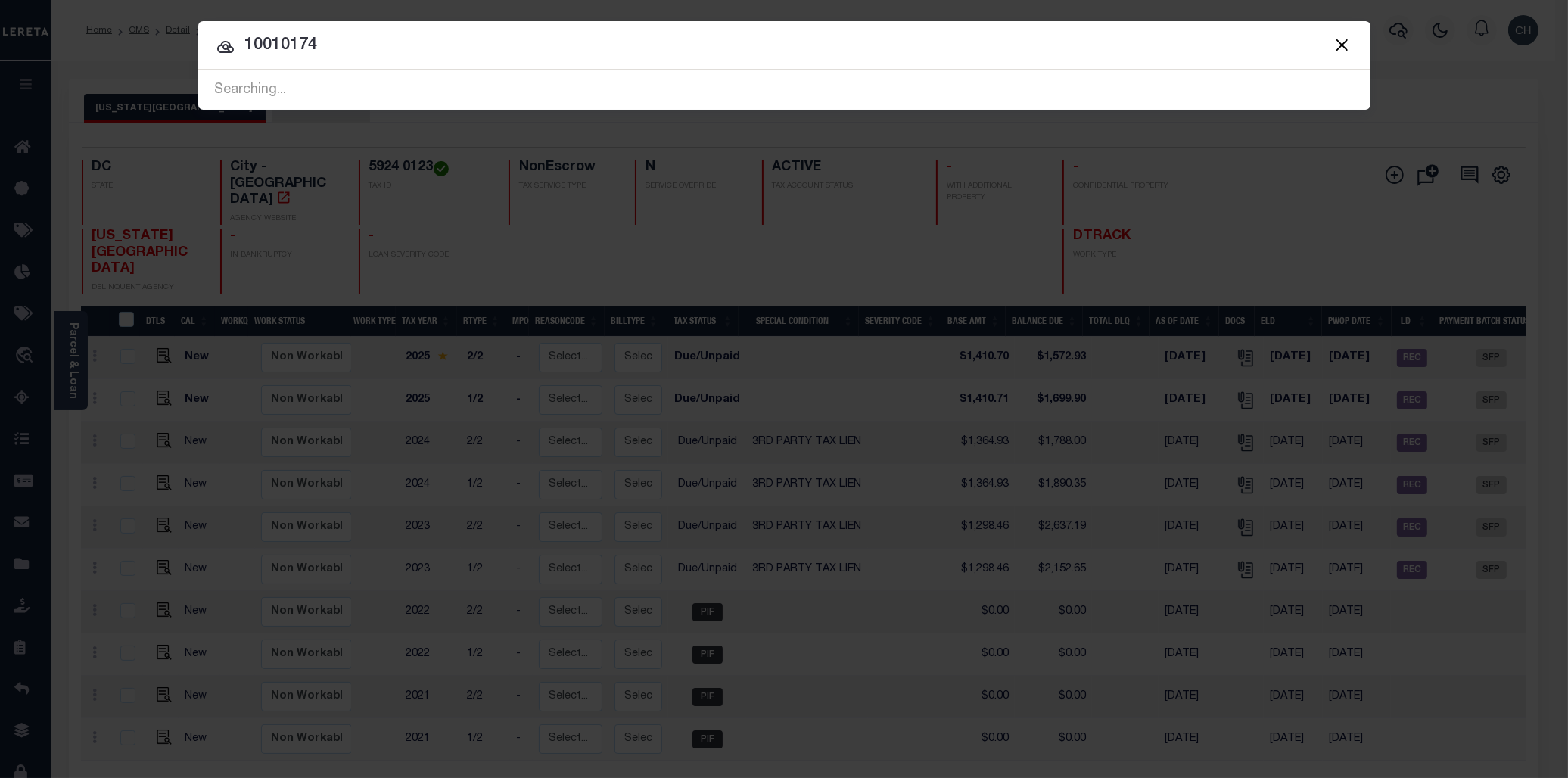
type input "10010174"
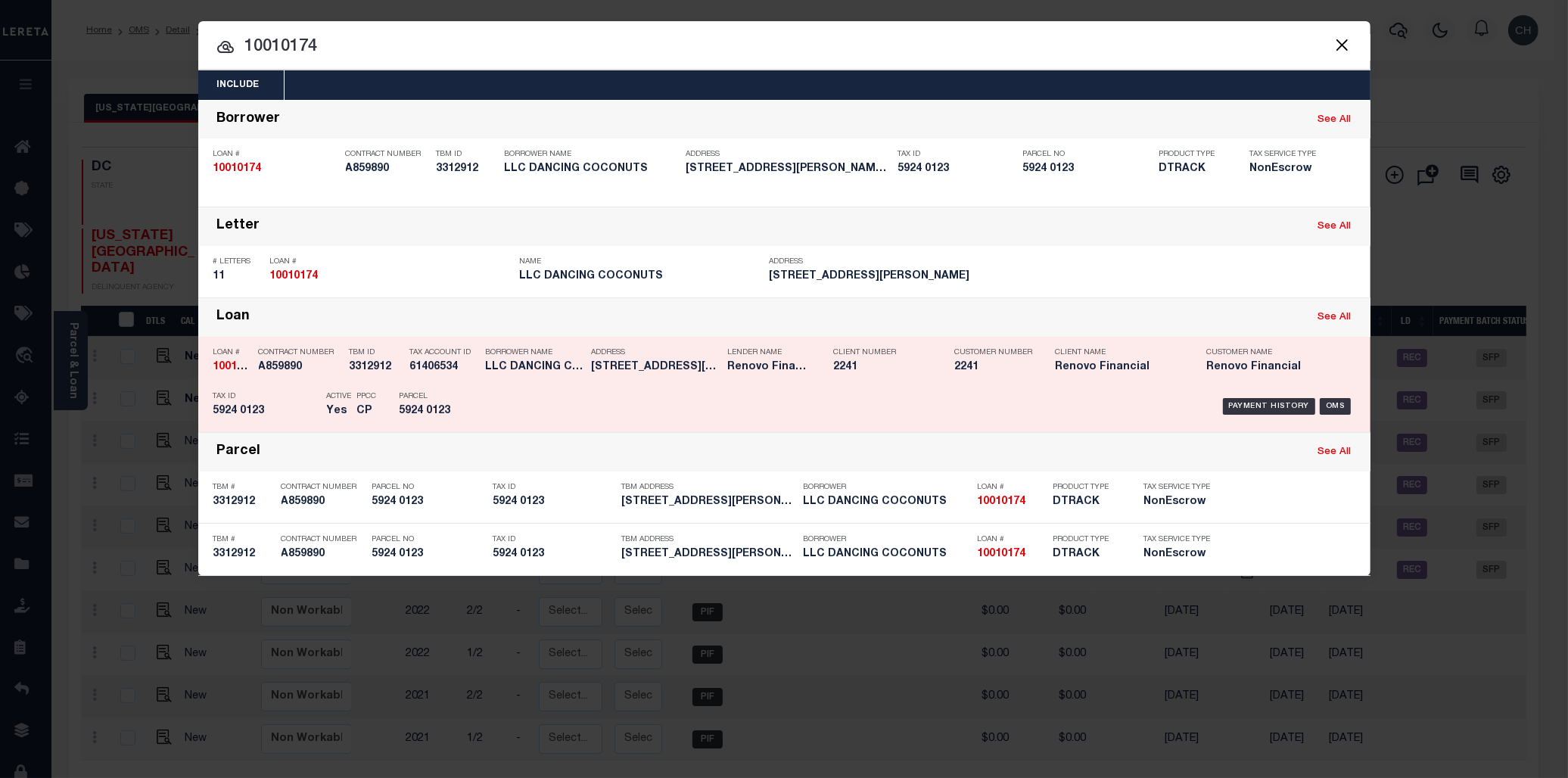
click at [1046, 385] on div "Payment History OMS" at bounding box center [923, 407] width 865 height 44
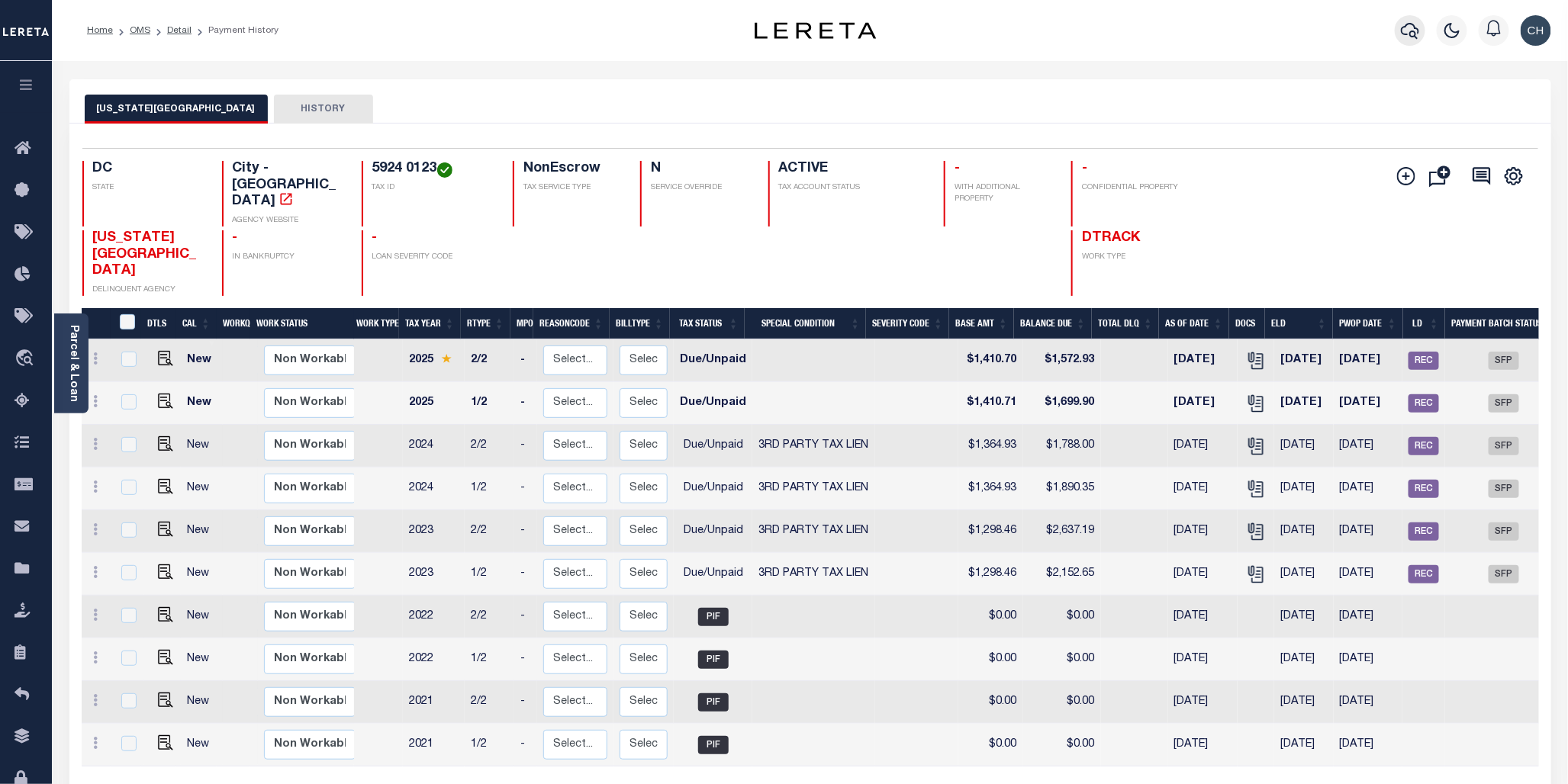
click at [1415, 31] on icon "button" at bounding box center [1409, 30] width 18 height 18
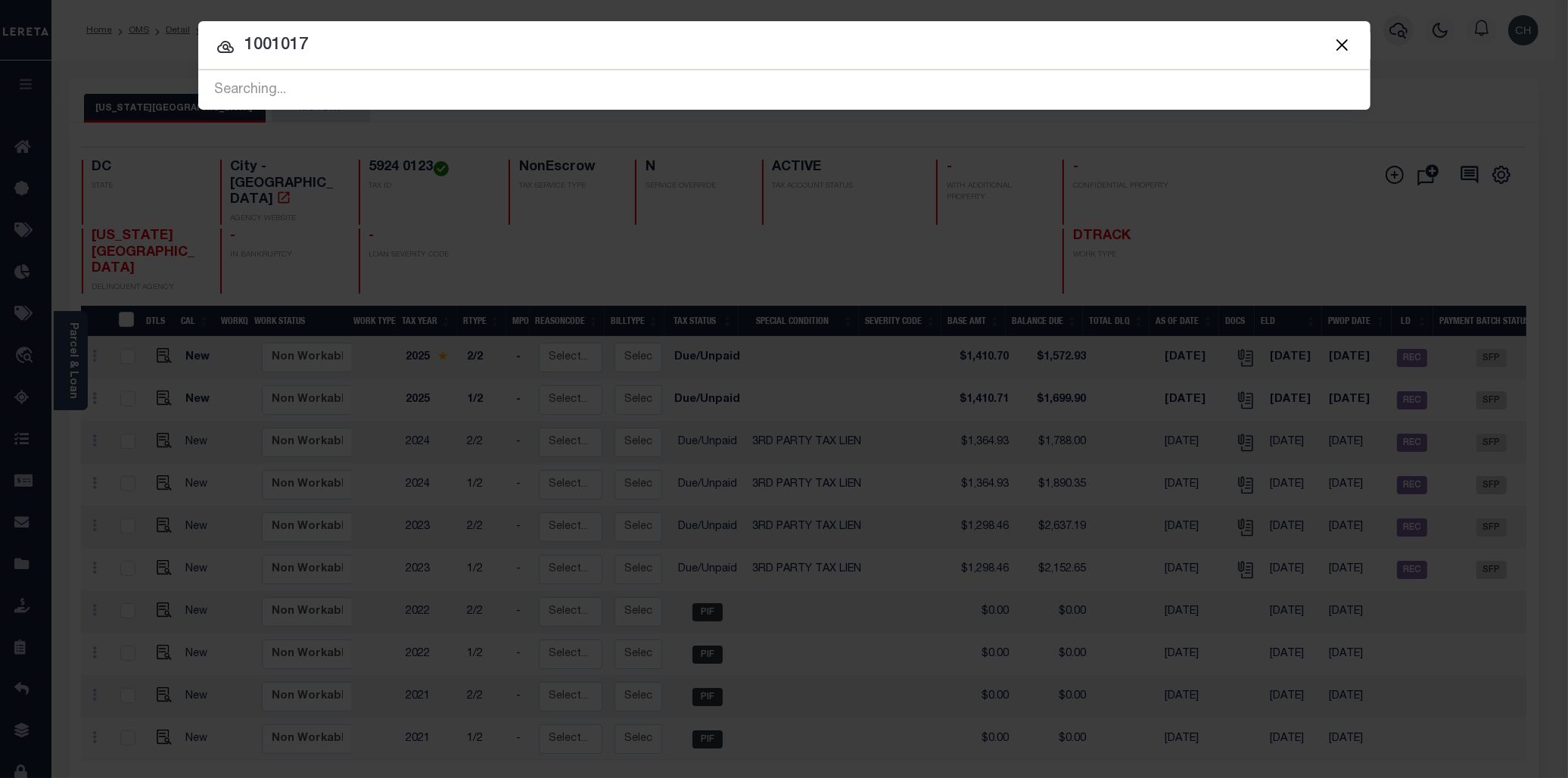
type input "10010174"
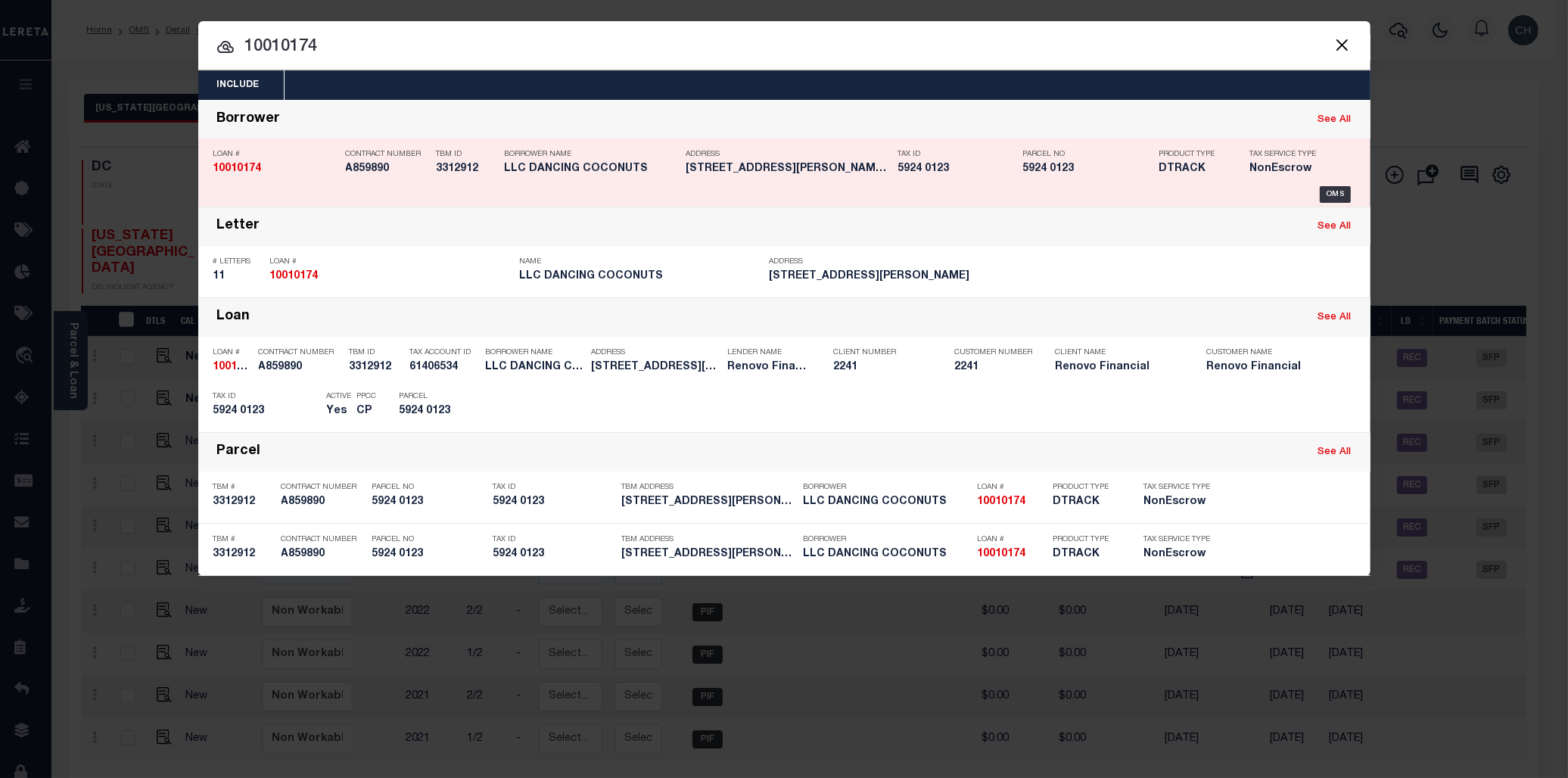
click at [1081, 175] on h5 "5924 0123" at bounding box center [1087, 169] width 129 height 13
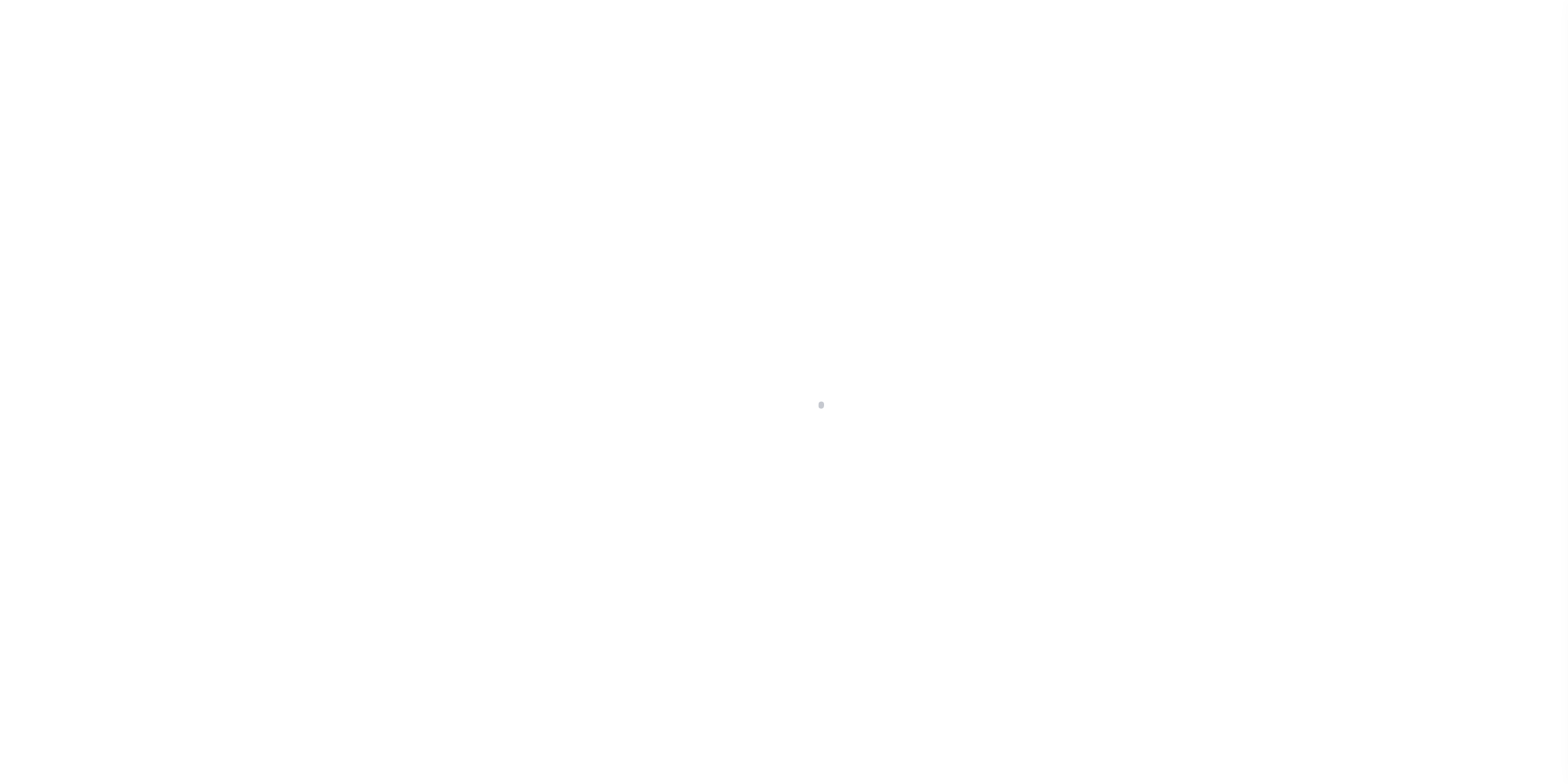
select select "NonEscrow"
type input "[STREET_ADDRESS][PERSON_NAME]"
type input "5924 0123"
select select
type input "[US_STATE][GEOGRAPHIC_DATA] 20032"
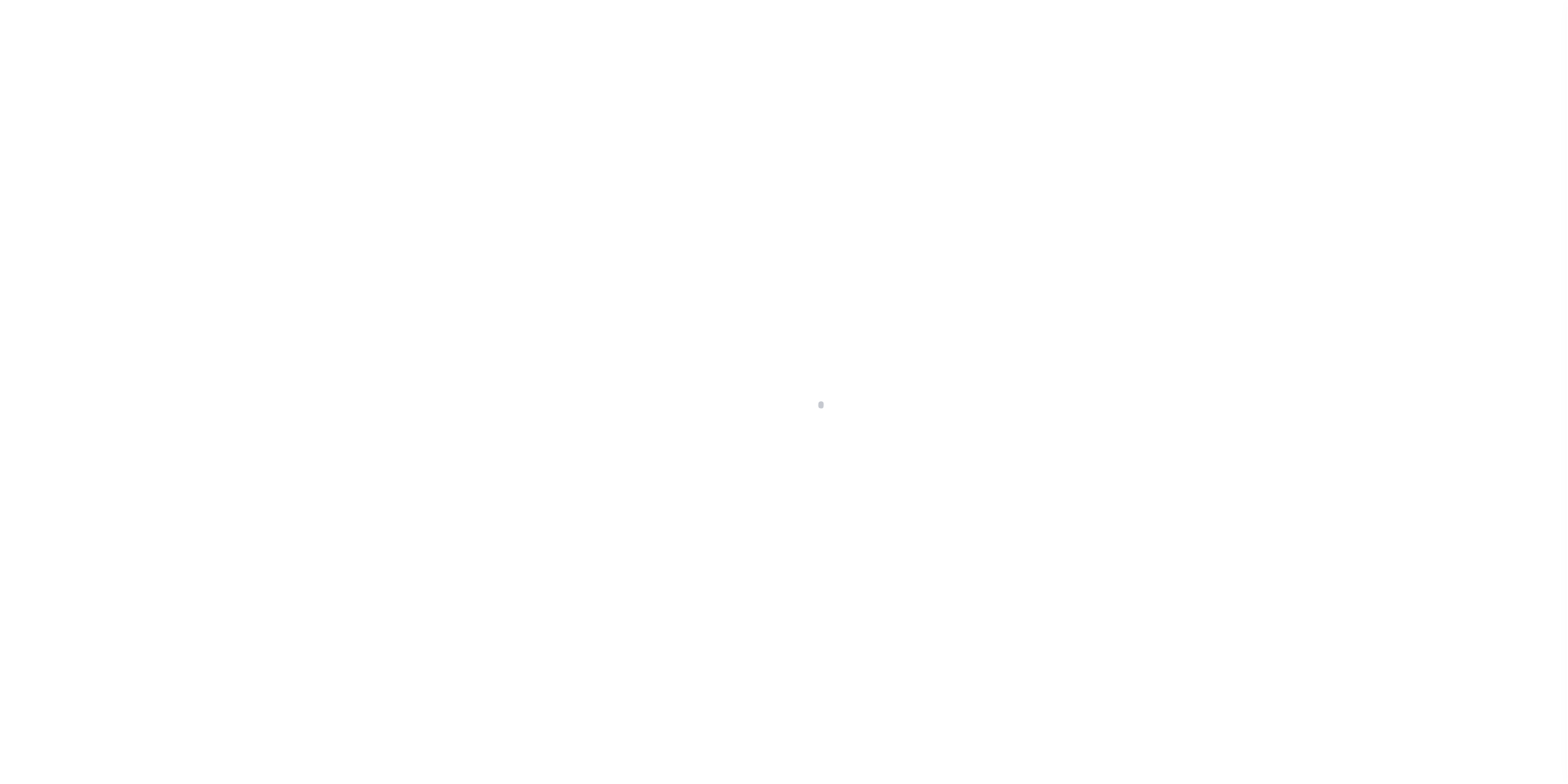
type input "a0k8Y00000jIKmL"
type input "DC"
select select
select select "25067"
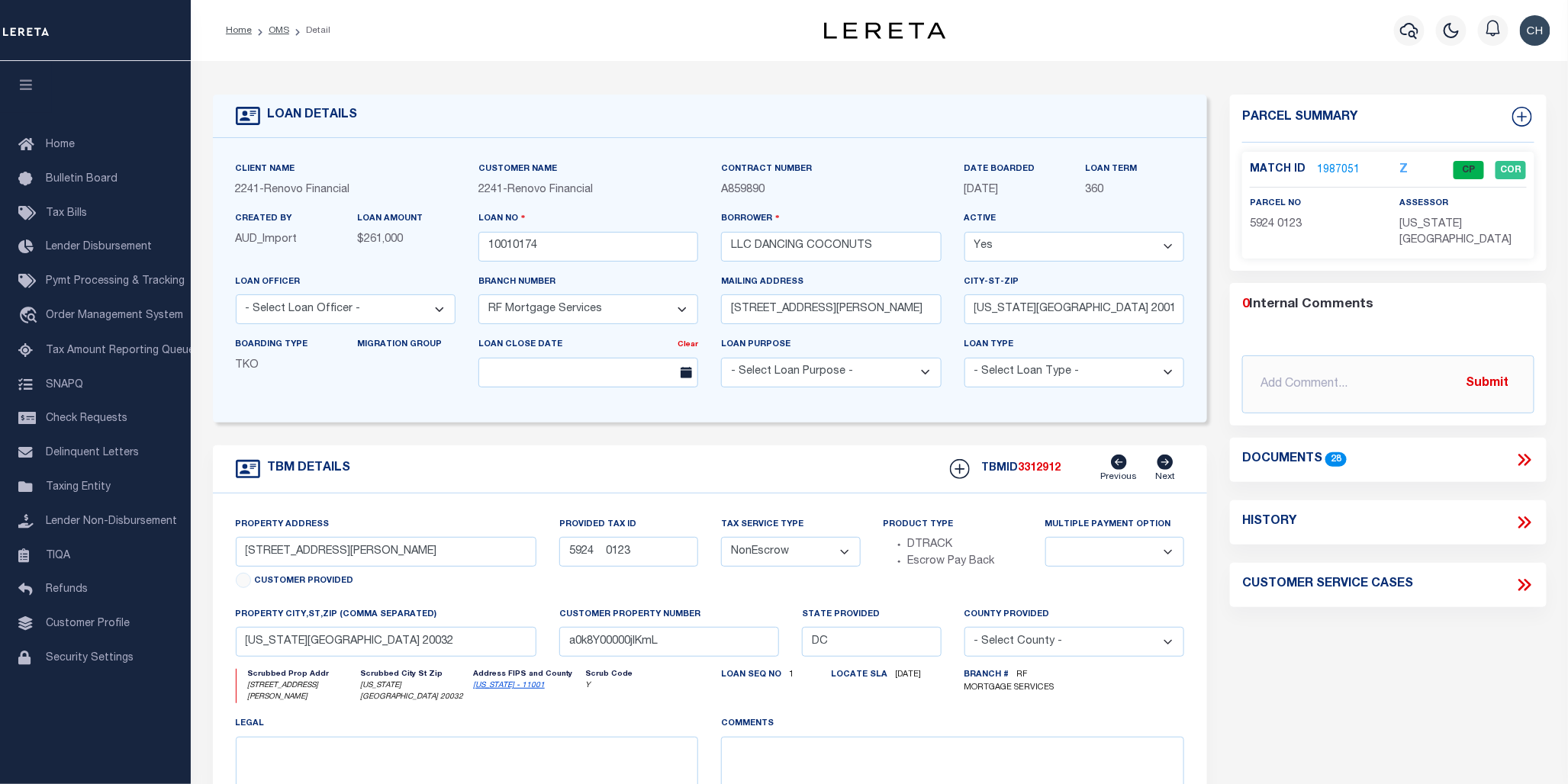
click at [1324, 173] on link "1987051" at bounding box center [1338, 170] width 43 height 16
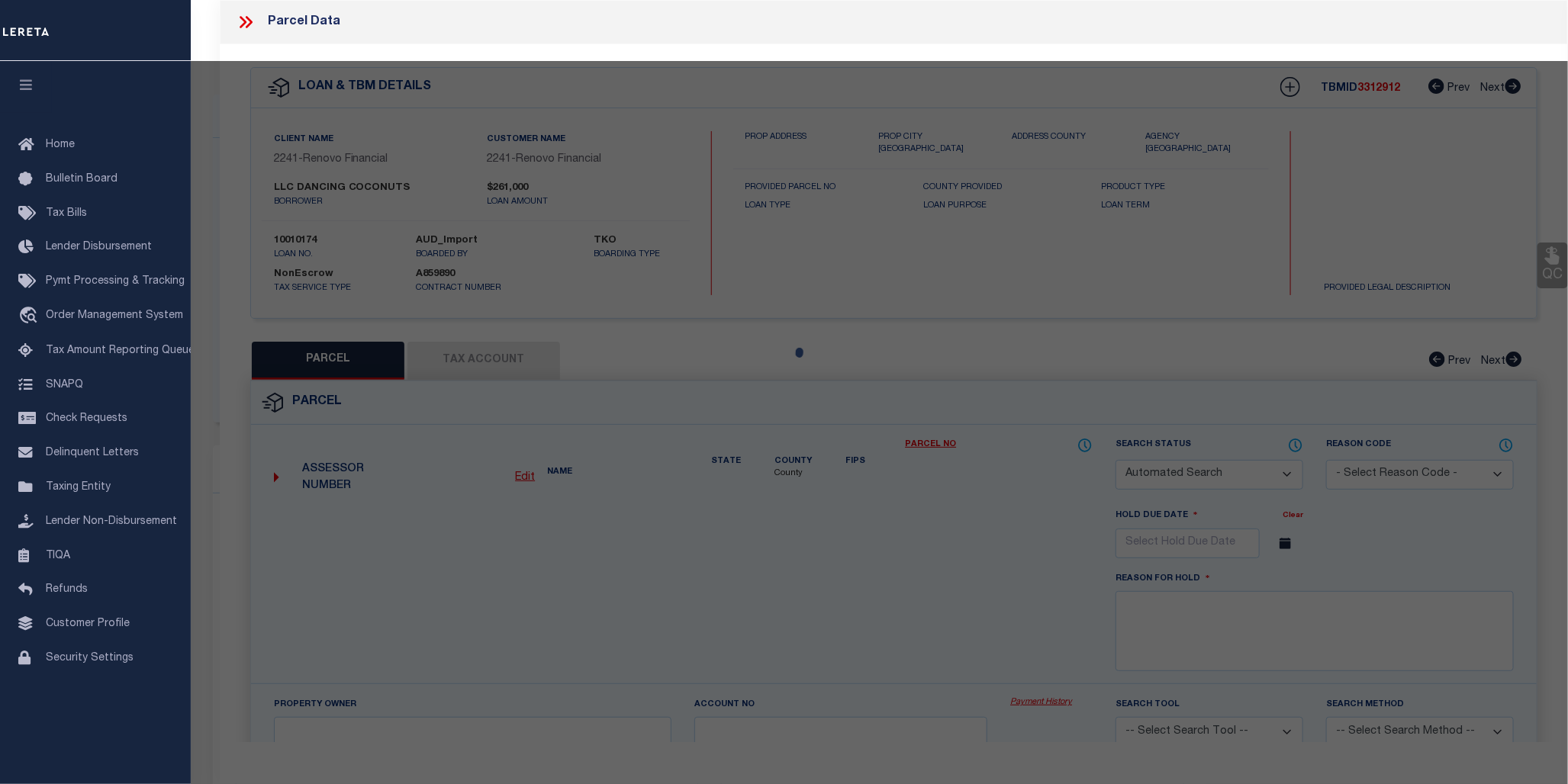
checkbox input "false"
select select "CP"
type input "DANCING COCONUTS LLC"
select select "AGW"
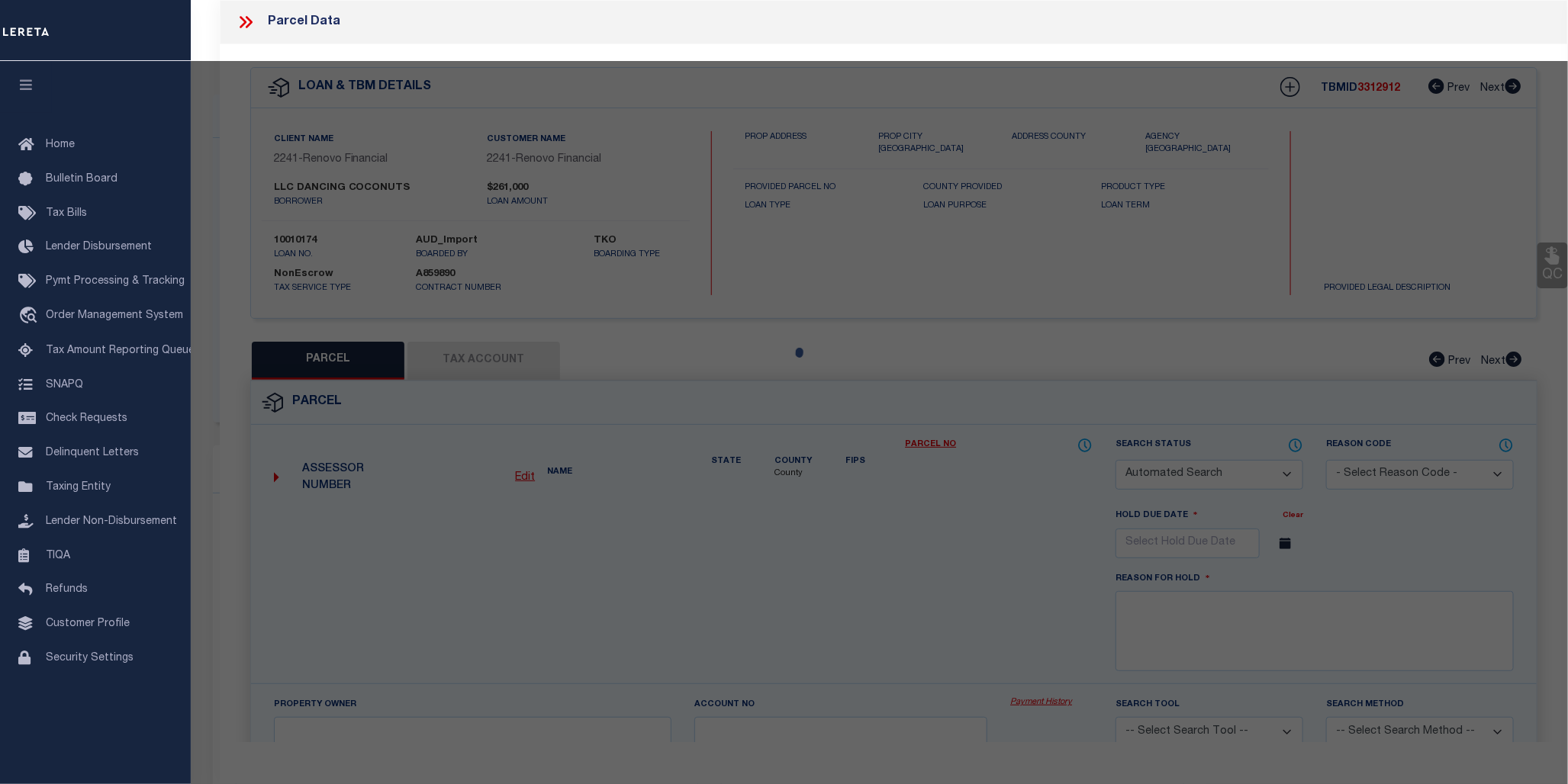
select select "ADD"
type input "[STREET_ADDRESS]"
checkbox input "false"
type input "WASHINGTON DC 20032"
type textarea "Tax ID Formatting"
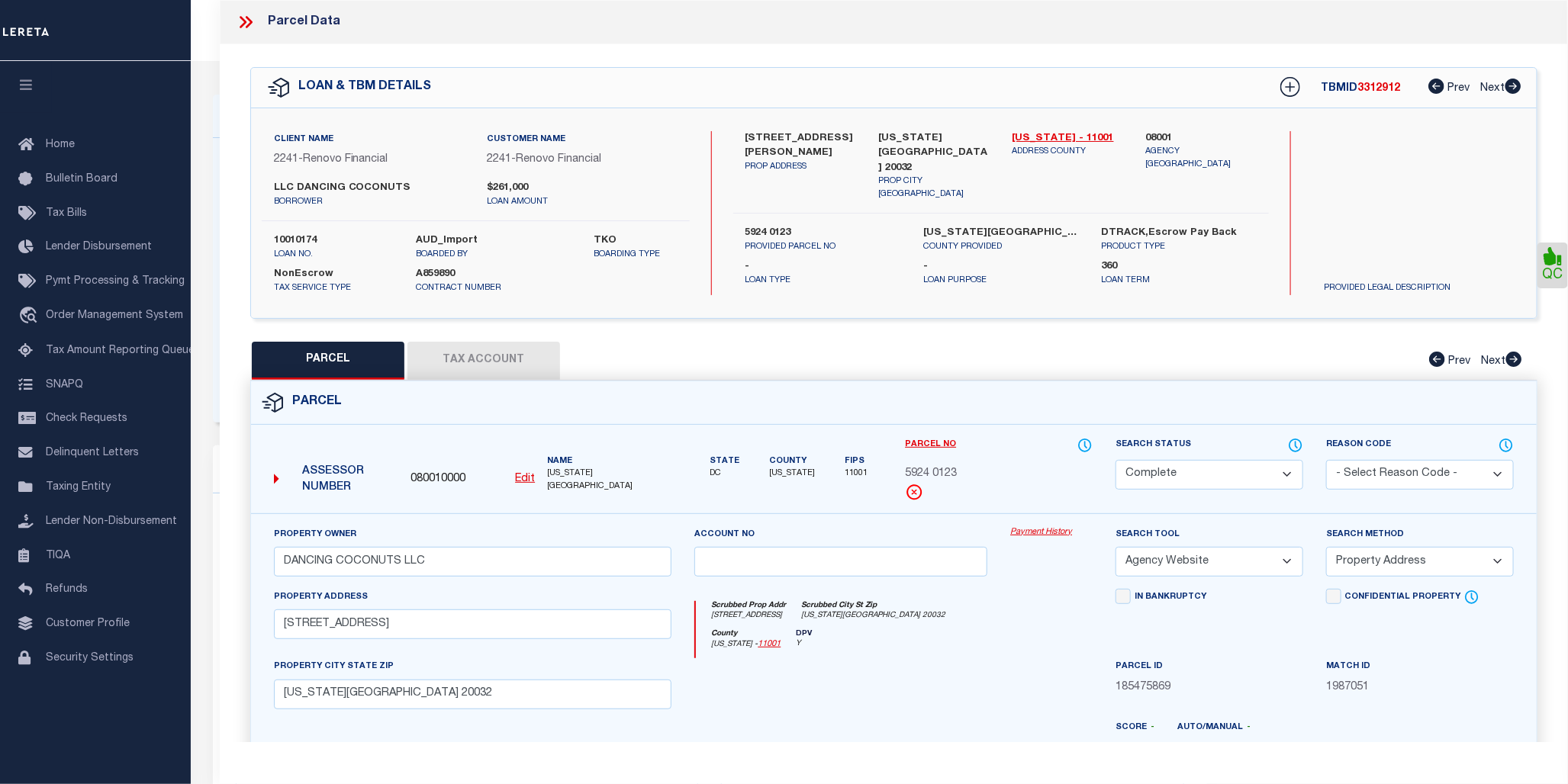
click at [1043, 535] on link "Payment History" at bounding box center [1051, 532] width 82 height 13
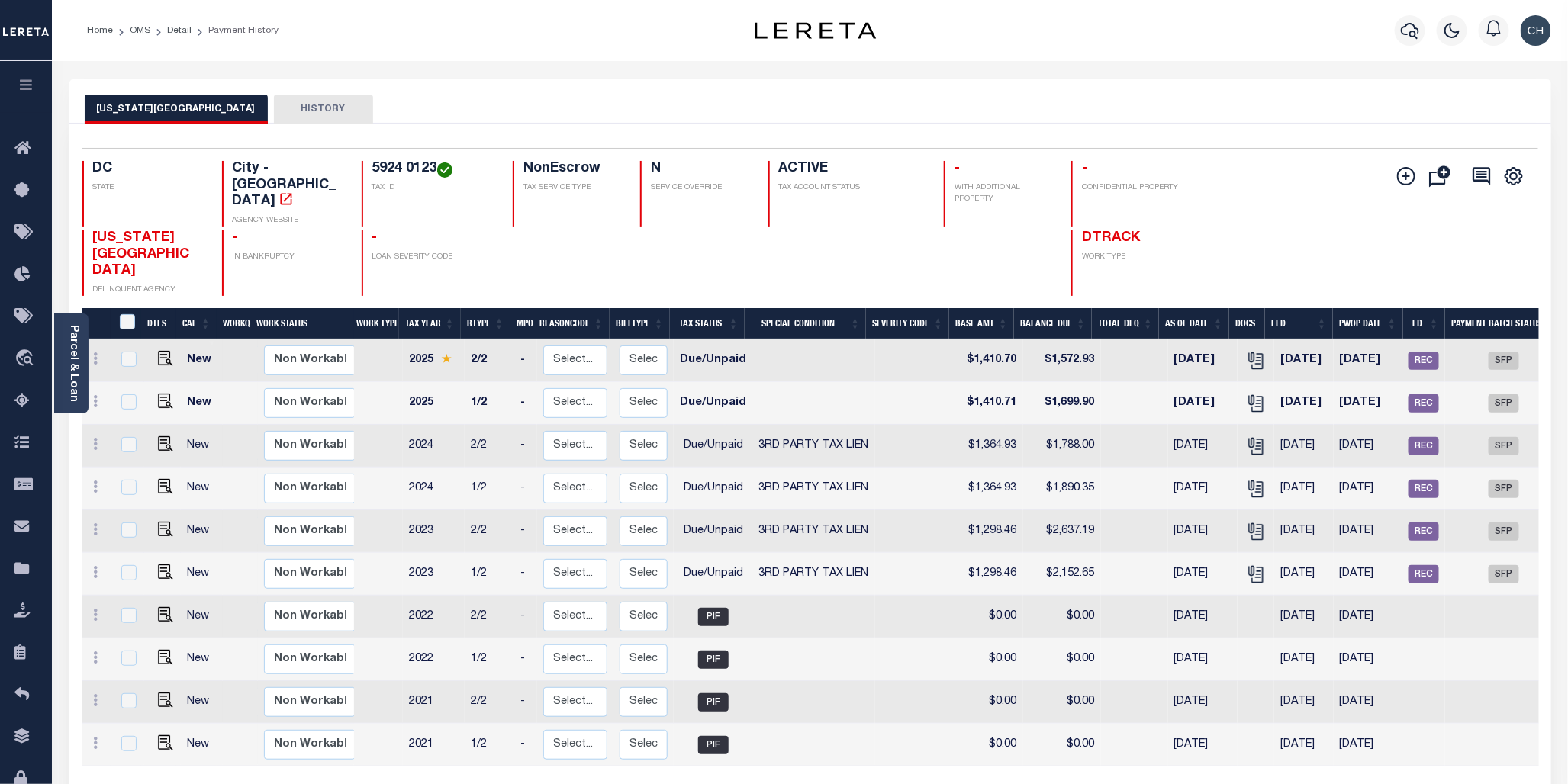
click at [418, 79] on div "DISTRICT OF COLUMBIA HISTORY" at bounding box center [810, 102] width 1482 height 44
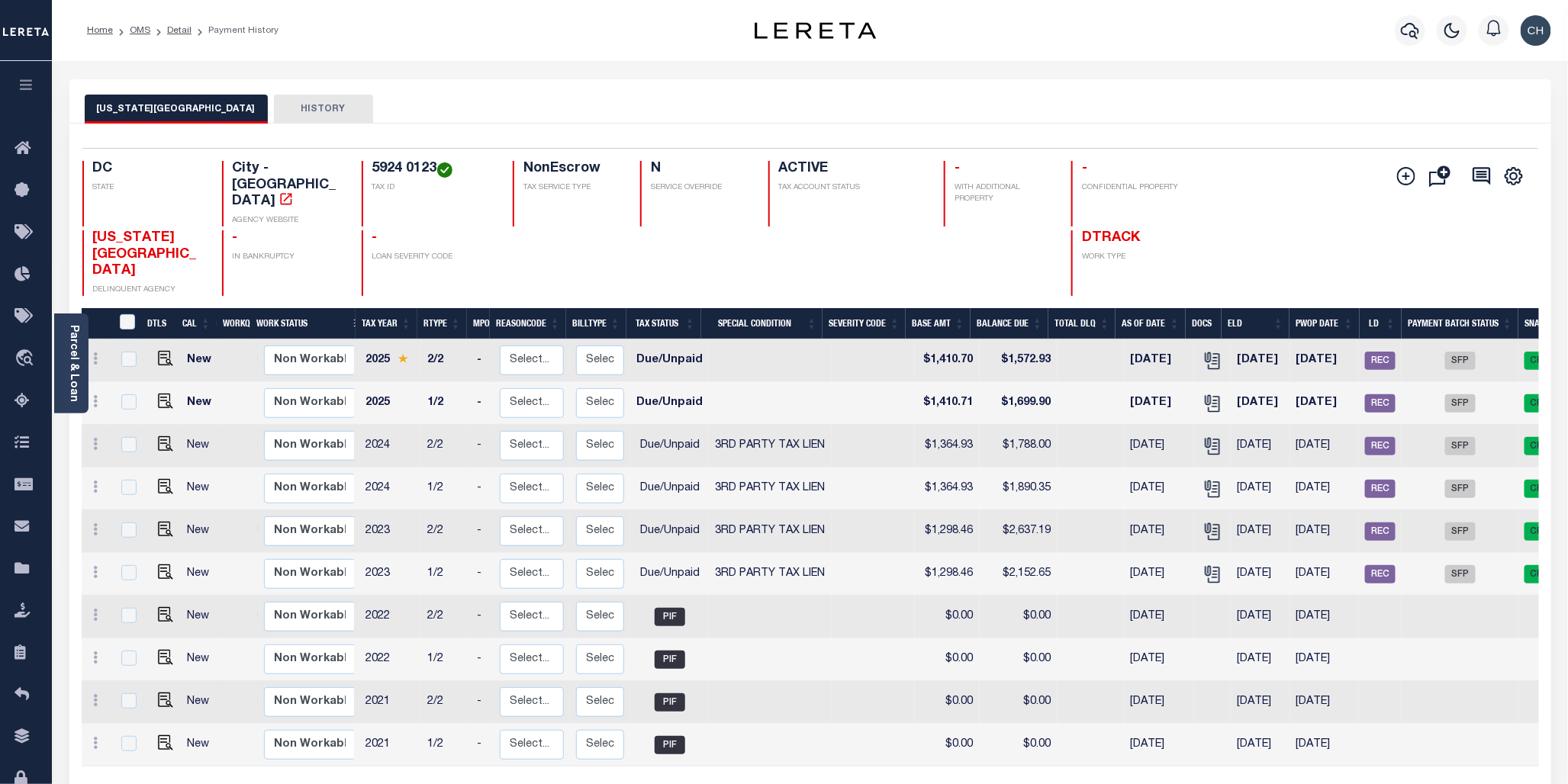
scroll to position [0, 68]
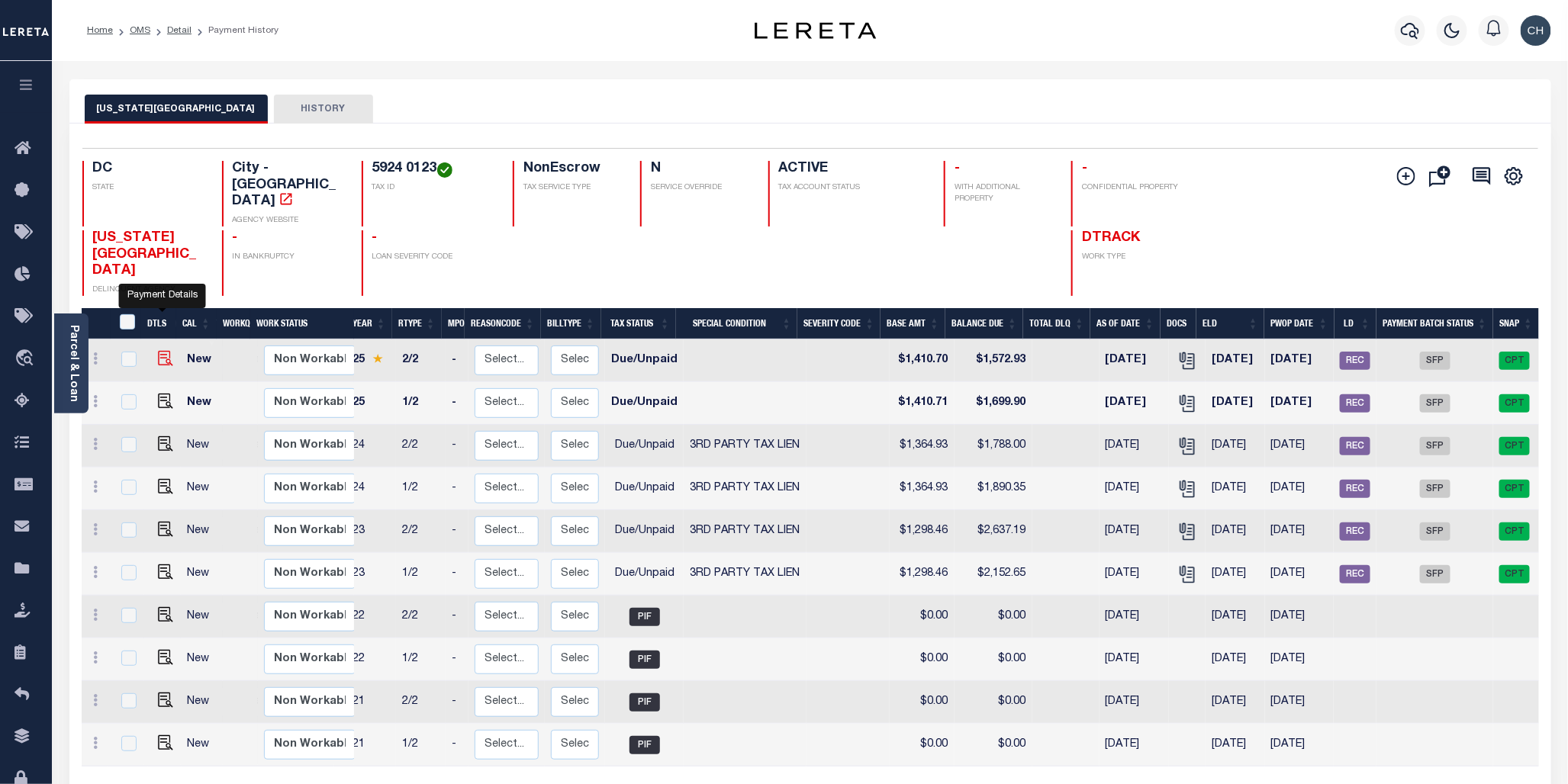
click at [160, 351] on img "" at bounding box center [166, 359] width 15 height 15
checkbox input "true"
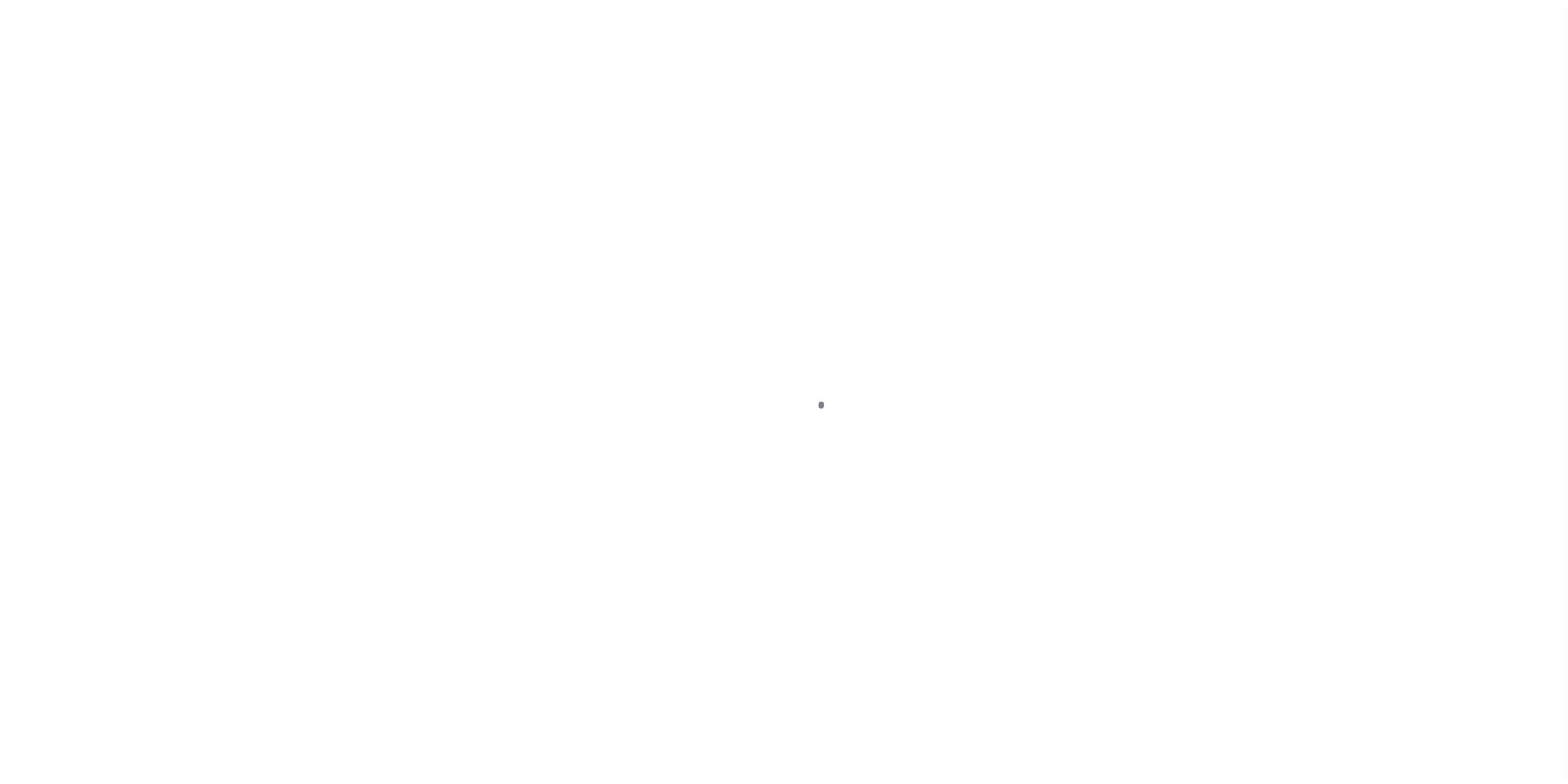
select select "DUE"
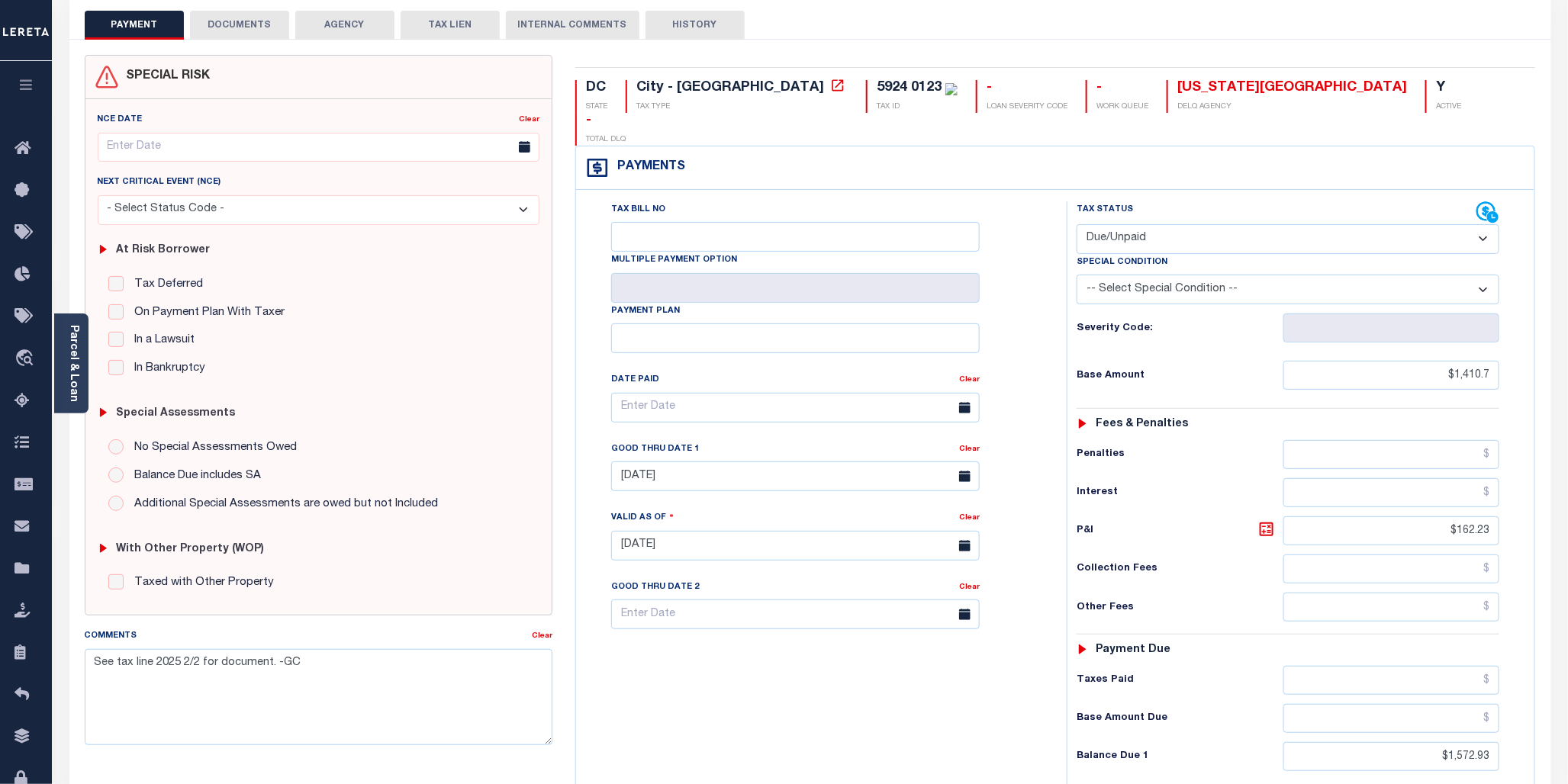
scroll to position [25, 0]
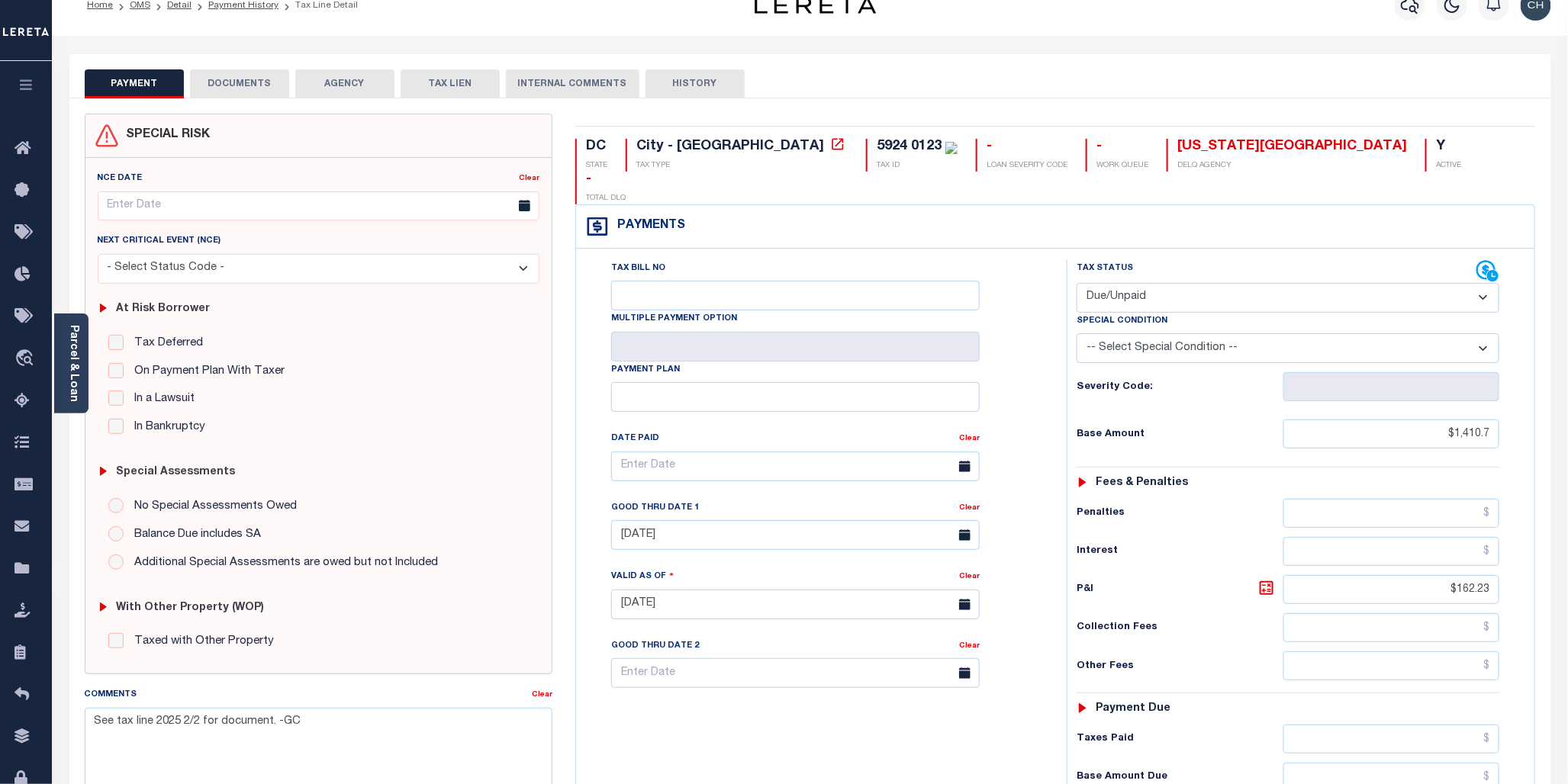
click at [836, 724] on div "Tax Bill No Multiple Payment Option Payment Plan Clear" at bounding box center [817, 596] width 475 height 673
click at [245, 77] on button "DOCUMENTS" at bounding box center [239, 84] width 99 height 29
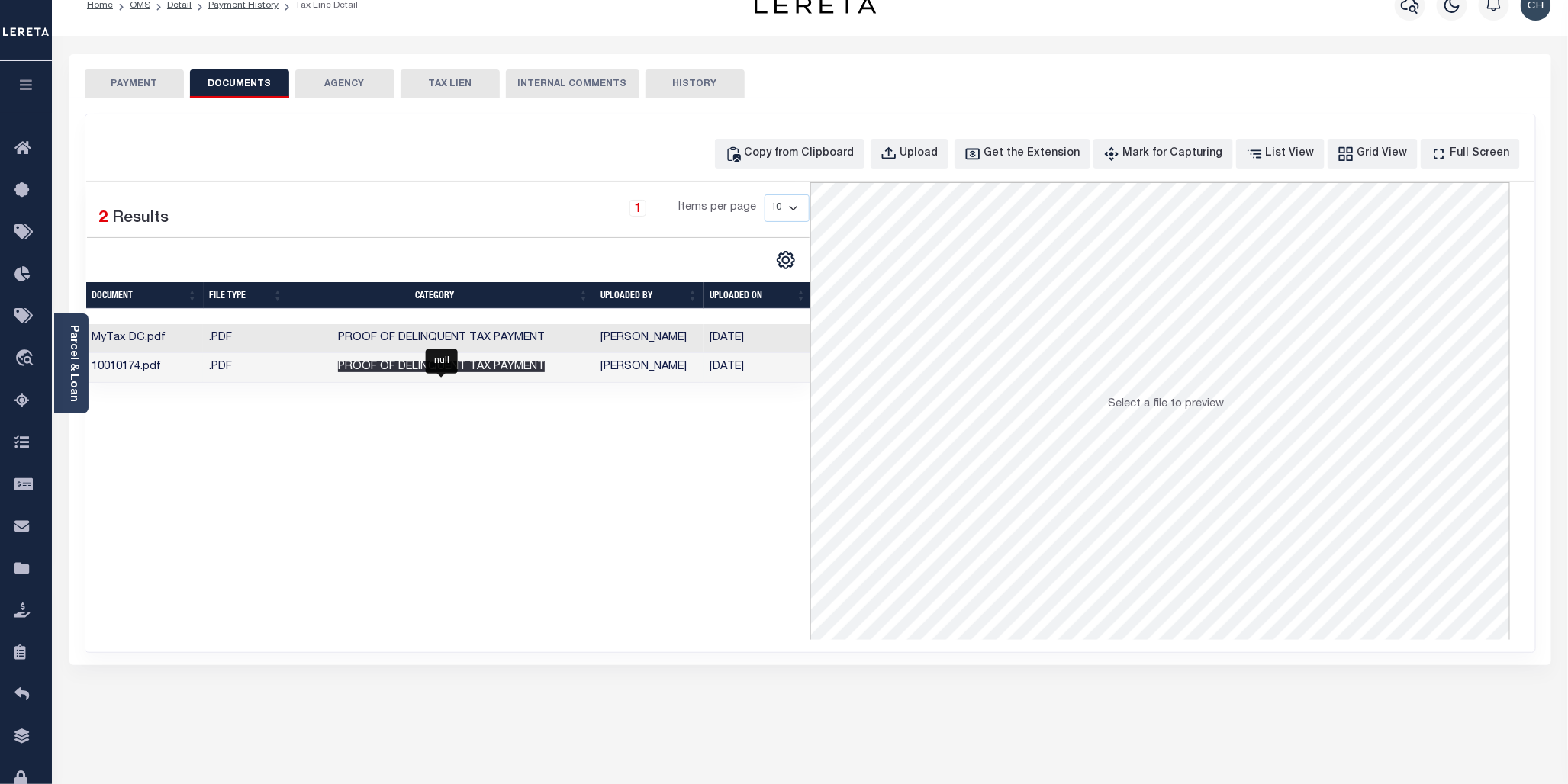
click at [535, 369] on span "Proof of Delinquent Tax Payment" at bounding box center [441, 366] width 207 height 10
click at [1020, 67] on div "PAYMENT DOCUMENTS AGENCY DELINQUENT PAYEE TAX LIEN" at bounding box center [810, 76] width 1482 height 44
